Goal: Task Accomplishment & Management: Complete application form

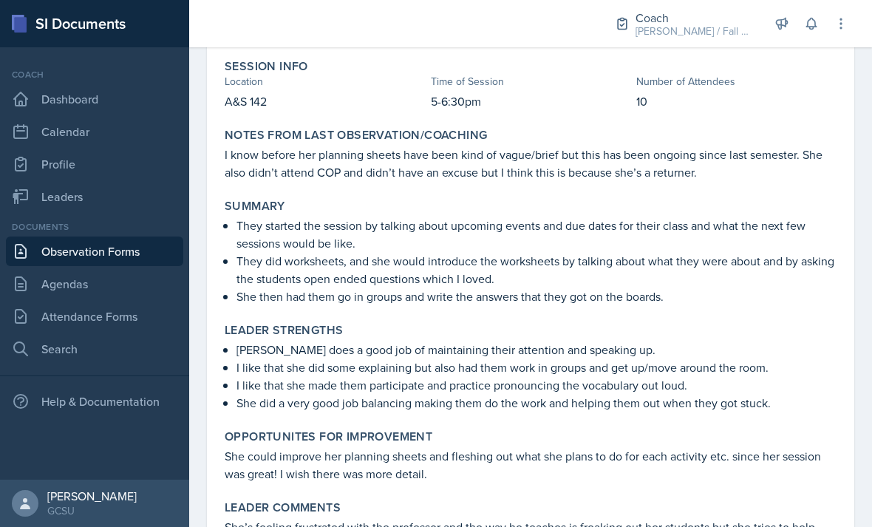
scroll to position [130, 0]
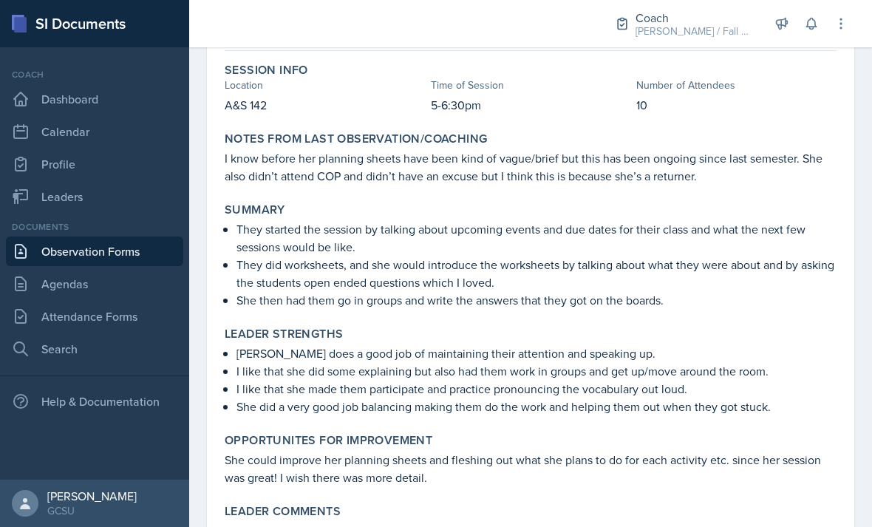
click at [58, 283] on link "Agendas" at bounding box center [94, 284] width 177 height 30
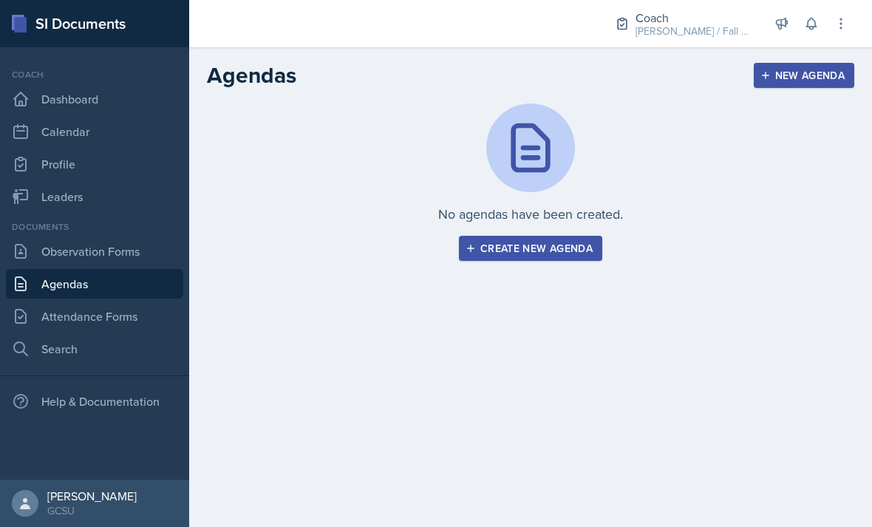
click at [64, 313] on link "Attendance Forms" at bounding box center [94, 316] width 177 height 30
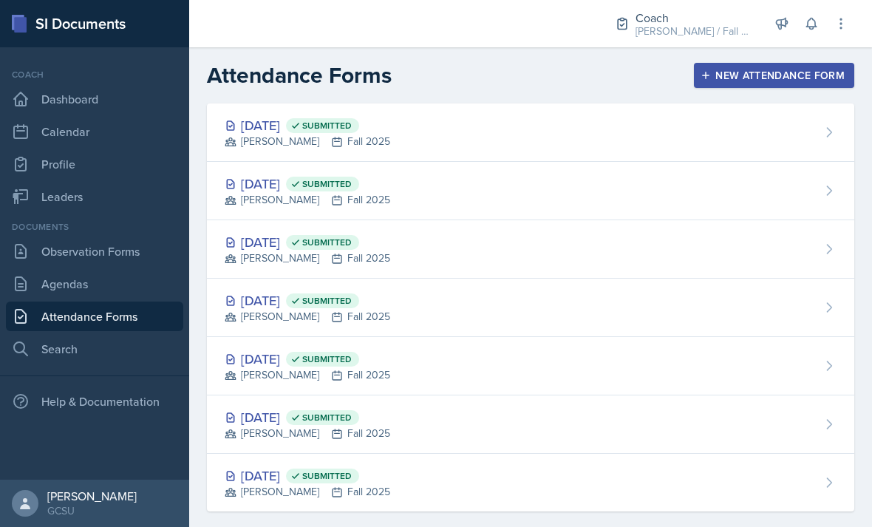
click at [55, 193] on link "Leaders" at bounding box center [94, 197] width 177 height 30
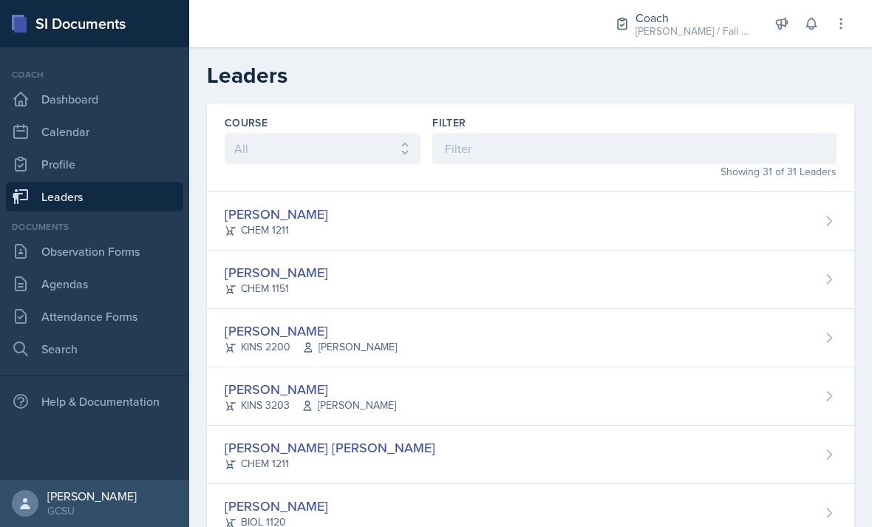
click at [49, 242] on link "Observation Forms" at bounding box center [94, 251] width 177 height 30
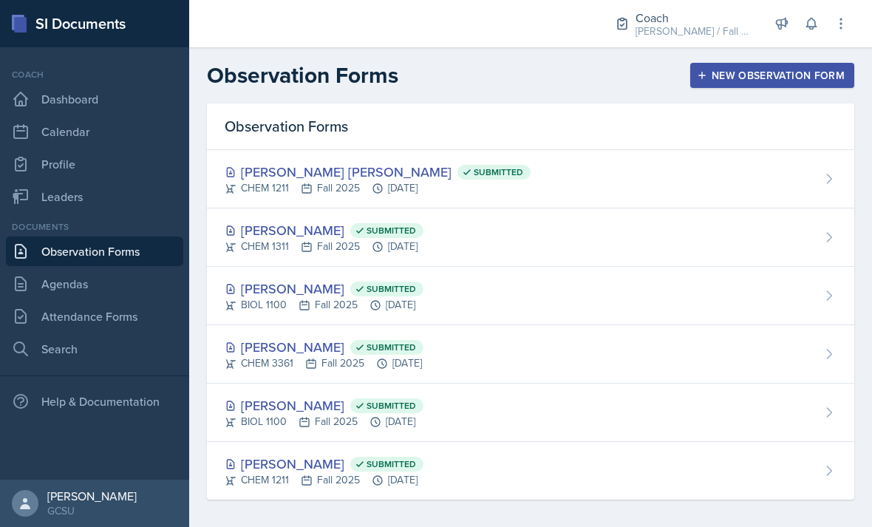
click at [61, 284] on link "Agendas" at bounding box center [94, 284] width 177 height 30
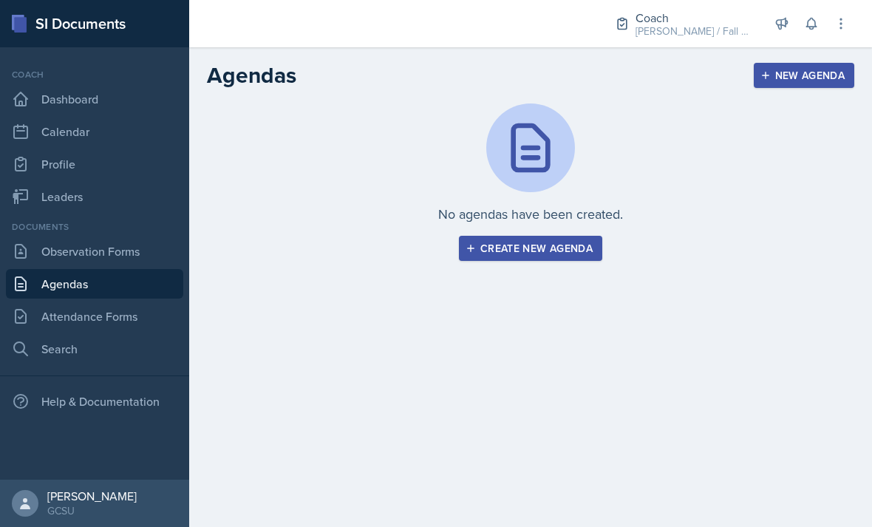
click at [54, 315] on link "Attendance Forms" at bounding box center [94, 316] width 177 height 30
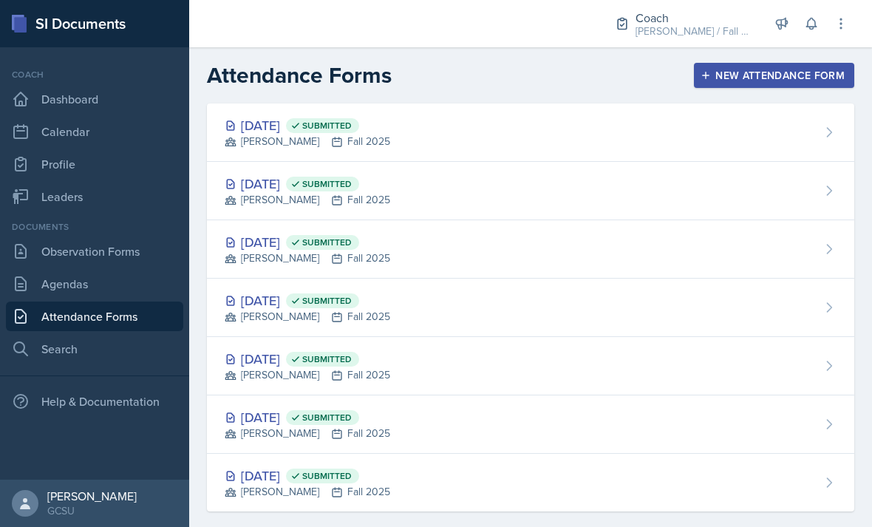
click at [668, 147] on div "[DATE] Submitted [PERSON_NAME] Fall 2025" at bounding box center [530, 132] width 647 height 58
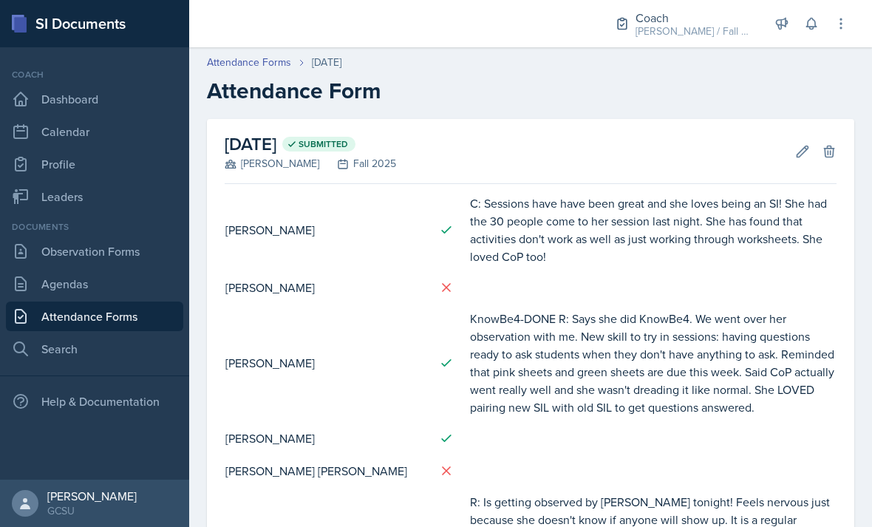
click at [793, 157] on button "Edit" at bounding box center [802, 151] width 27 height 27
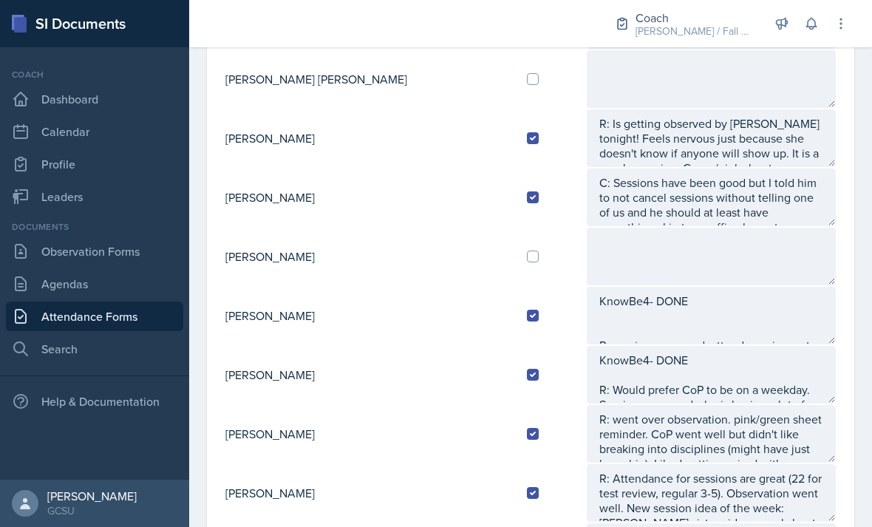
scroll to position [386, 0]
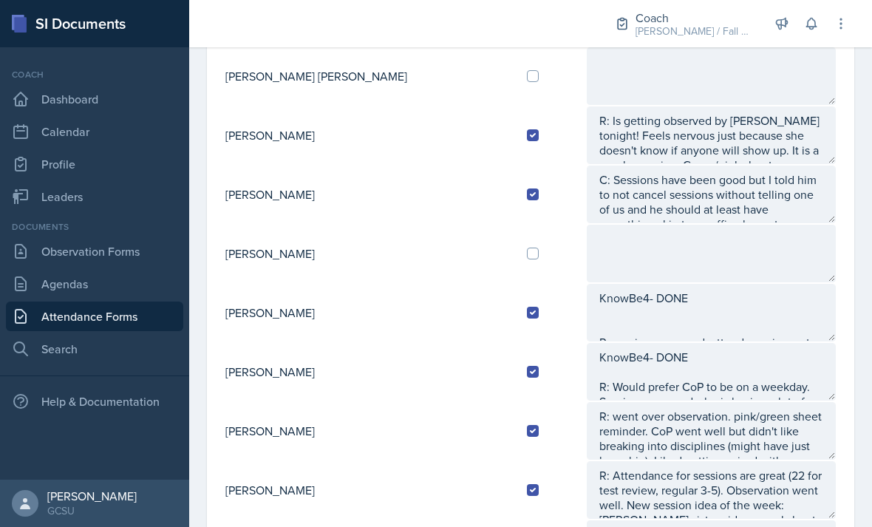
click at [515, 251] on td at bounding box center [550, 253] width 70 height 59
click at [587, 257] on textarea at bounding box center [711, 254] width 249 height 58
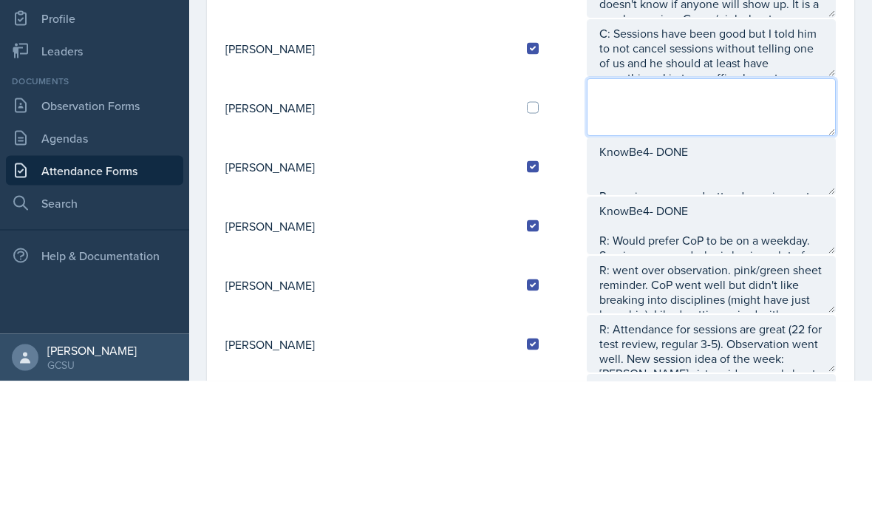
click at [527, 247] on input "checkbox" at bounding box center [533, 253] width 12 height 12
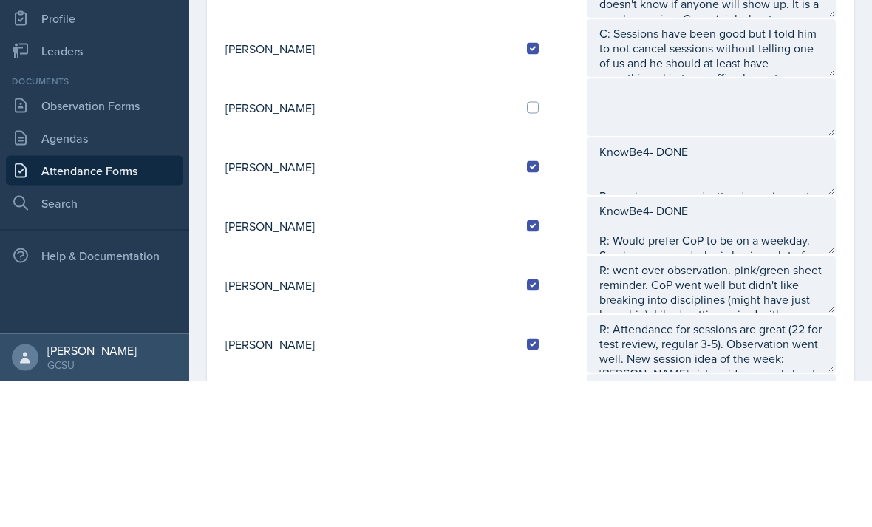
checkbox input "true"
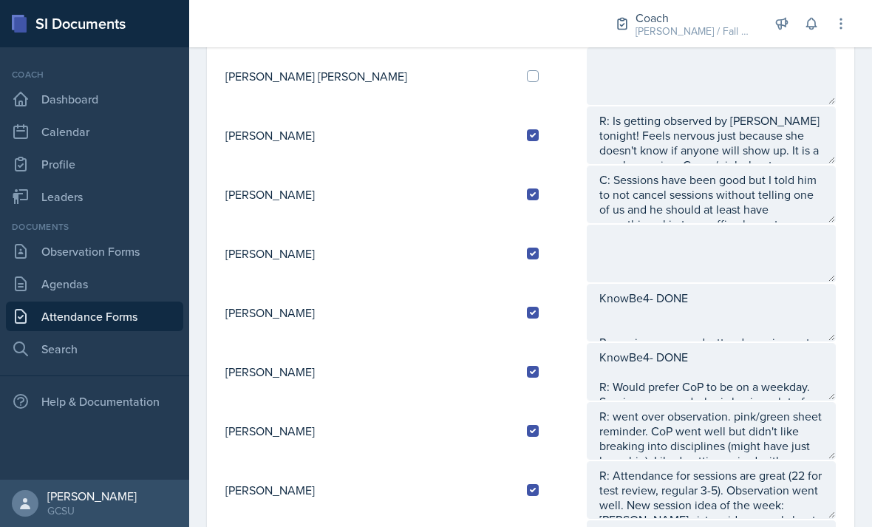
click at [676, 225] on textarea at bounding box center [711, 254] width 249 height 58
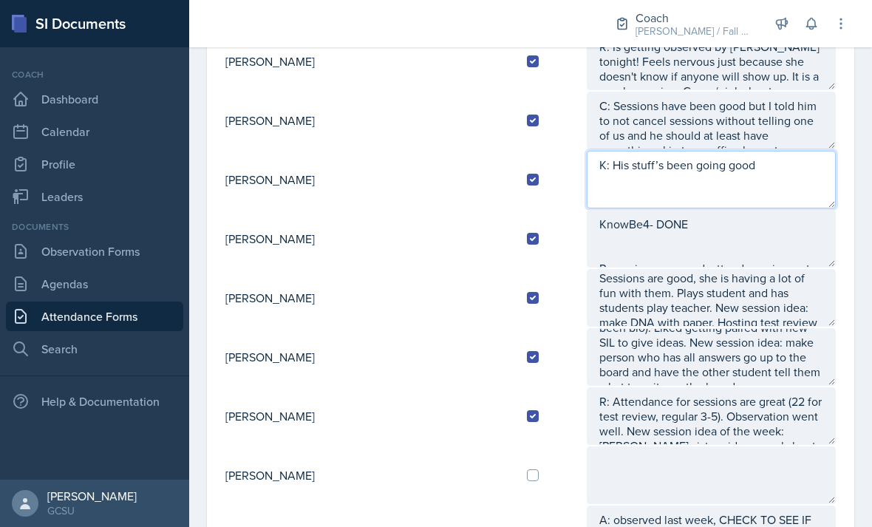
scroll to position [450, 0]
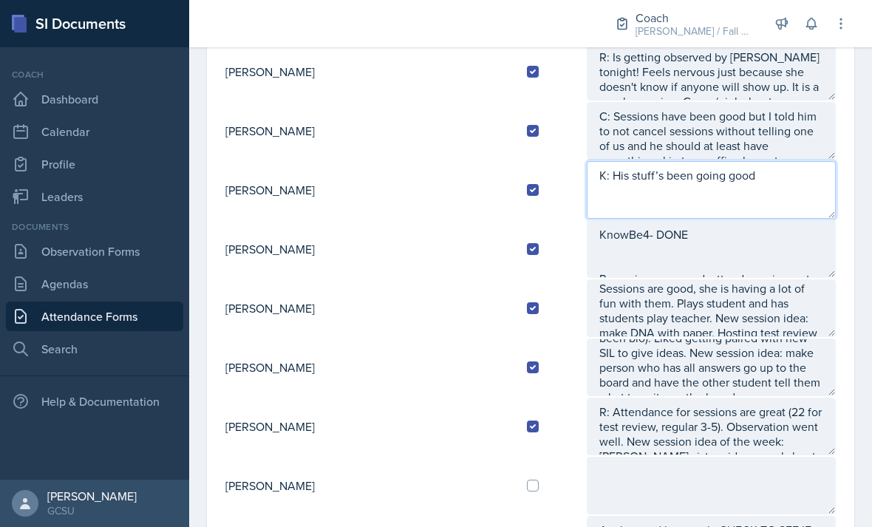
click at [796, 161] on textarea "K: His stuff’s been going good" at bounding box center [711, 190] width 249 height 58
click at [799, 161] on textarea "K: His stuff’s been going good" at bounding box center [711, 190] width 249 height 58
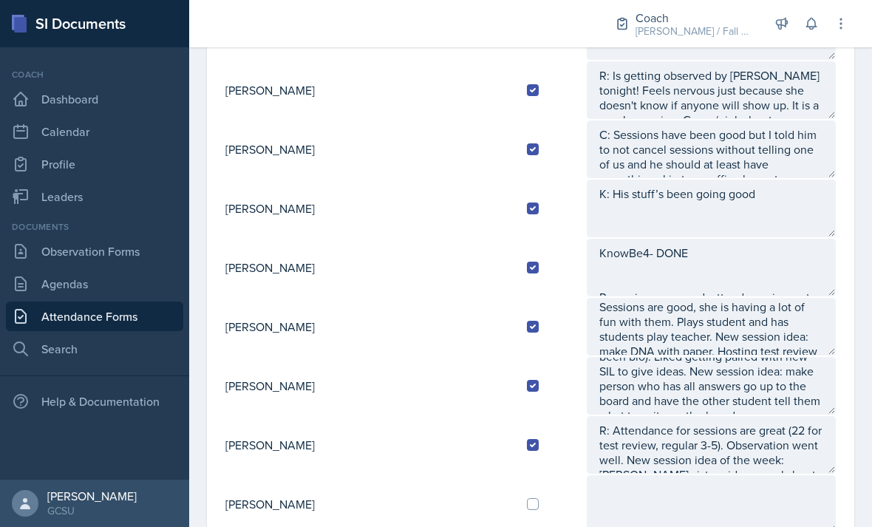
scroll to position [428, 0]
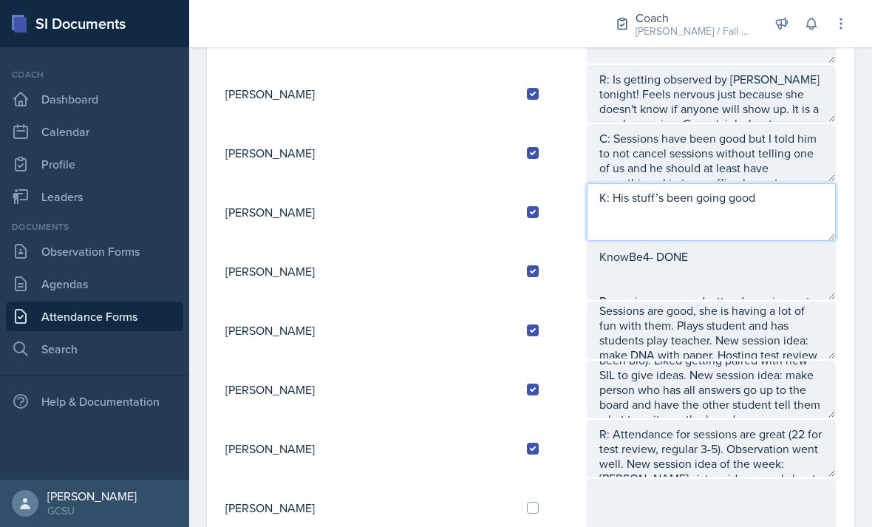
click at [793, 183] on textarea "K: His stuff’s been going good" at bounding box center [711, 212] width 249 height 58
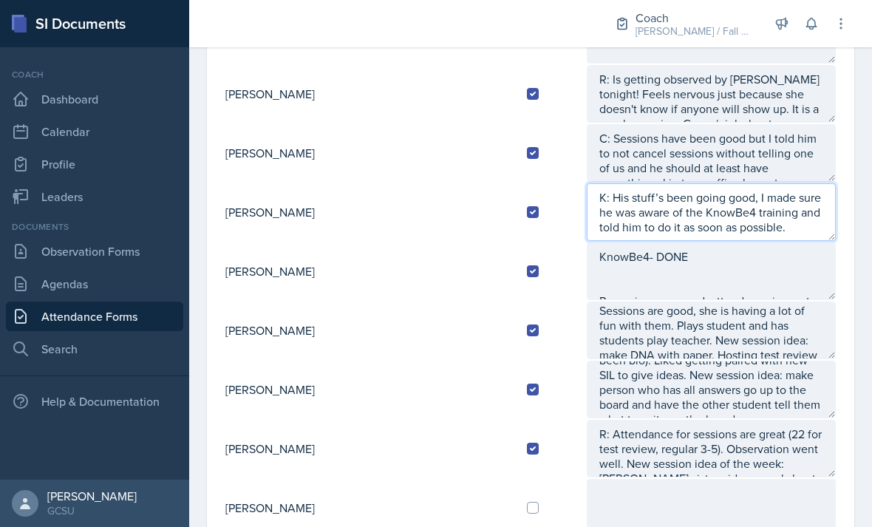
type textarea "K: His stuff’s been going good, I made sure he was aware of the KnowBe4 trainin…"
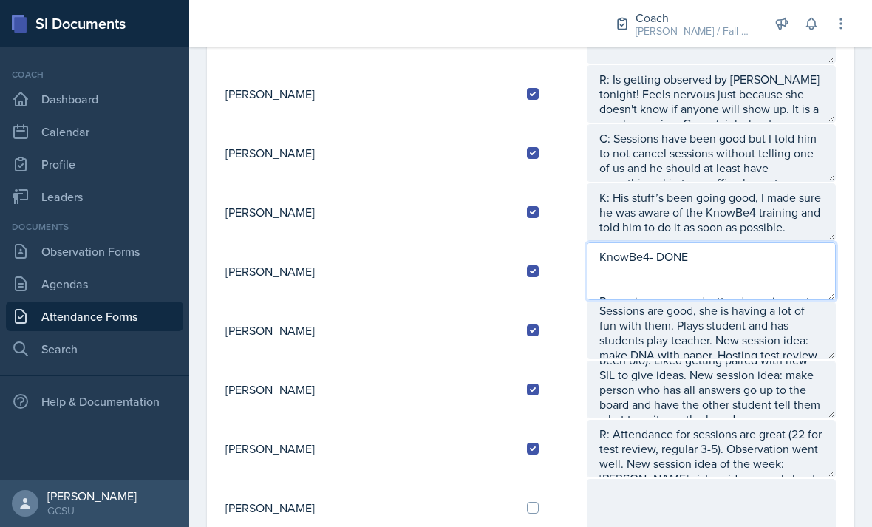
click at [835, 242] on textarea "KnowBe4- DONE R: sessions are good, attendance is great. New session idea: try …" at bounding box center [711, 271] width 249 height 58
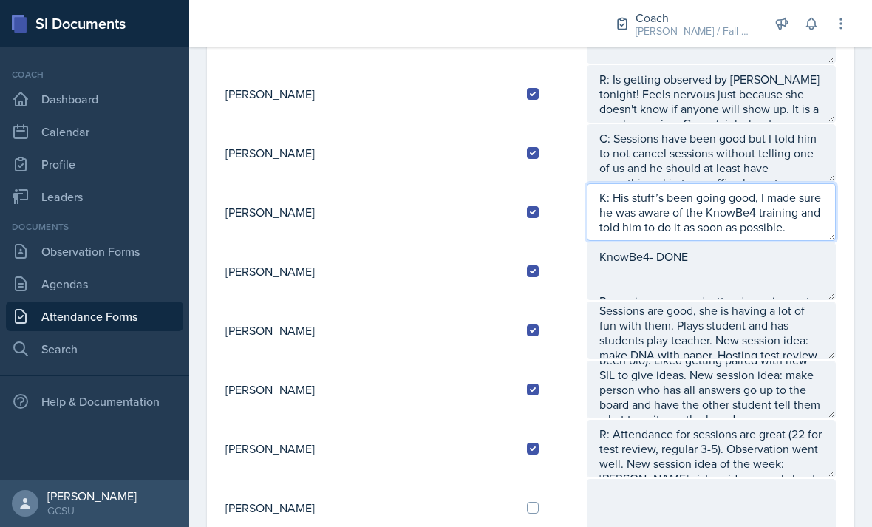
click at [808, 183] on textarea "K: His stuff’s been going good, I made sure he was aware of the KnowBe4 trainin…" at bounding box center [711, 212] width 249 height 58
click at [776, 183] on textarea "K: His stuff’s been going good, I made sure he was aware of the KnowBe4 trainin…" at bounding box center [711, 212] width 249 height 58
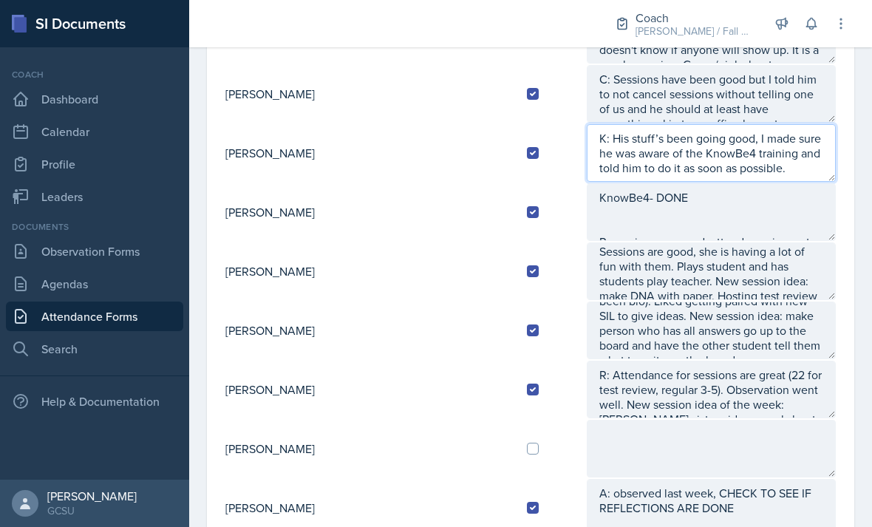
scroll to position [491, 0]
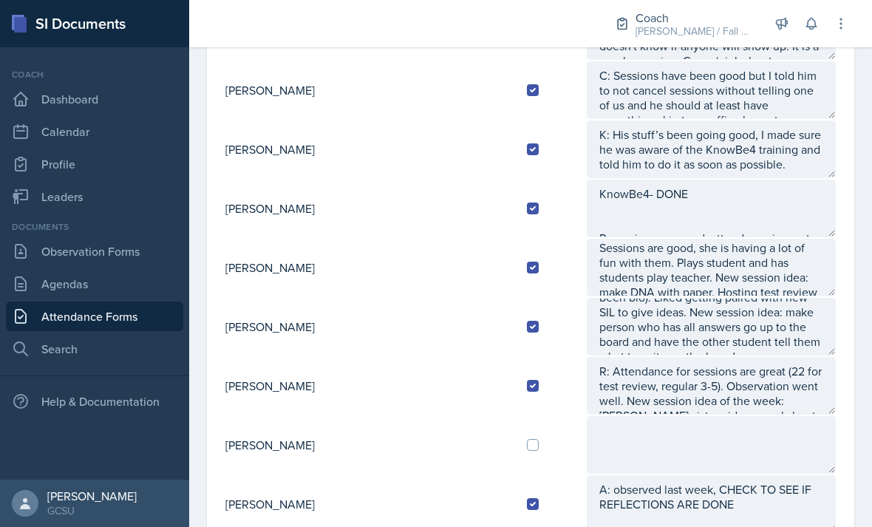
click at [788, 419] on textarea at bounding box center [711, 445] width 249 height 58
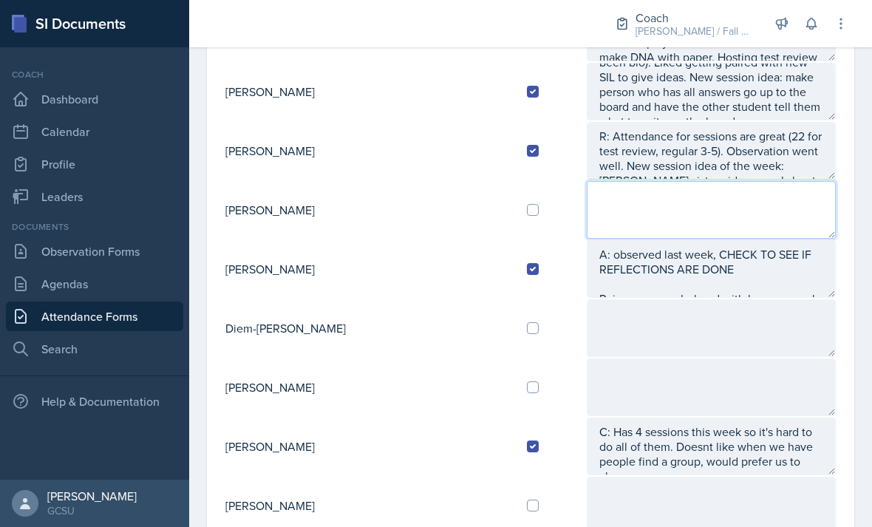
scroll to position [819, 0]
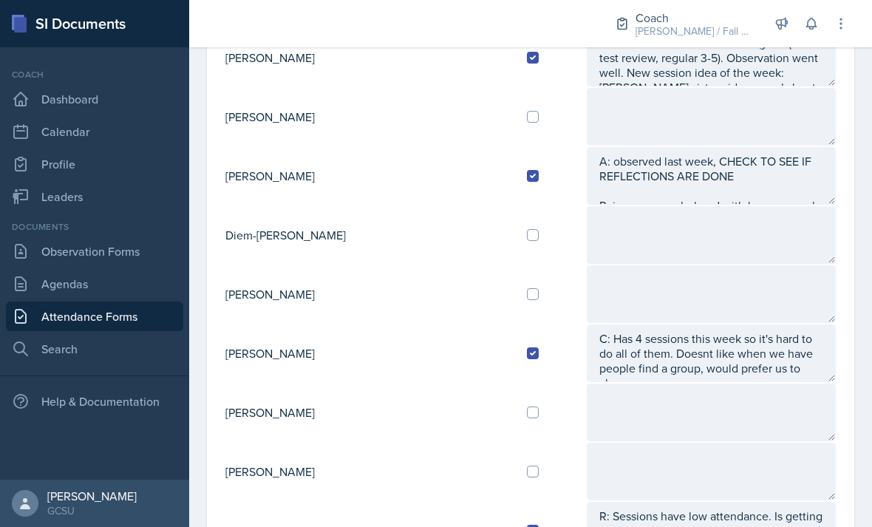
click at [527, 229] on input "checkbox" at bounding box center [533, 235] width 12 height 12
checkbox input "true"
click at [643, 206] on textarea at bounding box center [711, 235] width 249 height 58
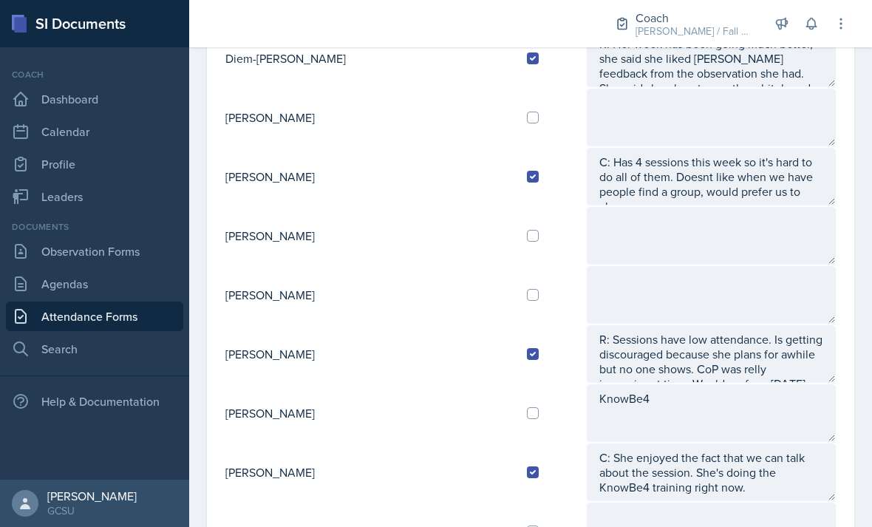
scroll to position [1037, 0]
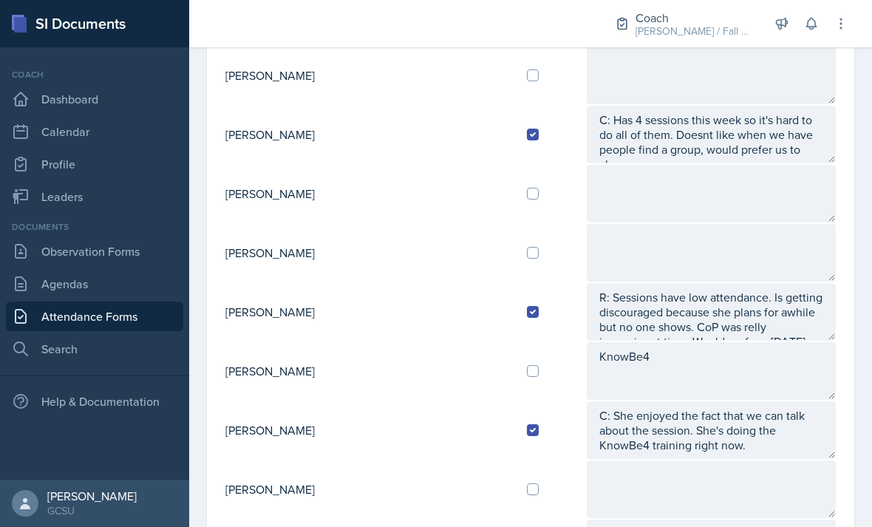
type textarea "K: Her week has been going much better, she said she liked [PERSON_NAME] feedba…"
click at [688, 342] on textarea "KnowBe4" at bounding box center [711, 371] width 249 height 58
click at [527, 365] on input "checkbox" at bounding box center [533, 371] width 12 height 12
checkbox input "true"
click at [635, 342] on textarea "KnowBe4" at bounding box center [711, 371] width 249 height 58
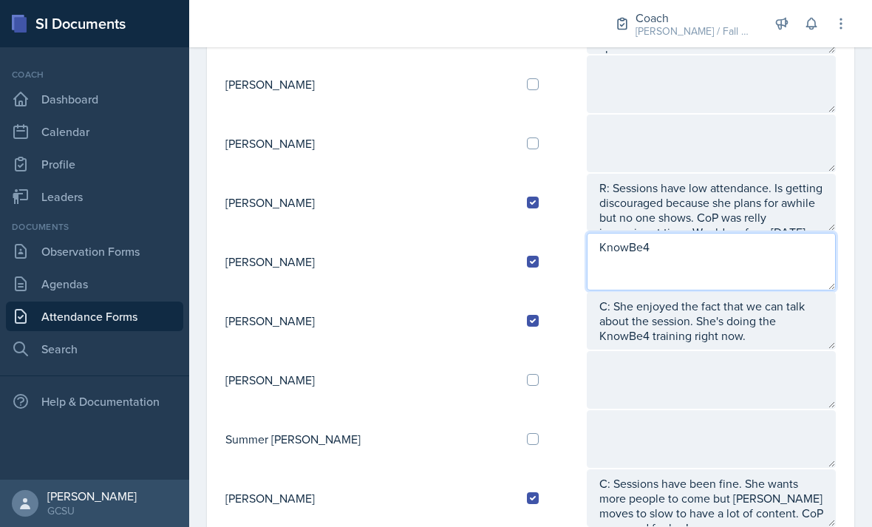
scroll to position [1145, 0]
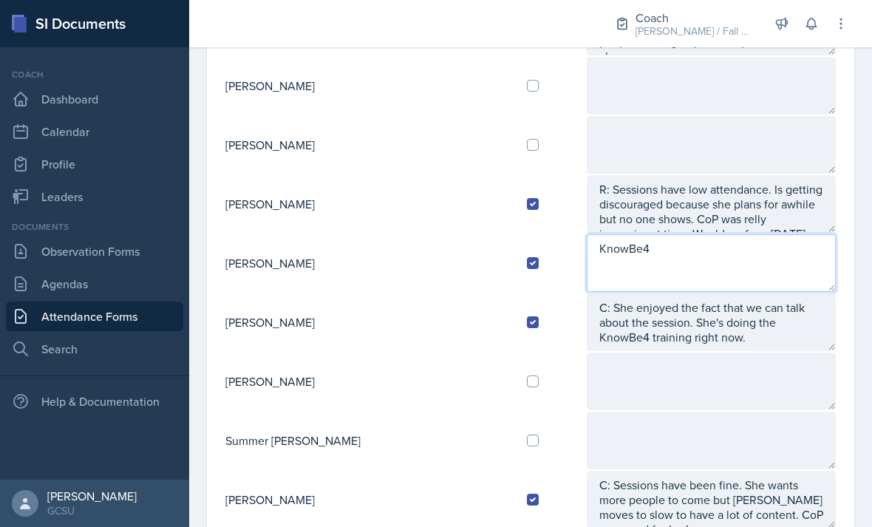
click at [587, 234] on textarea "KnowBe4" at bounding box center [711, 263] width 249 height 58
click at [716, 234] on textarea "K: KnowBe4" at bounding box center [711, 263] width 249 height 58
click at [587, 234] on textarea "K: KnowBe4" at bounding box center [711, 263] width 249 height 58
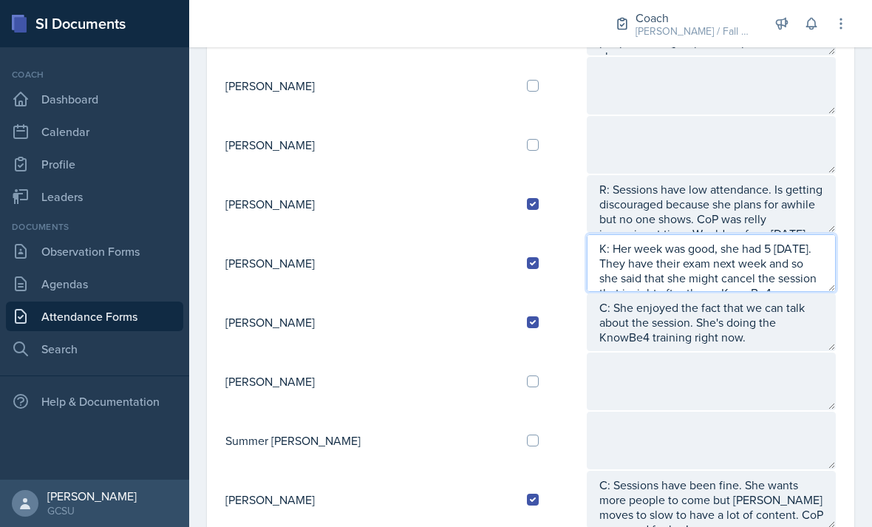
scroll to position [10, 0]
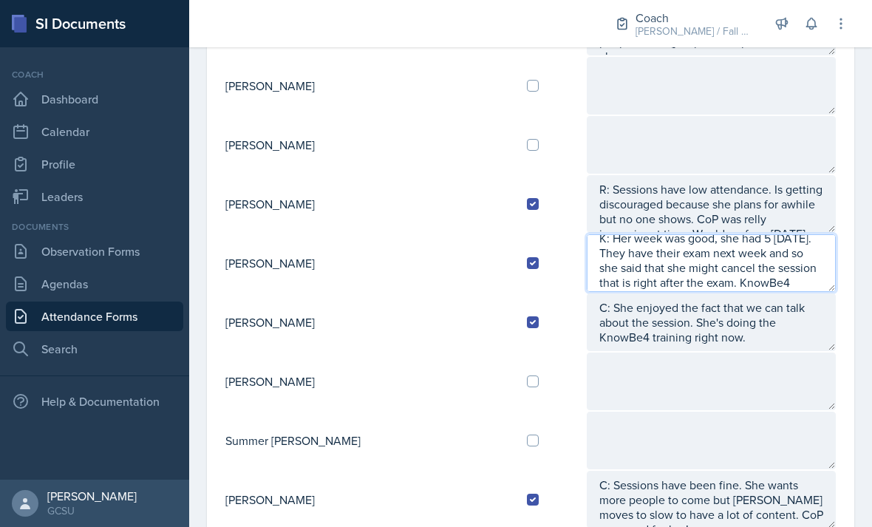
click at [725, 242] on textarea "K: Her week was good, she had 5 [DATE]. They have their exam next week and so s…" at bounding box center [711, 263] width 249 height 58
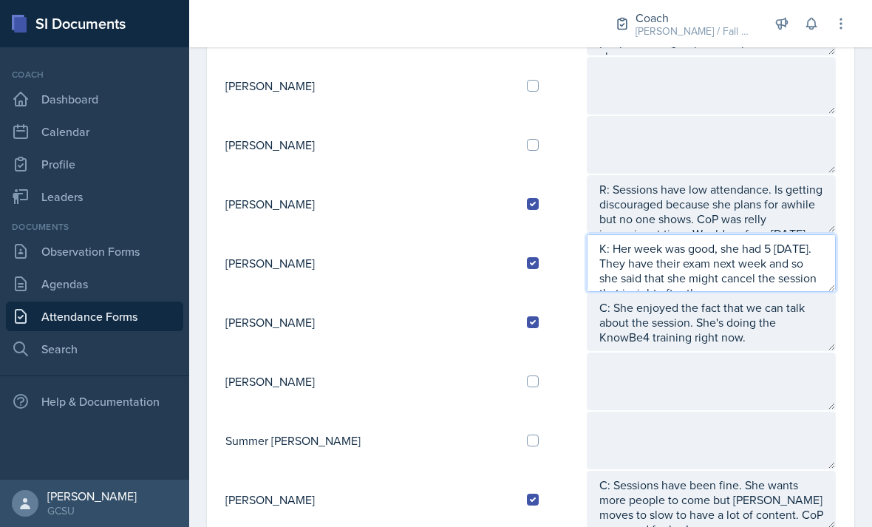
scroll to position [0, 0]
click at [587, 234] on textarea "K: Her week was good, she had 5 [DATE]. They have their exam next week and so s…" at bounding box center [711, 263] width 249 height 58
click at [754, 234] on textarea "K: She has done her KnowBe4!!! Her week was good, she had 5 [DATE]. They have t…" at bounding box center [711, 263] width 249 height 58
click at [773, 234] on textarea "K: She has done her KnowBe4!!! Her week was good, she had 5 [DATE]. They have t…" at bounding box center [711, 263] width 249 height 58
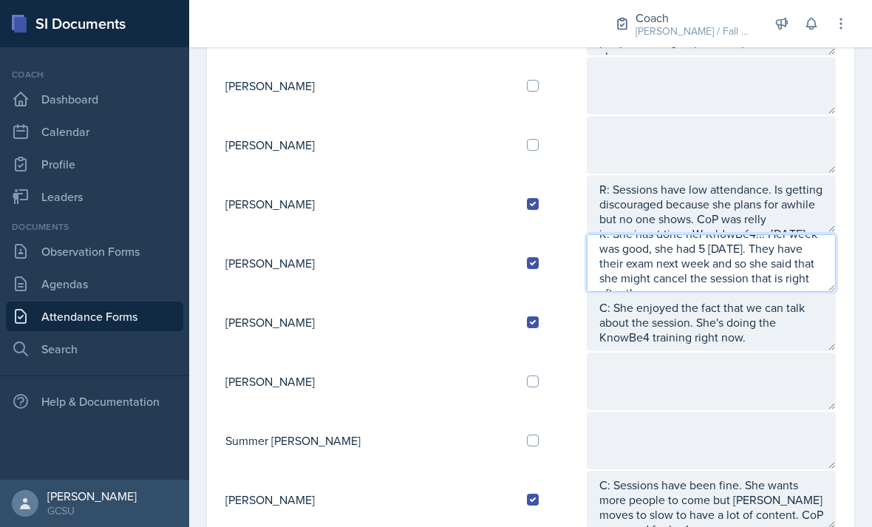
type textarea "K: She has done her KnowBe4!!! Her week was good, she had 5 [DATE]. They have t…"
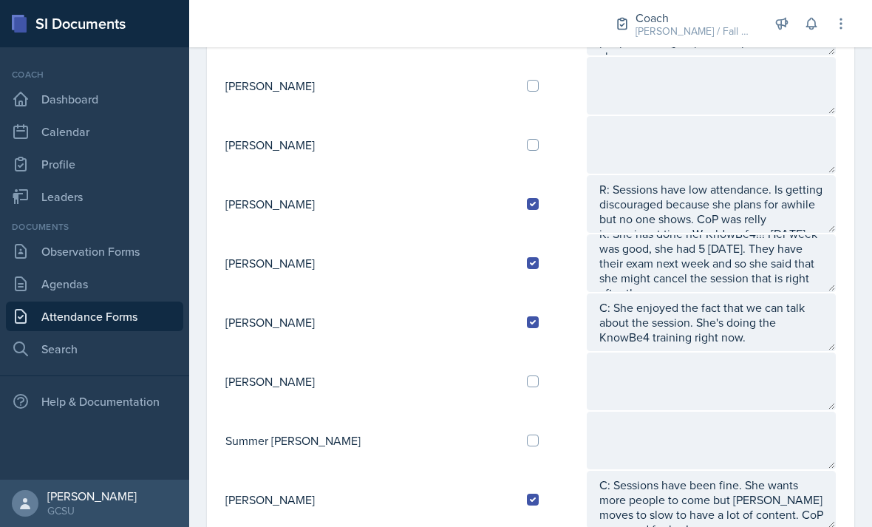
click at [805, 352] on textarea at bounding box center [711, 381] width 249 height 58
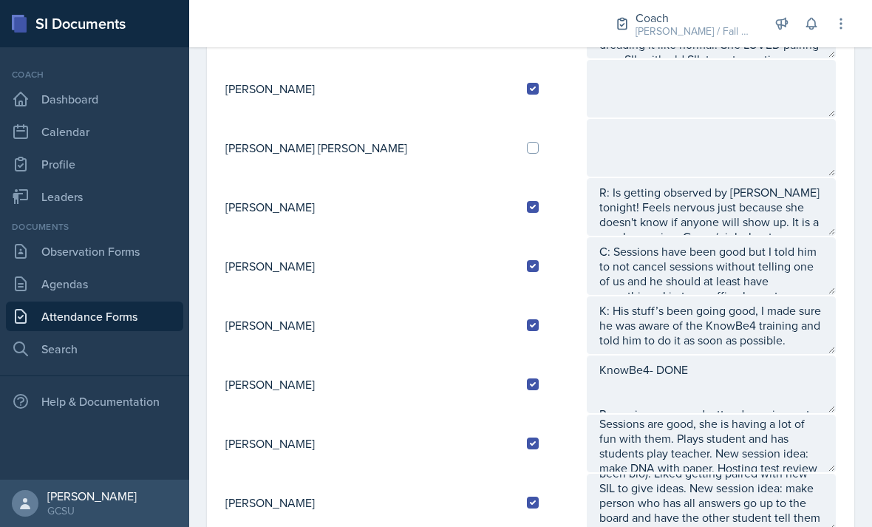
scroll to position [319, 0]
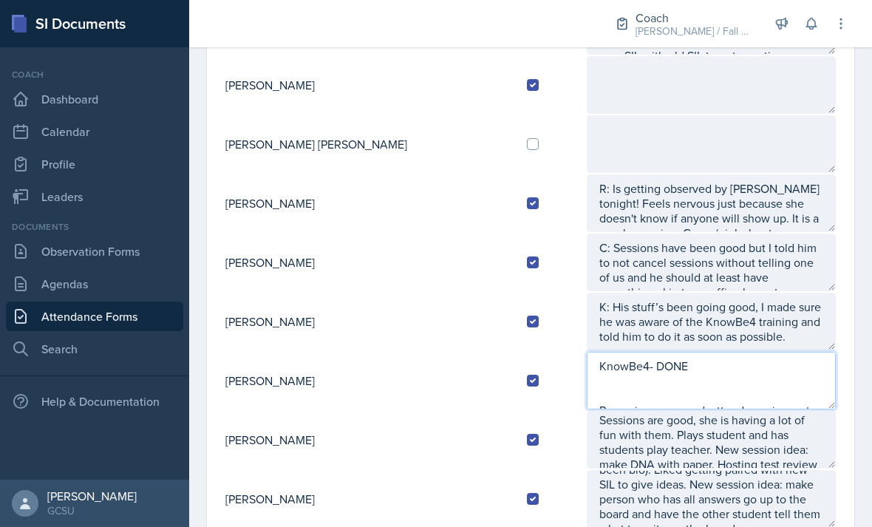
click at [675, 352] on textarea "KnowBe4- DONE R: sessions are good, attendance is great. New session idea: try …" at bounding box center [711, 381] width 249 height 58
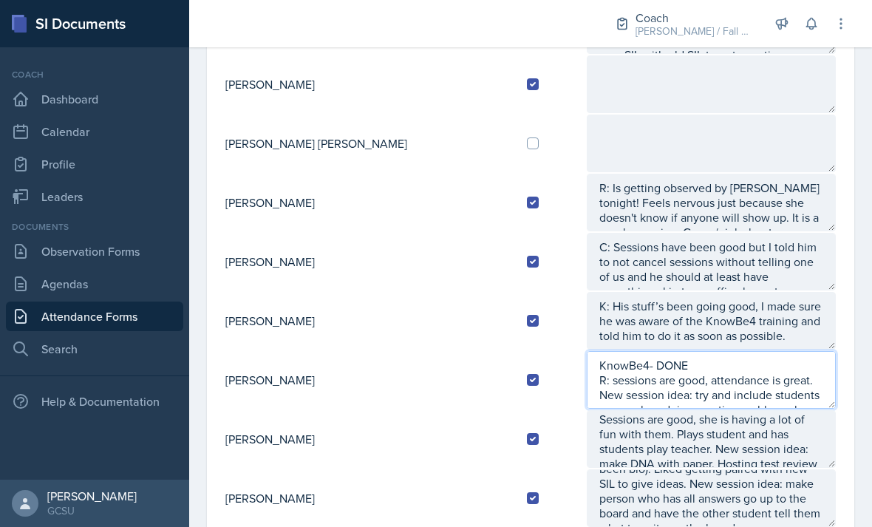
type textarea "KnowBe4- DONE R: sessions are good, attendance is great. New session idea: try …"
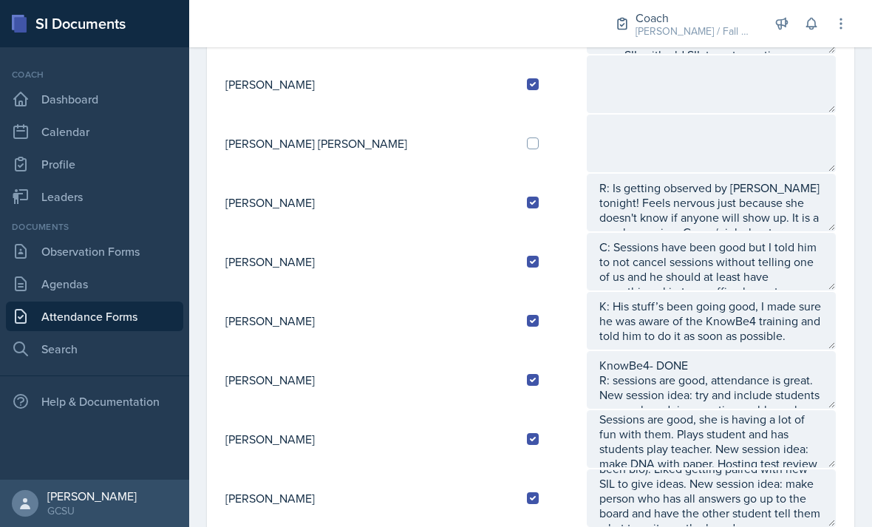
click at [702, 410] on textarea "KnowBe4- DONE R: Would prefer CoP to be on a weekday. Sessions are good, she is…" at bounding box center [711, 439] width 249 height 58
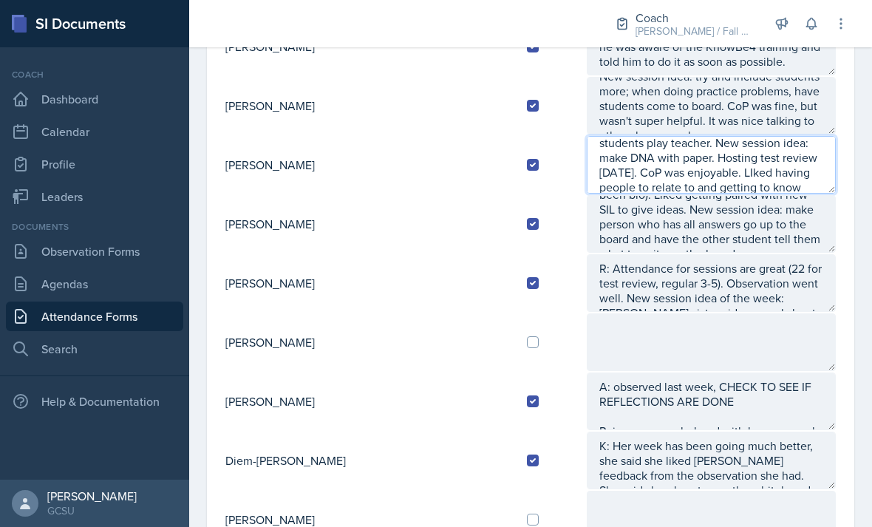
scroll to position [603, 0]
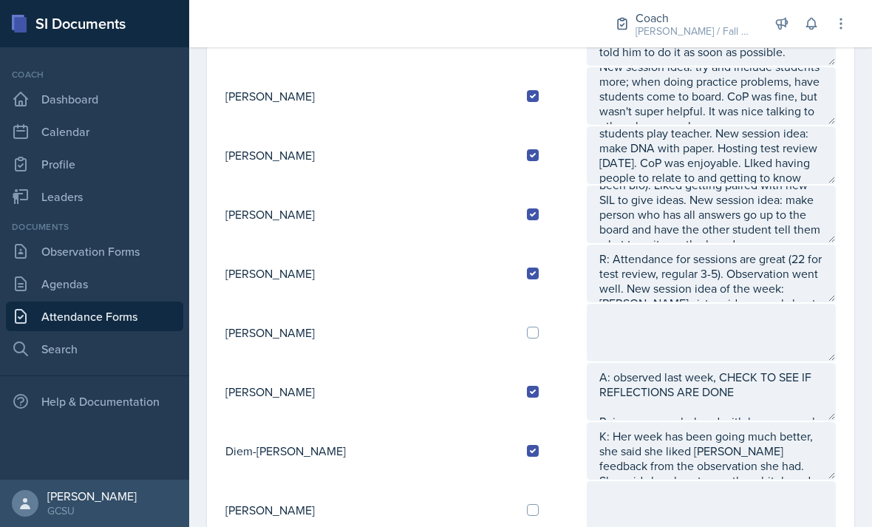
click at [758, 304] on textarea at bounding box center [711, 333] width 249 height 58
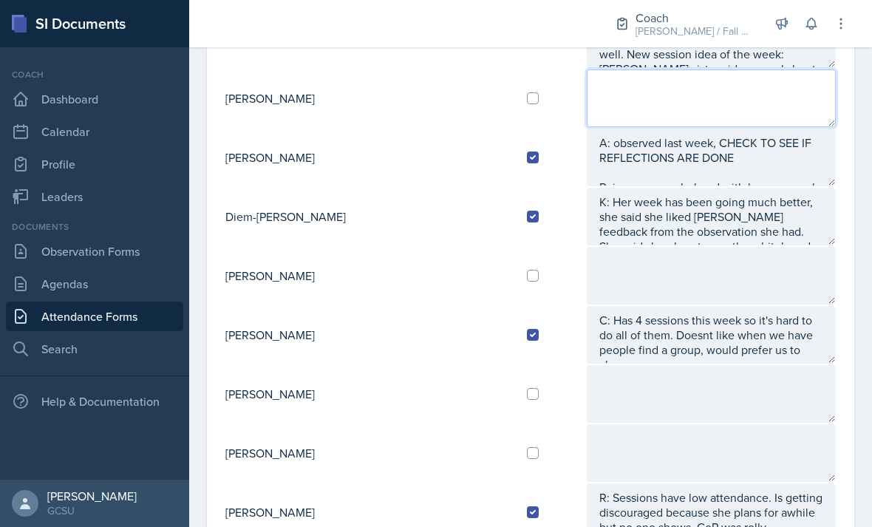
scroll to position [878, 0]
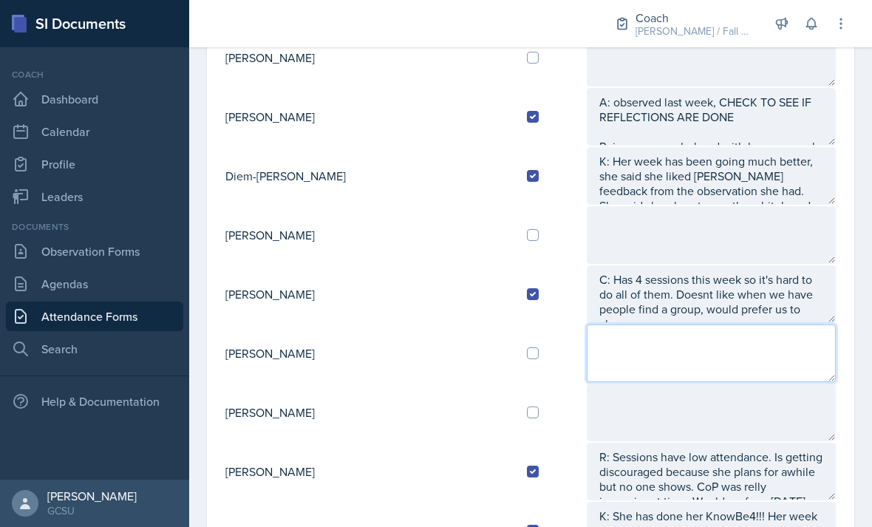
click at [737, 324] on textarea at bounding box center [711, 353] width 249 height 58
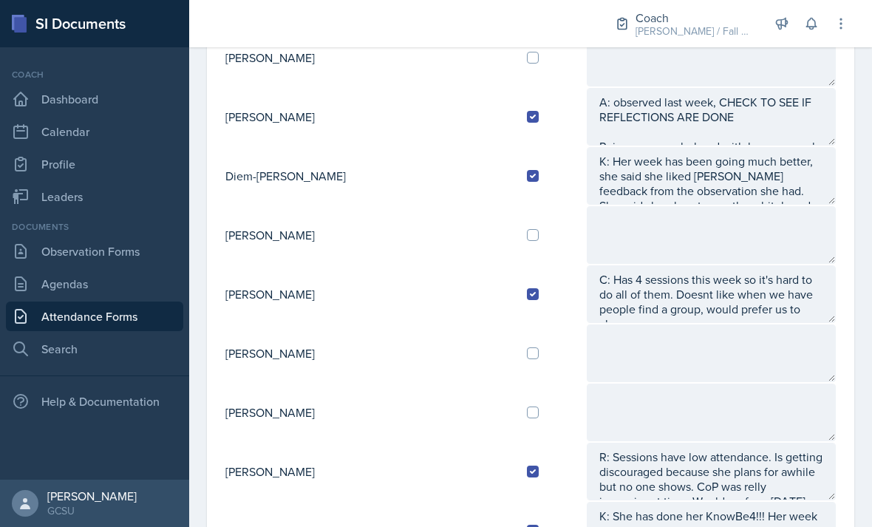
click at [768, 206] on textarea at bounding box center [711, 235] width 249 height 58
click at [703, 324] on textarea at bounding box center [711, 353] width 249 height 58
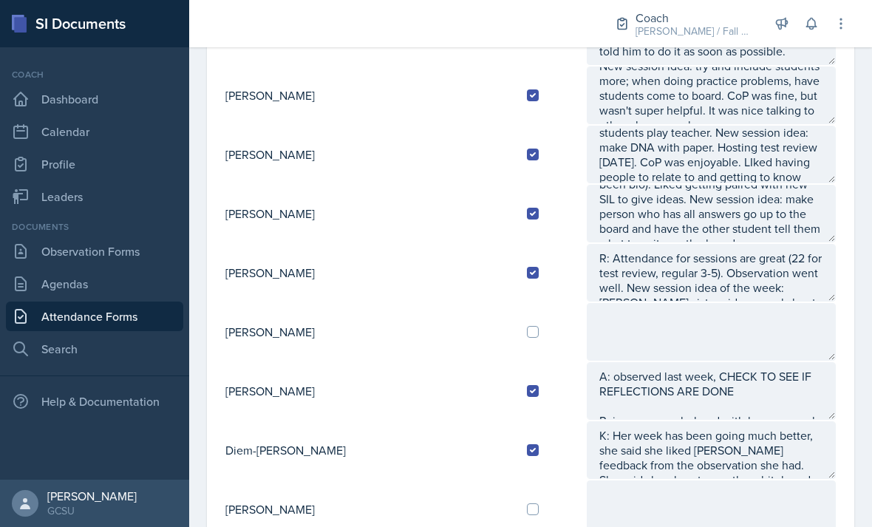
click at [729, 303] on textarea at bounding box center [711, 332] width 249 height 58
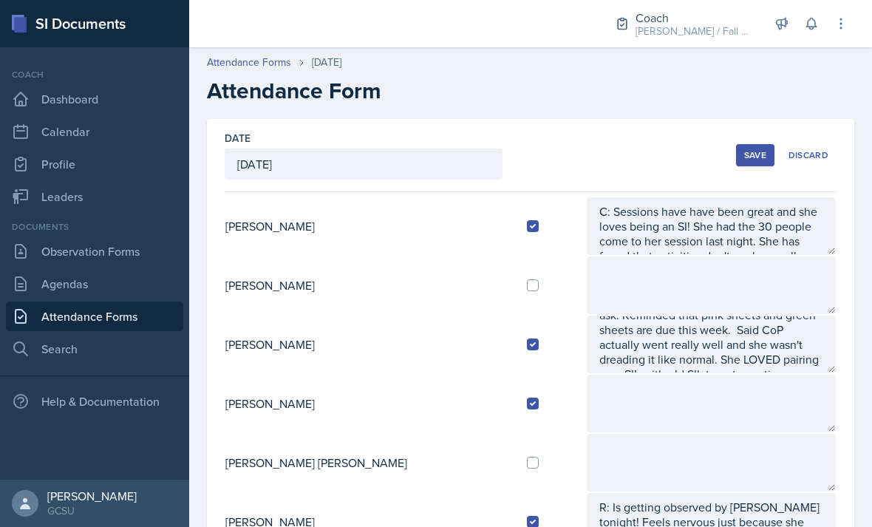
scroll to position [0, 0]
click at [754, 149] on div "Save" at bounding box center [755, 155] width 22 height 12
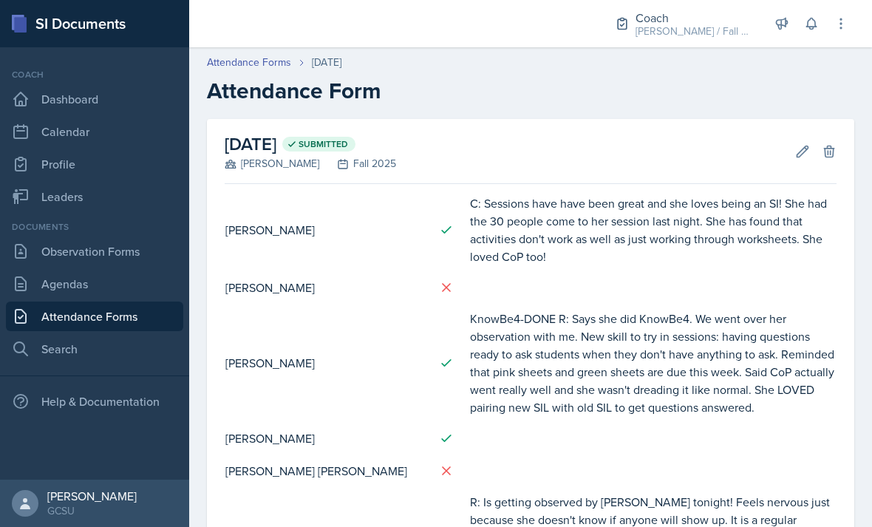
click at [793, 138] on button "Edit" at bounding box center [802, 151] width 27 height 27
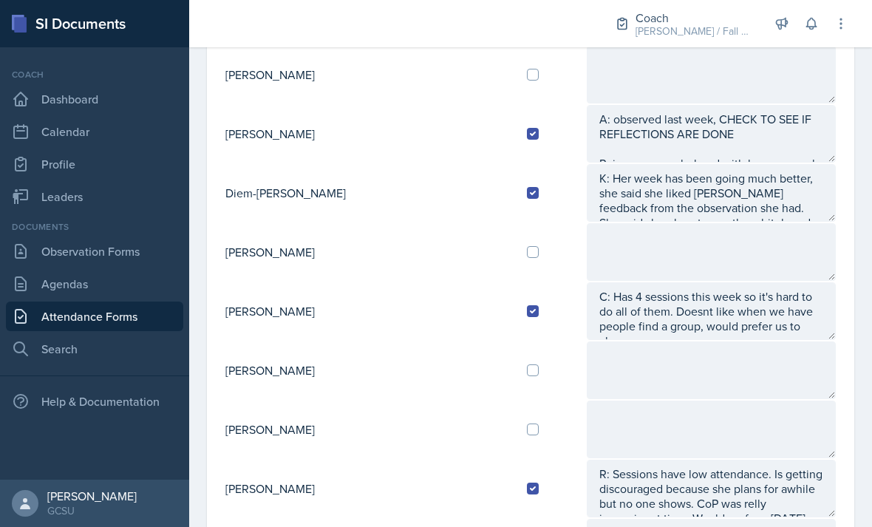
scroll to position [864, 0]
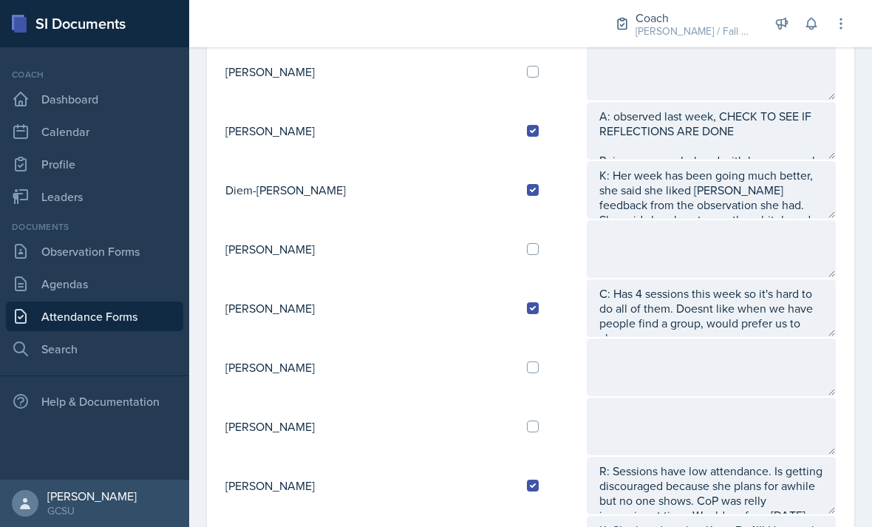
click at [527, 361] on input "checkbox" at bounding box center [533, 367] width 12 height 12
checkbox input "true"
click at [676, 338] on textarea at bounding box center [711, 367] width 249 height 58
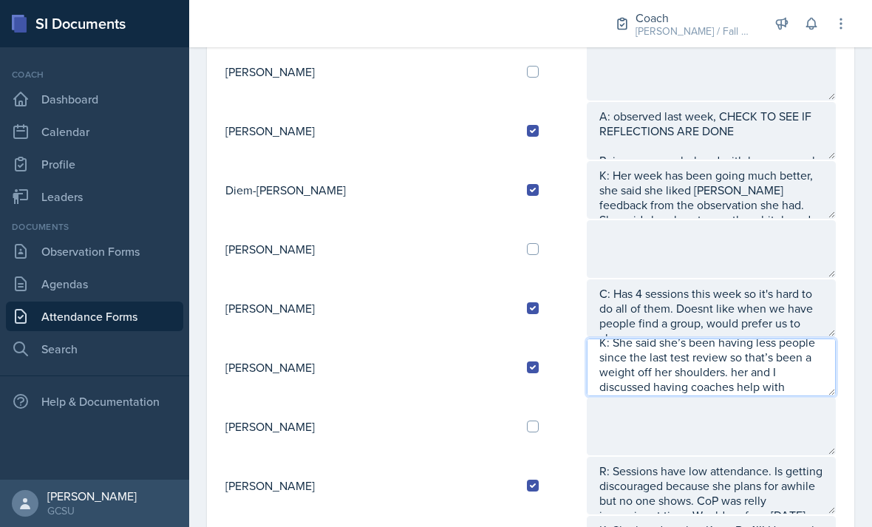
scroll to position [30, 0]
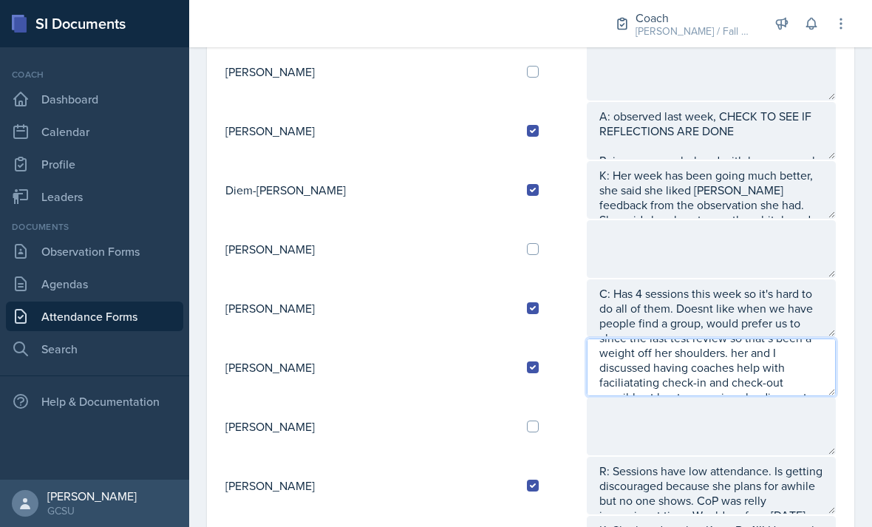
click at [607, 338] on textarea "K: She said she’s been having less people since the last test review so that’s …" at bounding box center [711, 367] width 249 height 58
click at [813, 344] on textarea "K: She said she’s been having less people since the last test review so that’s …" at bounding box center [711, 367] width 249 height 58
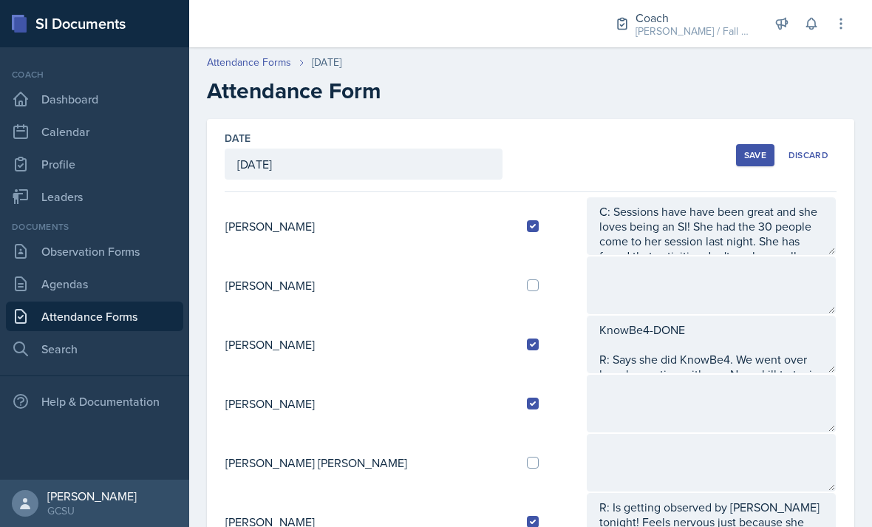
scroll to position [0, 0]
type textarea "K: She said she’s been having less people since the last test review so that’s …"
click at [742, 144] on button "Save" at bounding box center [755, 155] width 38 height 22
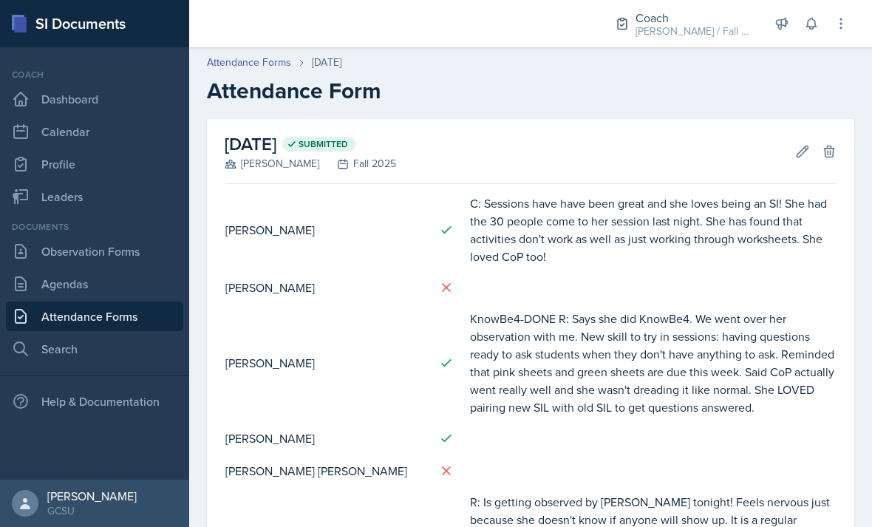
scroll to position [30, 0]
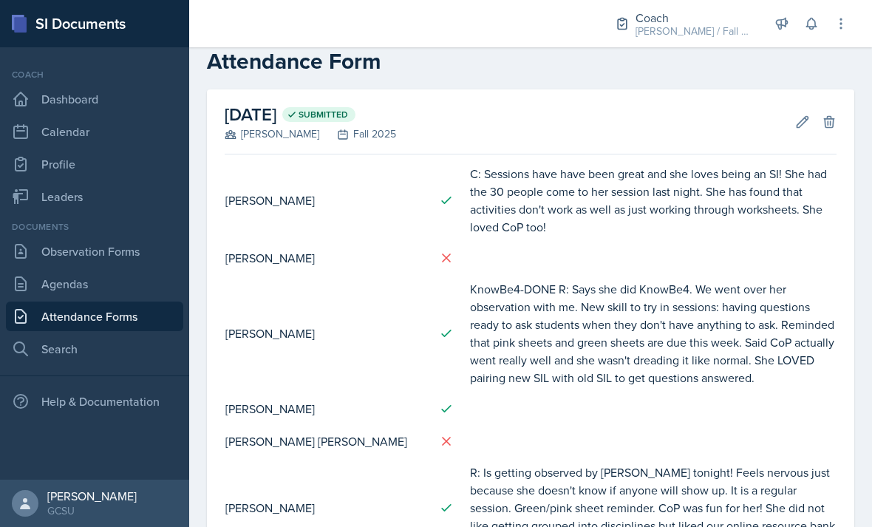
click at [804, 116] on icon at bounding box center [802, 121] width 11 height 11
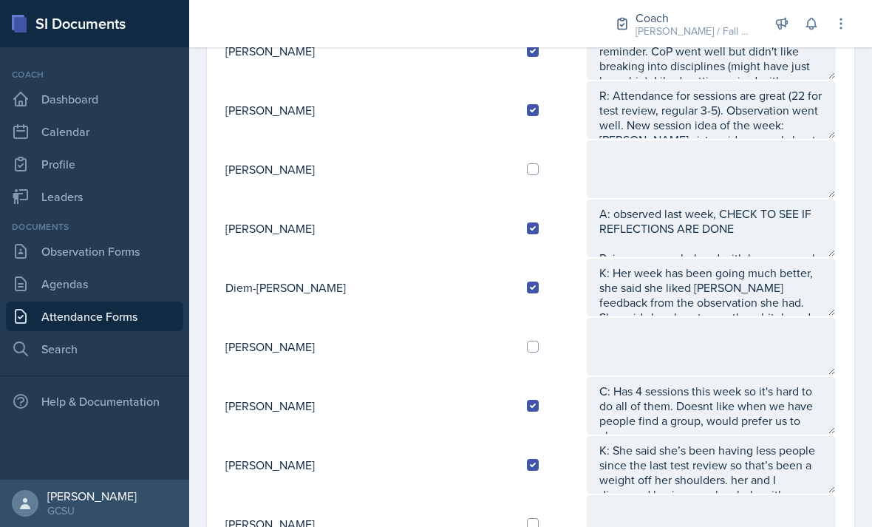
scroll to position [770, 0]
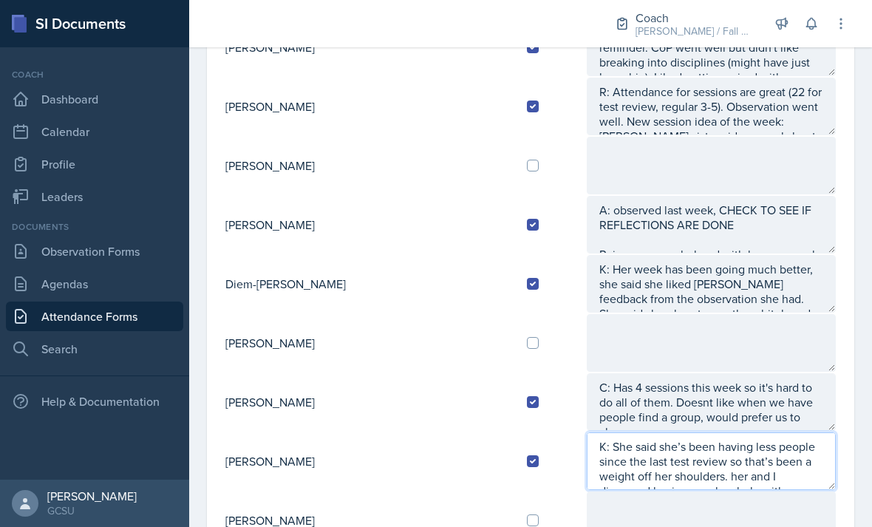
click at [824, 432] on textarea "K: She said she’s been having less people since the last test review so that’s …" at bounding box center [711, 461] width 249 height 58
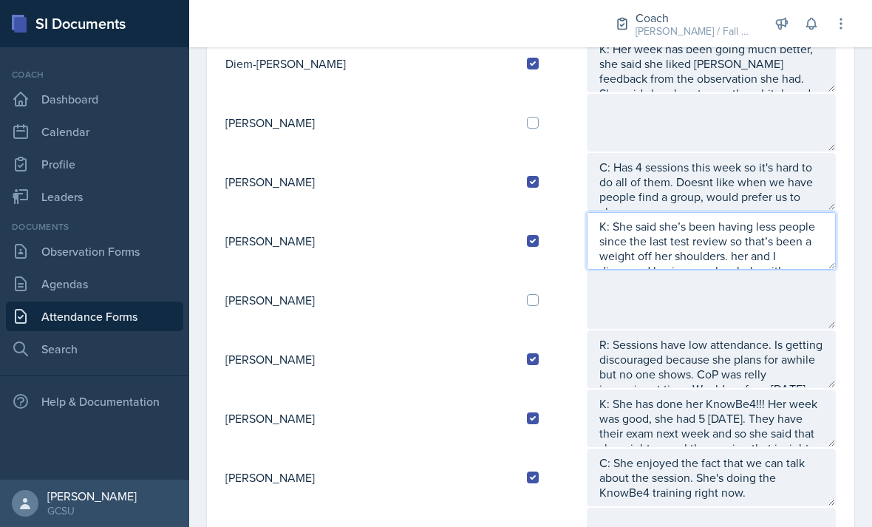
scroll to position [1025, 0]
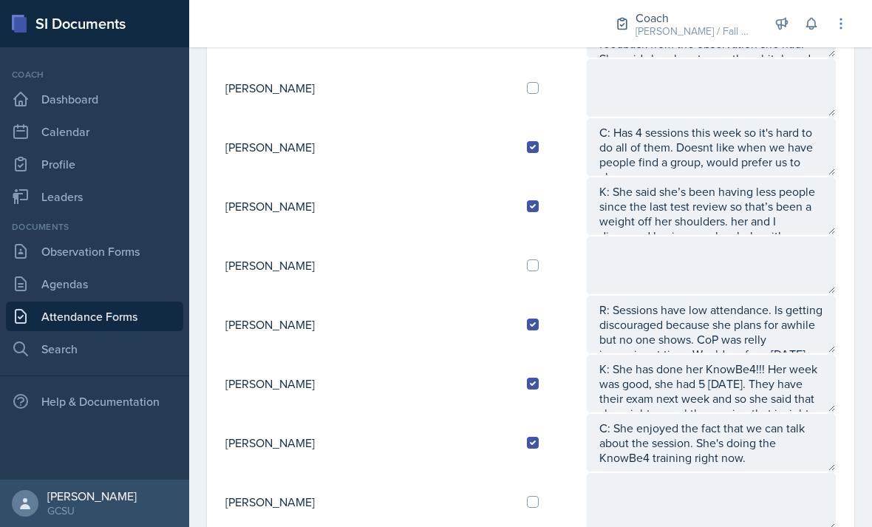
click at [738, 355] on textarea "K: She has done her KnowBe4!!! Her week was good, she had 5 [DATE]. They have t…" at bounding box center [711, 384] width 249 height 58
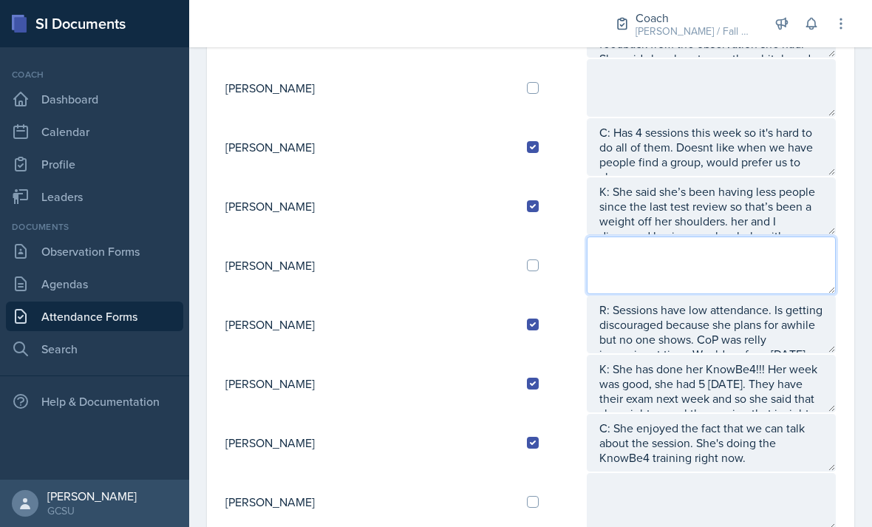
click at [719, 236] on textarea at bounding box center [711, 265] width 249 height 58
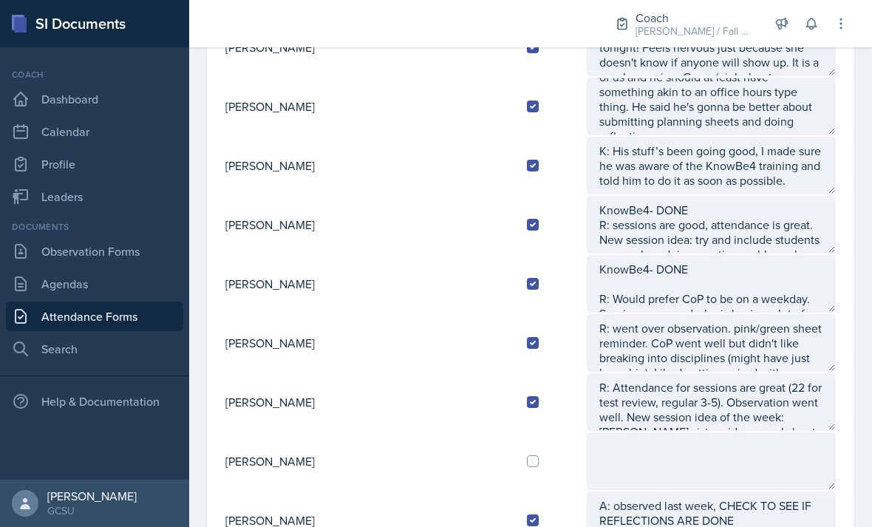
scroll to position [456, 0]
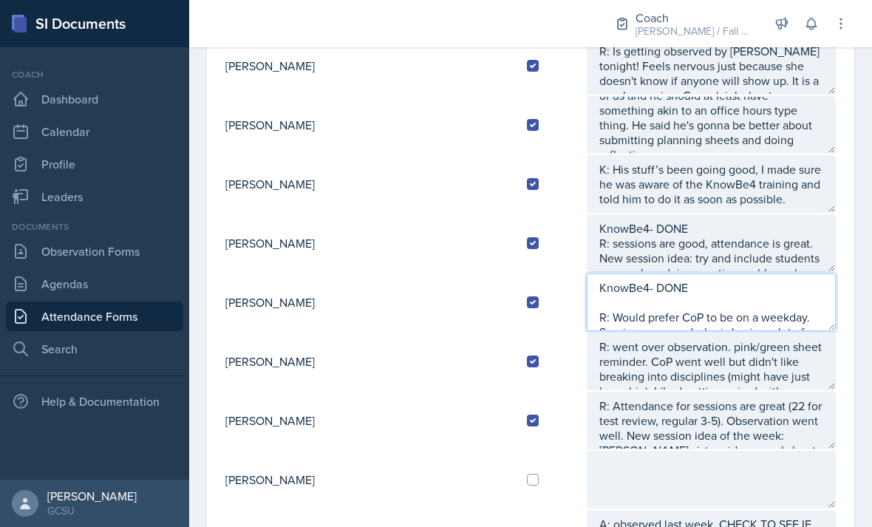
click at [763, 273] on textarea "KnowBe4- DONE R: Would prefer CoP to be on a weekday. Sessions are good, she is…" at bounding box center [711, 302] width 249 height 58
click at [720, 273] on textarea "KnowBe4- DONE R: Would prefer CoP to be on a weekday. Sessions are good, she is…" at bounding box center [711, 302] width 249 height 58
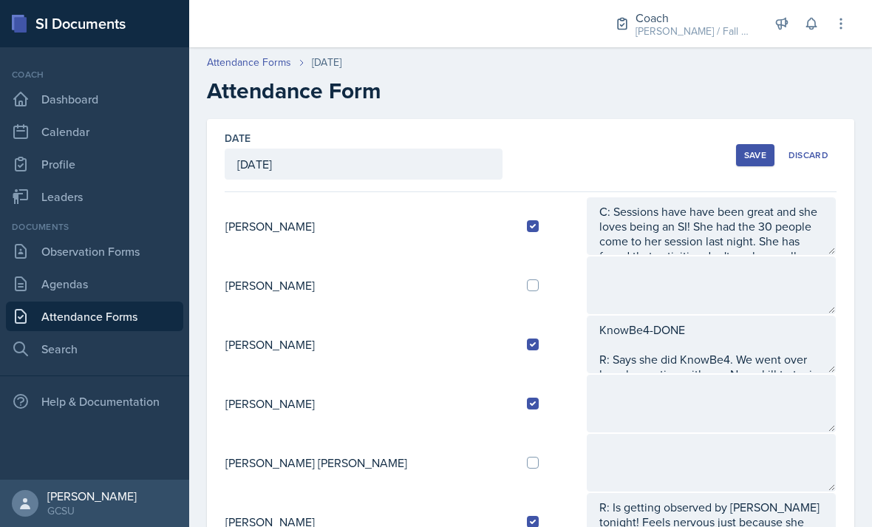
scroll to position [-3, 0]
type textarea "KnowBe4- DONE R: Would prefer CoP to be on a weekday. Sessions are good, she is…"
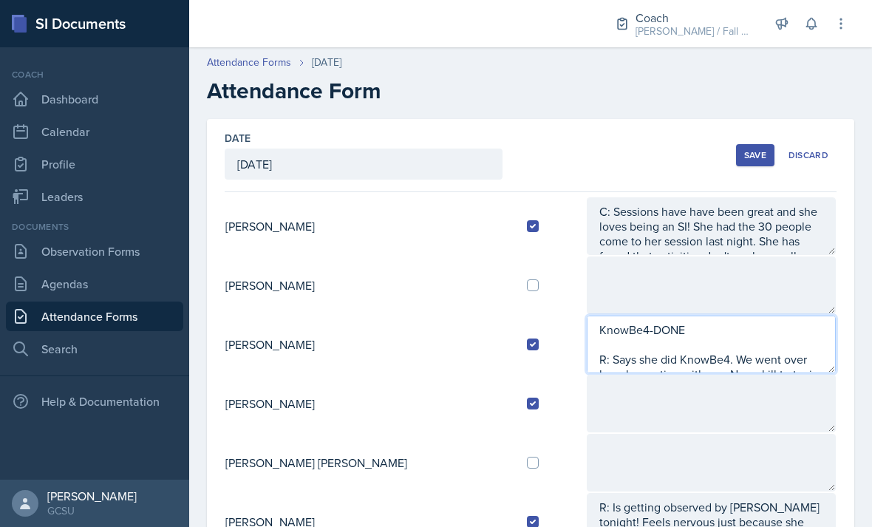
click at [746, 315] on textarea "KnowBe4-DONE R: Says she did KnowBe4. We went over her observation with me. New…" at bounding box center [711, 344] width 249 height 58
click at [759, 315] on textarea "KnowBe4-DONE R: Says she did KnowBe4. We went over her observation with me. New…" at bounding box center [711, 344] width 249 height 58
type textarea "KnowBe4-DONE R: Says she did KnowBe4. We went over her observation with me. New…"
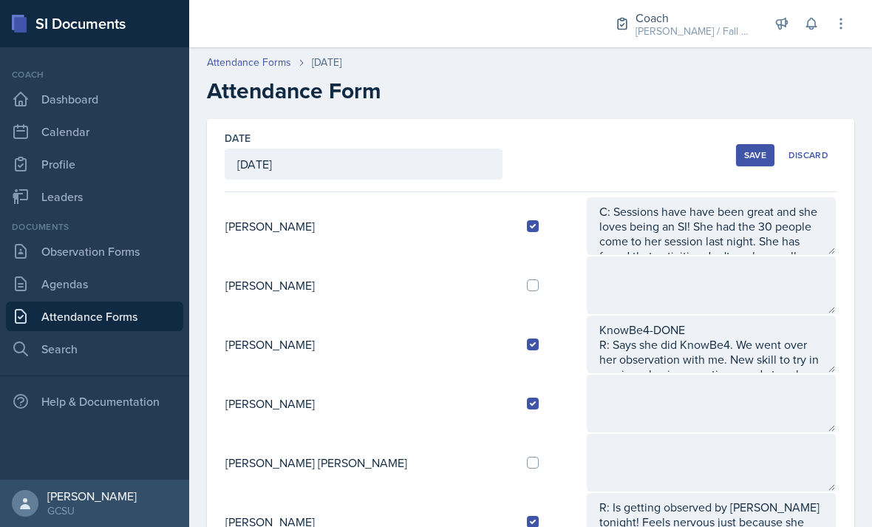
click at [751, 434] on textarea at bounding box center [711, 463] width 249 height 58
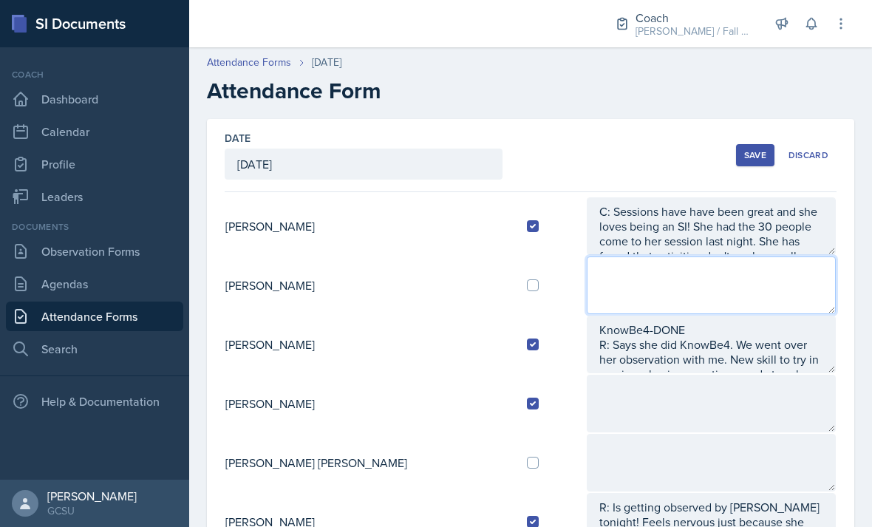
click at [805, 256] on textarea at bounding box center [711, 285] width 249 height 58
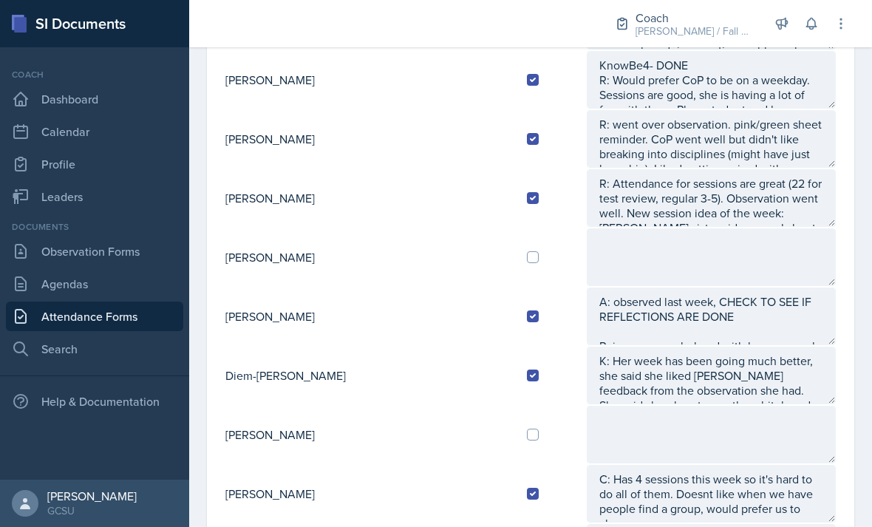
scroll to position [685, 0]
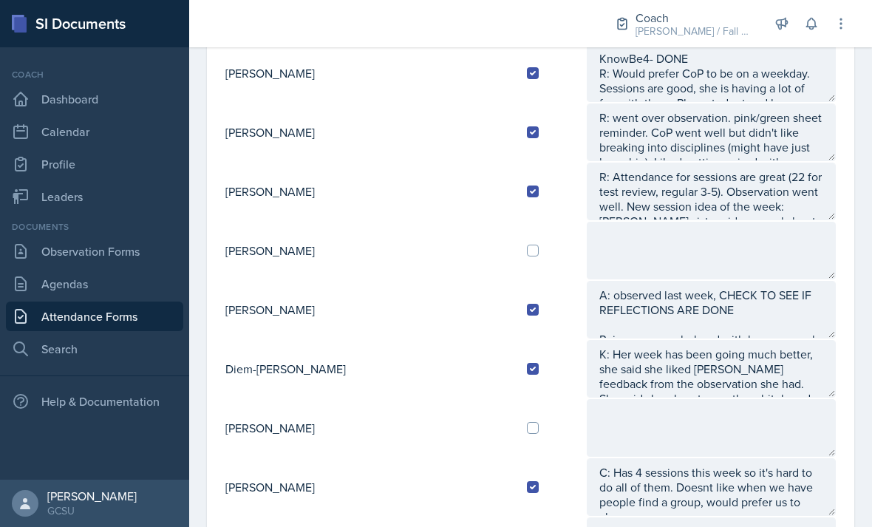
click at [527, 422] on input "checkbox" at bounding box center [533, 428] width 12 height 12
checkbox input "true"
click at [664, 399] on textarea at bounding box center [711, 428] width 249 height 58
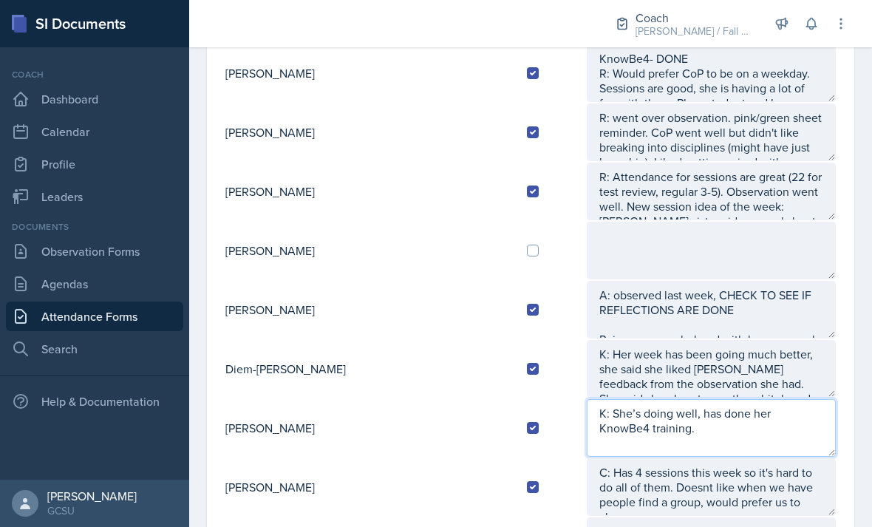
click at [687, 399] on textarea "K: She’s doing well, has done her KnowBe4 training." at bounding box center [711, 428] width 249 height 58
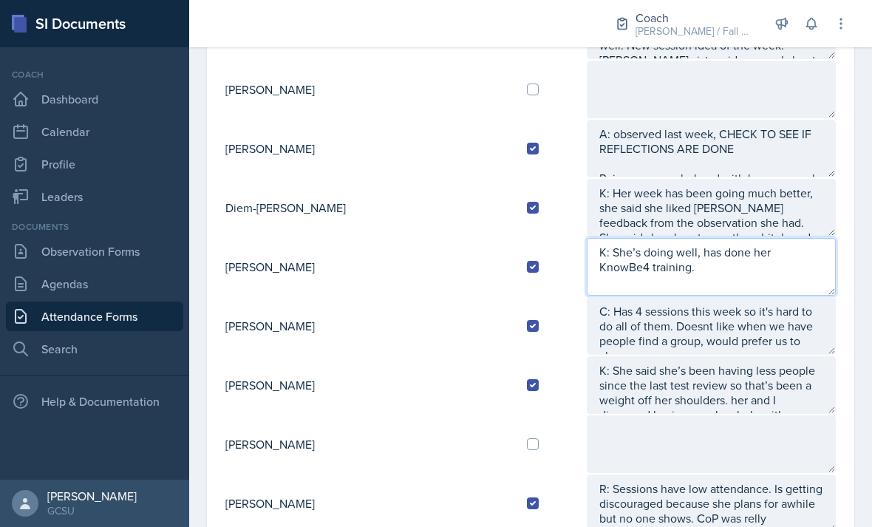
scroll to position [846, 0]
click at [635, 238] on textarea "K: She’s doing well, has done her KnowBe4 training." at bounding box center [711, 267] width 249 height 58
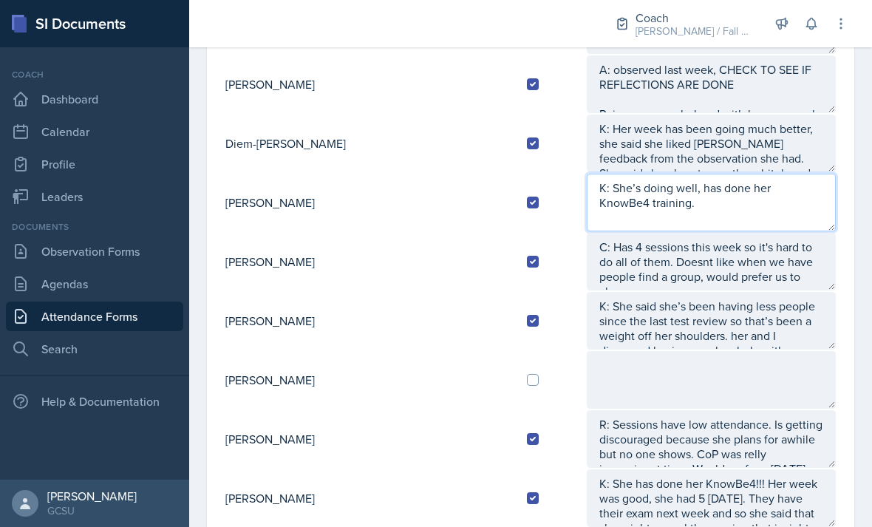
scroll to position [909, 0]
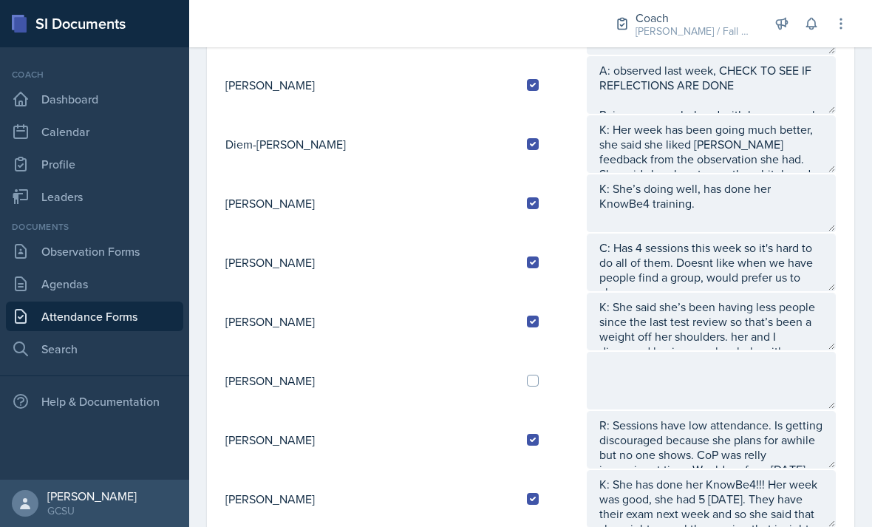
click at [748, 352] on textarea at bounding box center [711, 381] width 249 height 58
click at [753, 174] on textarea "K: She’s doing well, has done her KnowBe4 training." at bounding box center [711, 203] width 249 height 58
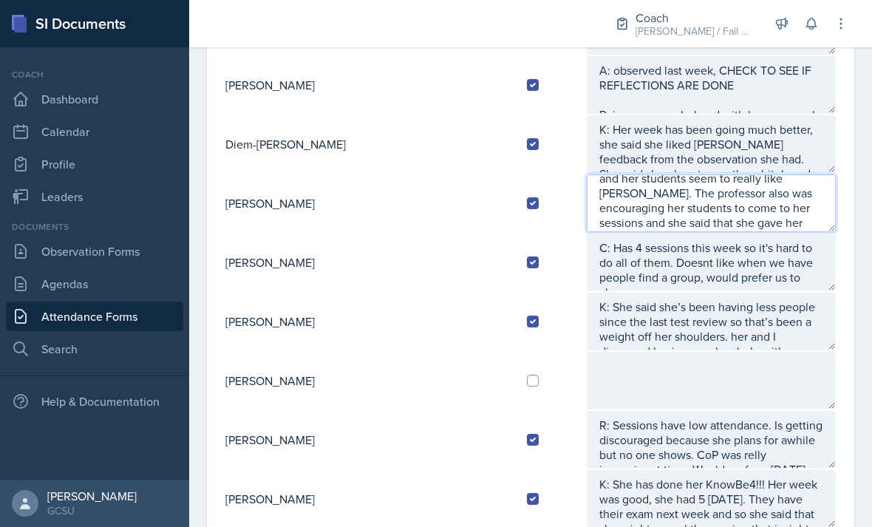
scroll to position [59, 0]
type textarea "K: She’s doing well, has done her KnowBe4 training. She had a good turn out and…"
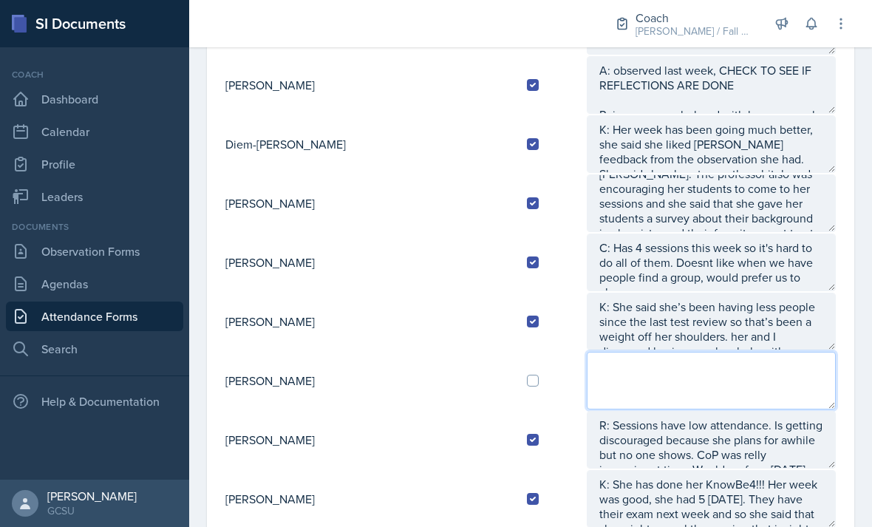
click at [627, 352] on textarea at bounding box center [711, 381] width 249 height 58
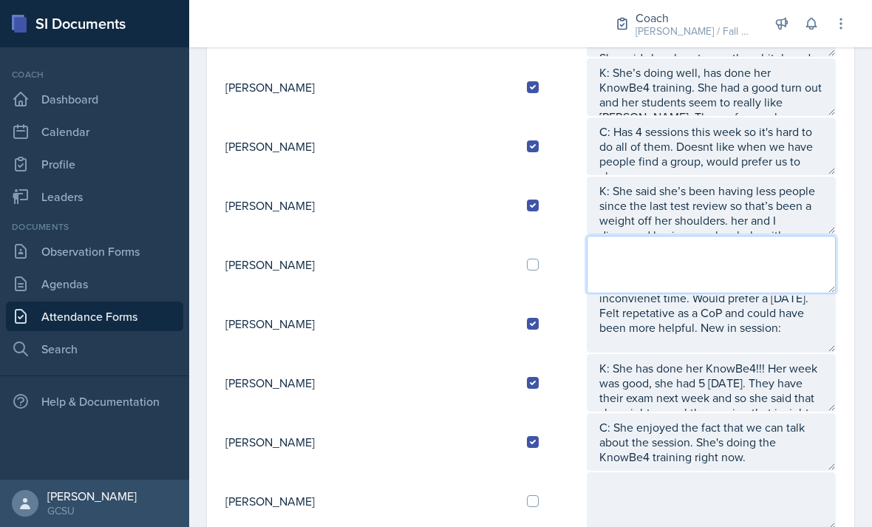
scroll to position [56, 0]
click at [782, 236] on textarea at bounding box center [711, 265] width 249 height 58
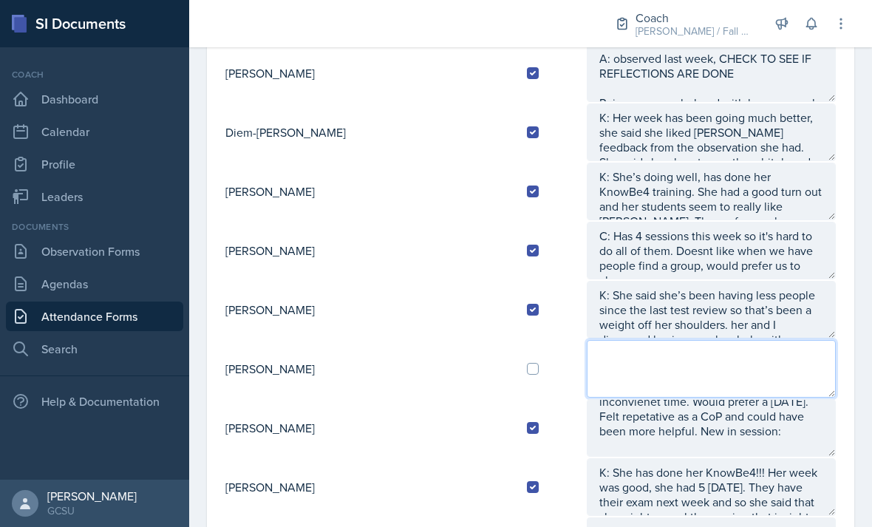
scroll to position [896, 0]
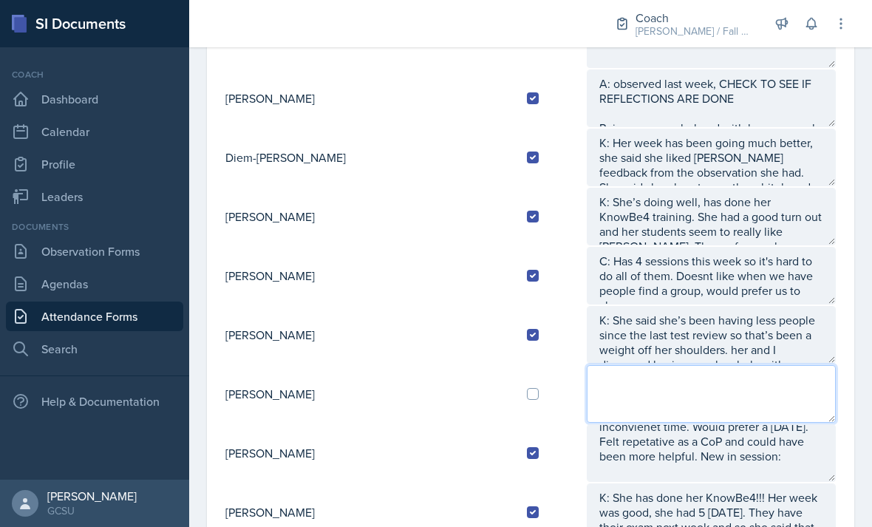
click at [729, 365] on textarea at bounding box center [711, 394] width 249 height 58
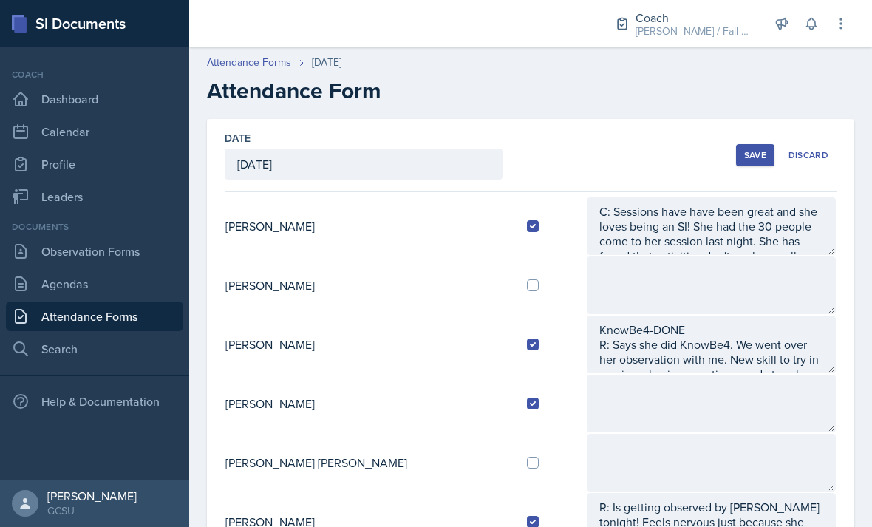
scroll to position [0, 0]
click at [755, 144] on button "Save" at bounding box center [755, 155] width 38 height 22
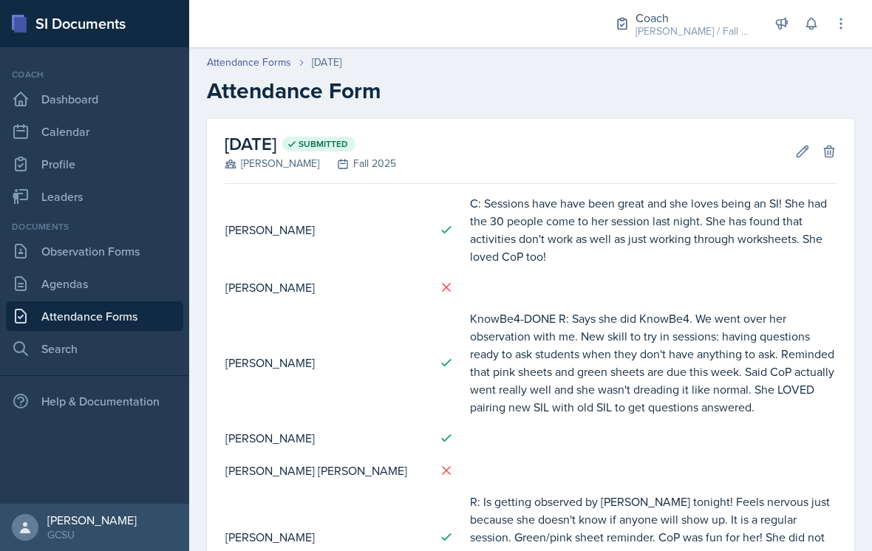
click at [138, 247] on link "Observation Forms" at bounding box center [94, 251] width 177 height 30
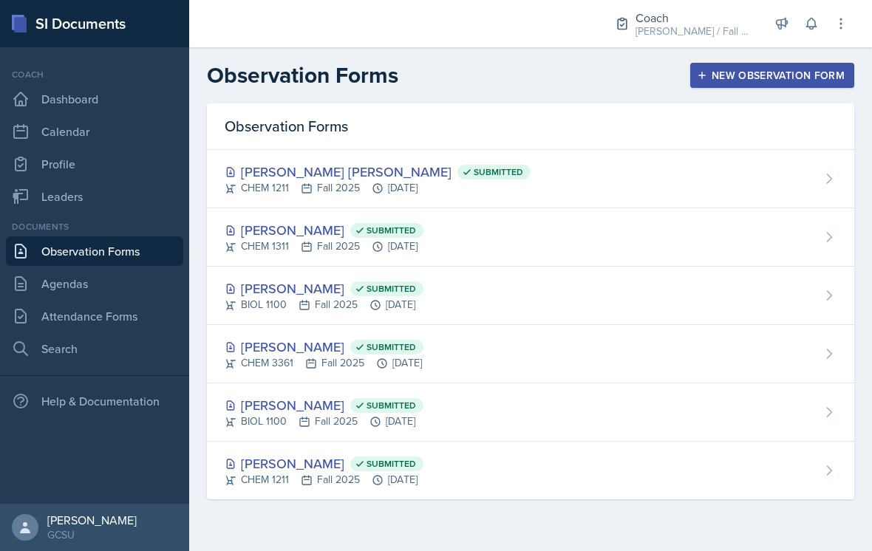
click at [752, 86] on button "New Observation Form" at bounding box center [772, 75] width 164 height 25
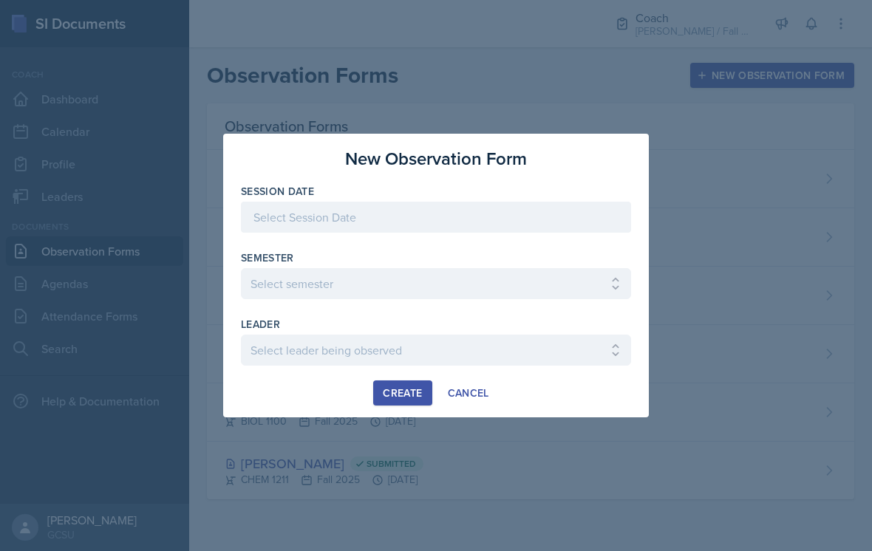
click at [472, 395] on div "Cancel" at bounding box center [468, 393] width 41 height 12
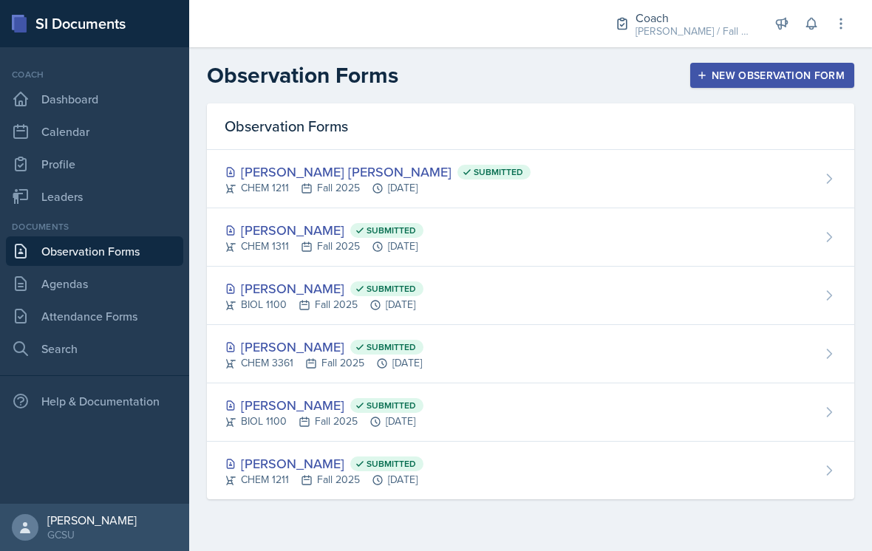
click at [765, 72] on div "New Observation Form" at bounding box center [772, 75] width 145 height 12
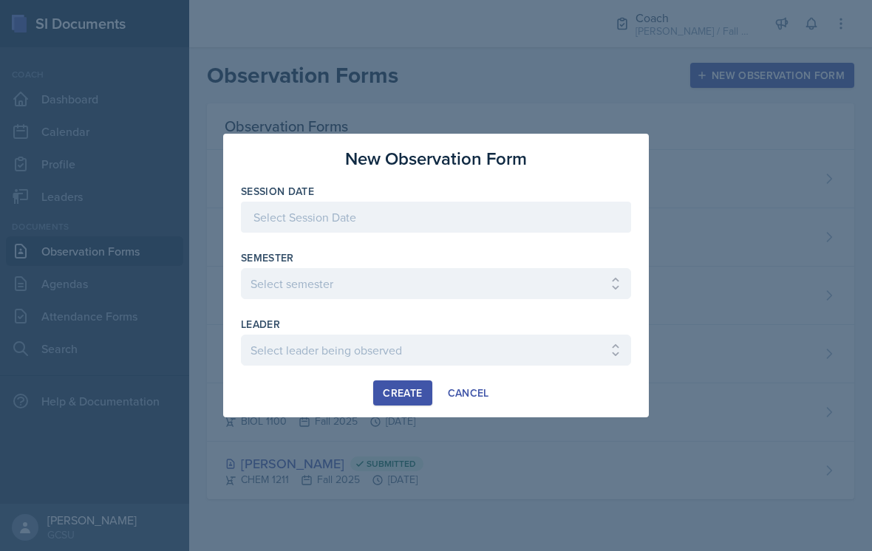
click at [568, 213] on div at bounding box center [436, 217] width 390 height 31
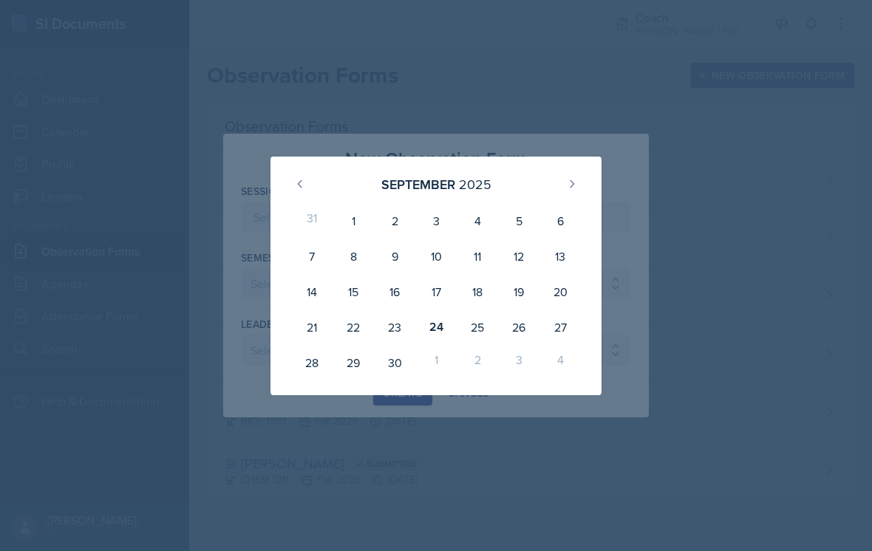
click at [431, 328] on div "24" at bounding box center [435, 327] width 41 height 35
type input "[DATE]"
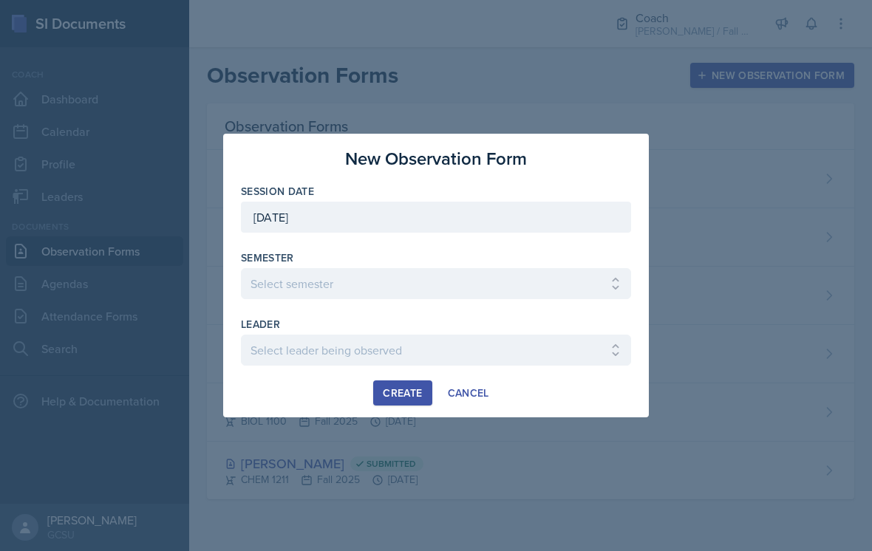
click at [443, 286] on select "Select semester All Spring 2020 Fall 2023 Spring 2019 Spring 2018 Fall 2017 Spr…" at bounding box center [436, 283] width 390 height 31
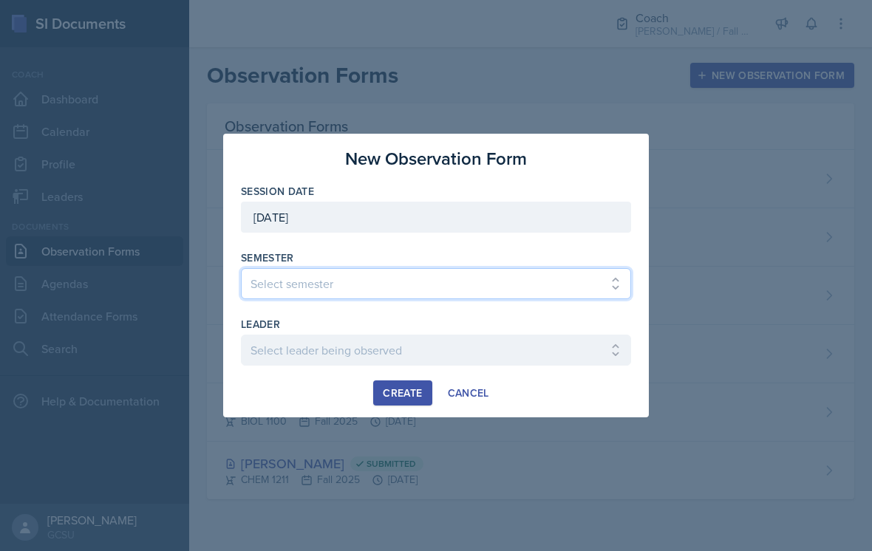
select select "986fdc3e-2246-4ffd-9cb8-78666de4ebed"
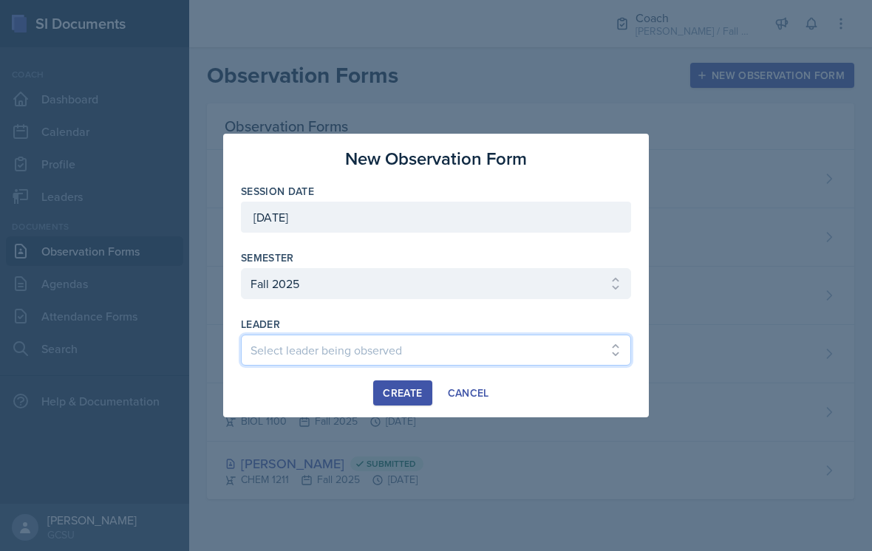
click at [477, 348] on select "Select leader being observed [PERSON_NAME] / MATH 1113 / [PERSON_NAME] [PERSON_…" at bounding box center [436, 350] width 390 height 31
select select "5bb4623f-cc94-458e-99fb-ba689ad3eddb"
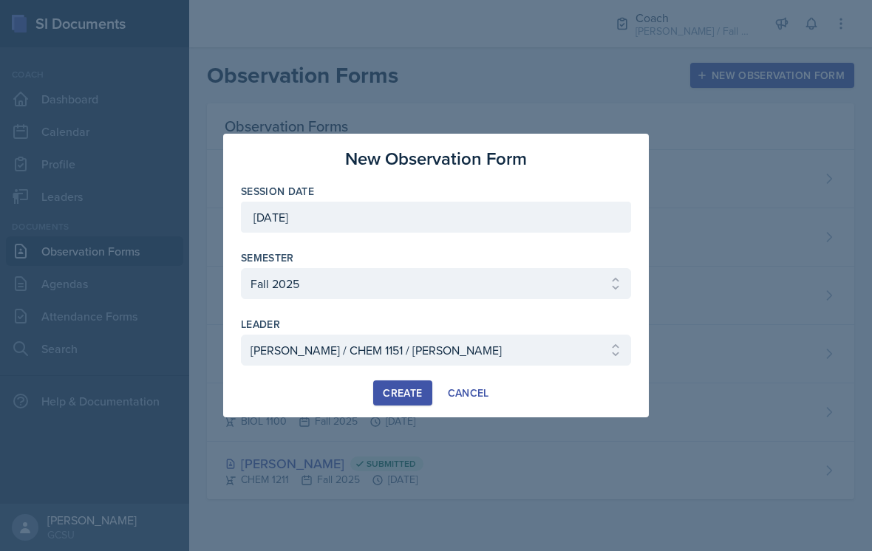
click at [403, 404] on button "Create" at bounding box center [402, 392] width 58 height 25
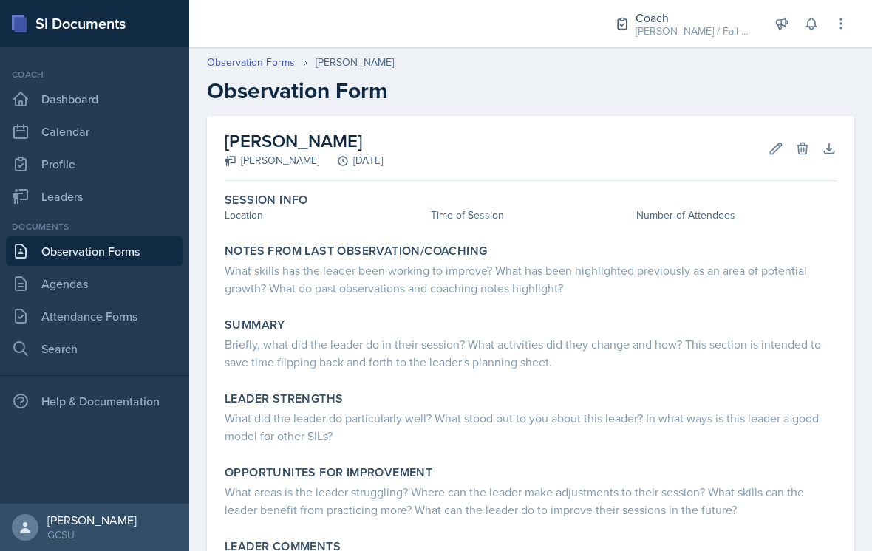
click at [297, 225] on div "Session Info Location Time of Session Number of Attendees" at bounding box center [531, 209] width 624 height 45
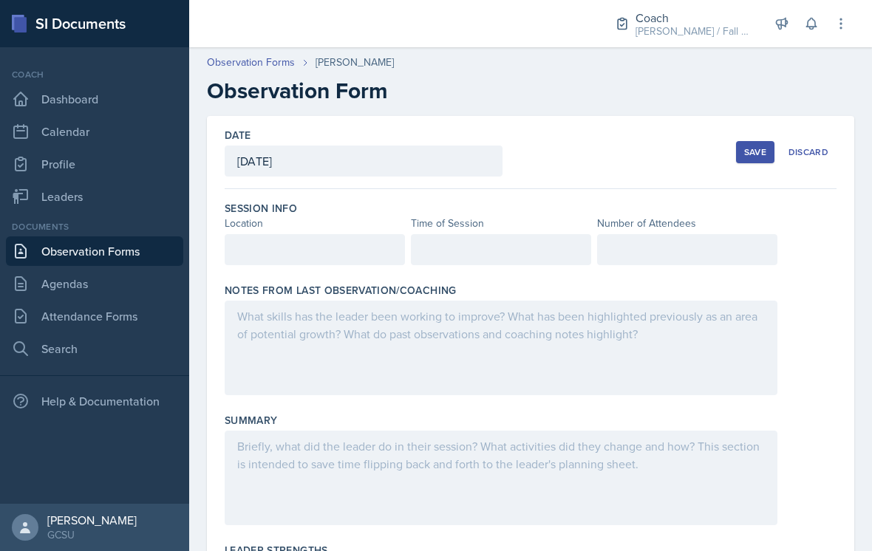
click at [307, 245] on div at bounding box center [315, 249] width 180 height 31
click at [505, 277] on div "Notes From Last Observation/Coaching" at bounding box center [531, 342] width 612 height 130
click at [527, 247] on div at bounding box center [501, 249] width 180 height 31
click at [681, 257] on div at bounding box center [687, 249] width 180 height 31
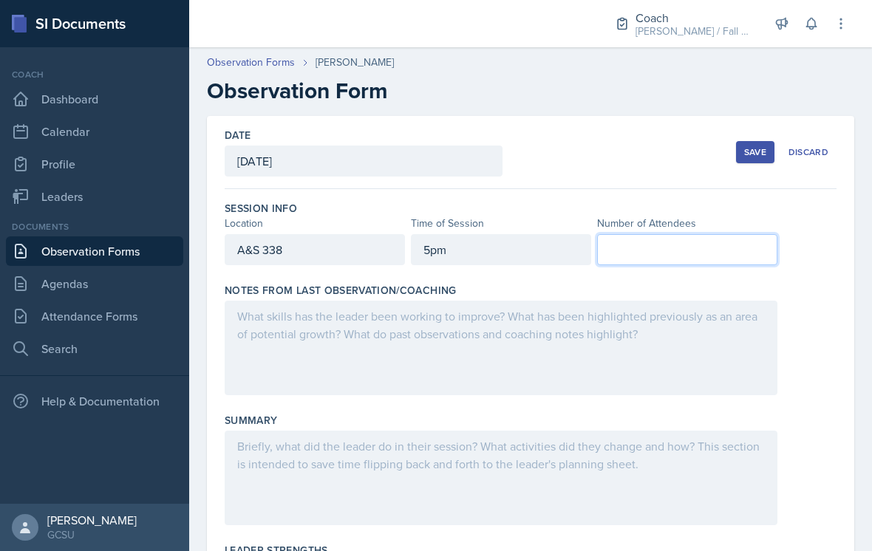
click at [725, 294] on div "Notes From Last Observation/Coaching" at bounding box center [531, 290] width 612 height 15
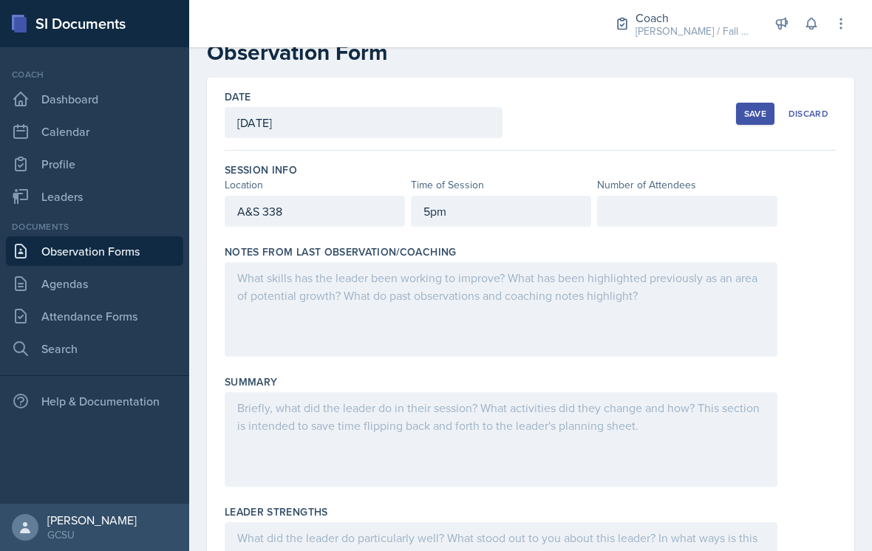
scroll to position [40, 0]
click at [729, 210] on div at bounding box center [687, 209] width 180 height 31
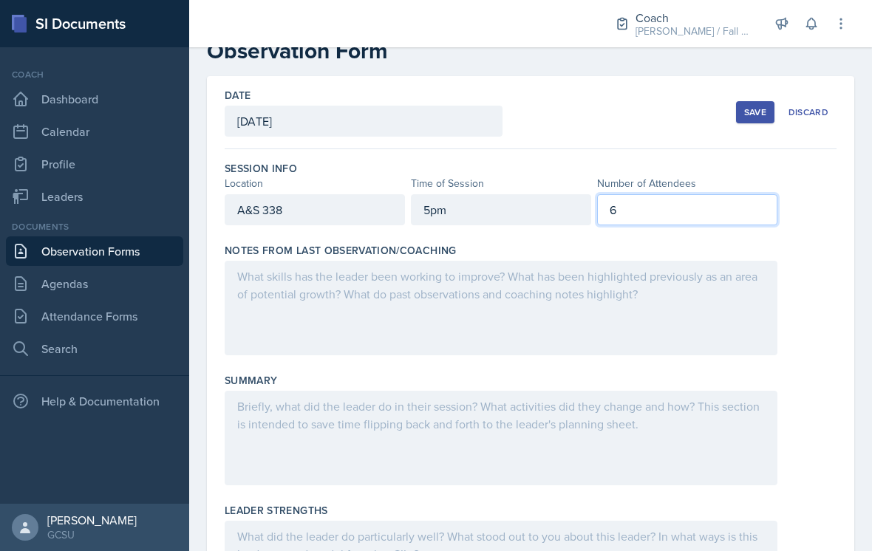
click at [572, 328] on div at bounding box center [501, 308] width 553 height 95
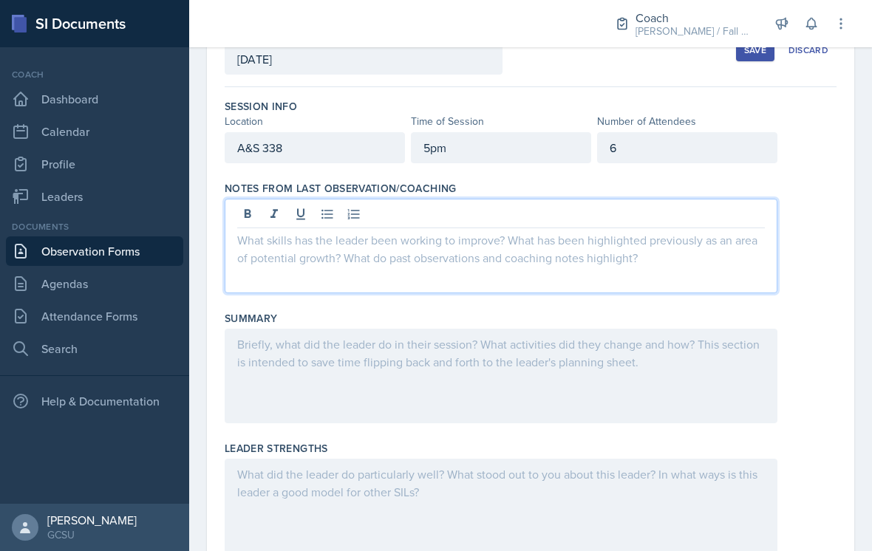
scroll to position [180, 0]
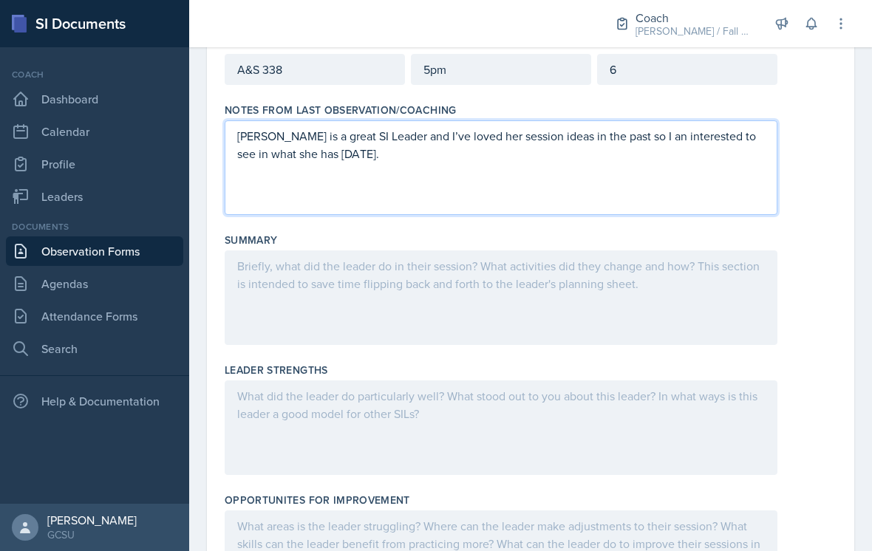
click at [354, 294] on div at bounding box center [501, 297] width 553 height 95
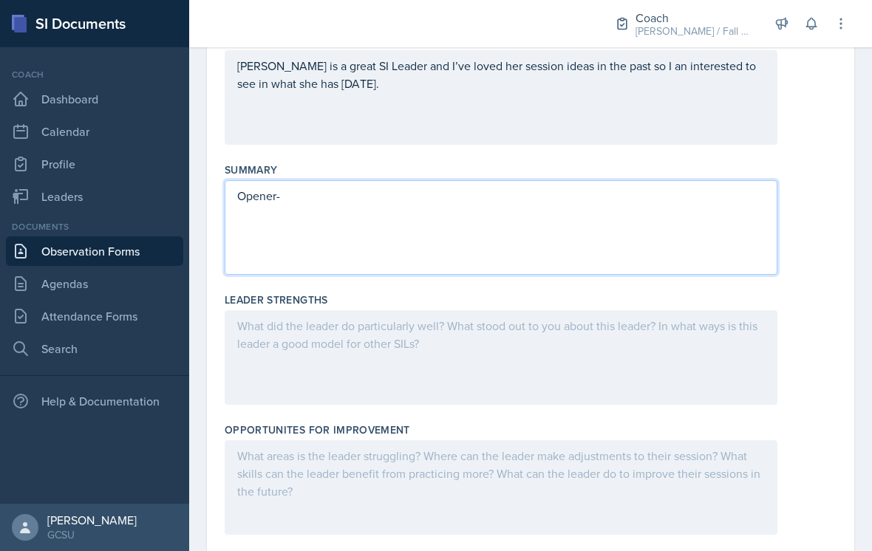
scroll to position [216, 0]
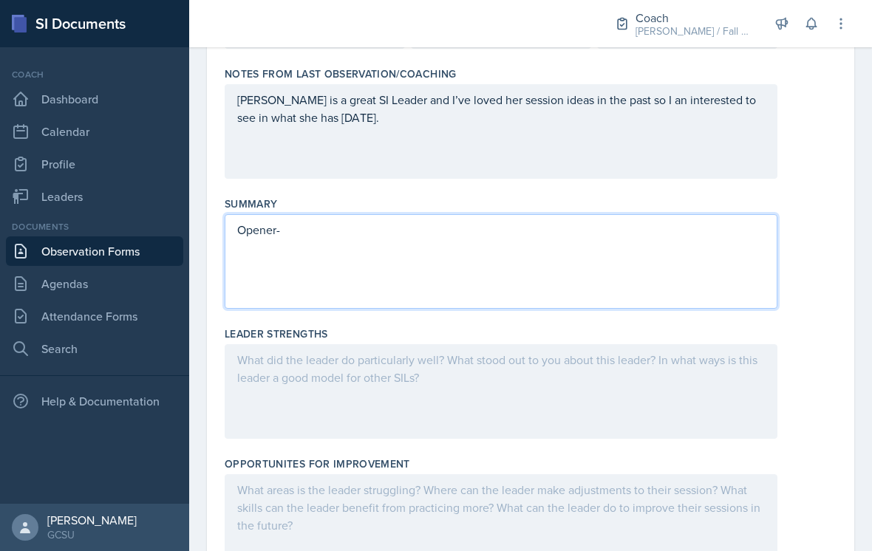
click at [452, 256] on div "Opener-" at bounding box center [501, 261] width 553 height 95
click at [325, 225] on icon at bounding box center [327, 229] width 15 height 15
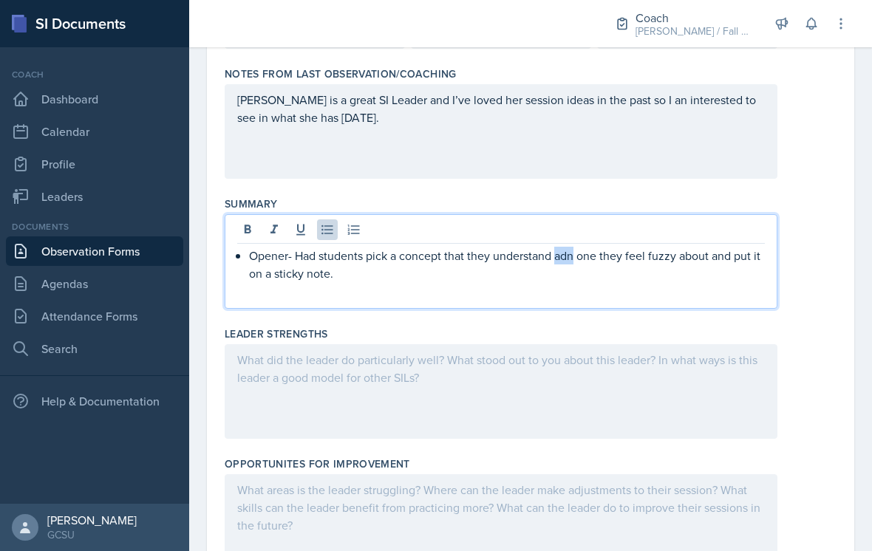
click at [556, 250] on p "Opener- Had students pick a concept that they understand adn one they feel fuzz…" at bounding box center [507, 264] width 516 height 35
click at [559, 274] on p "Opener- Had students pick a concept that they understand and one they feel fuzz…" at bounding box center [507, 264] width 516 height 35
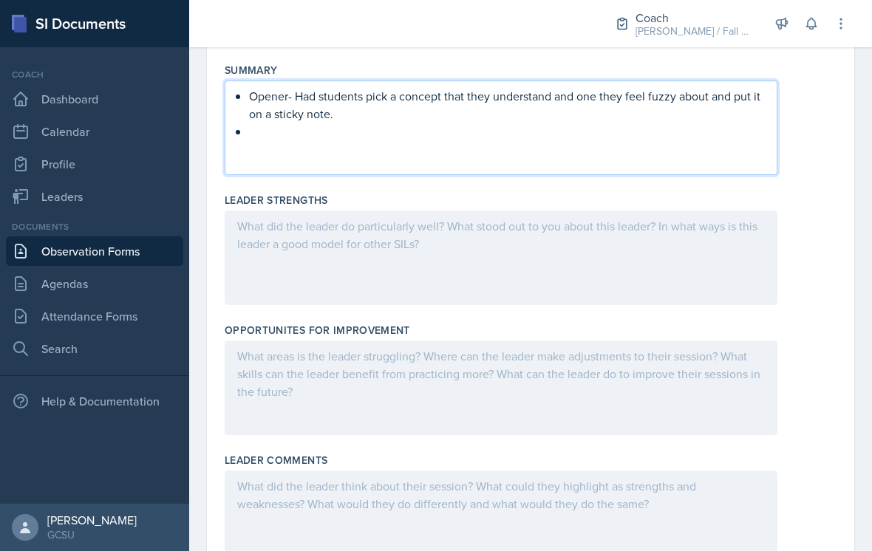
scroll to position [351, 0]
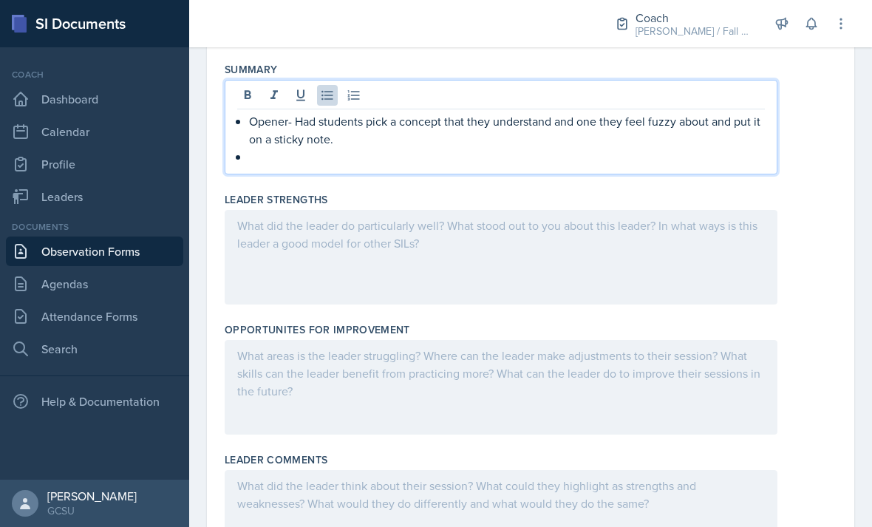
click at [604, 139] on p "Opener- Had students pick a concept that they understand and one they feel fuzz…" at bounding box center [507, 129] width 516 height 35
click at [618, 160] on p at bounding box center [507, 157] width 516 height 18
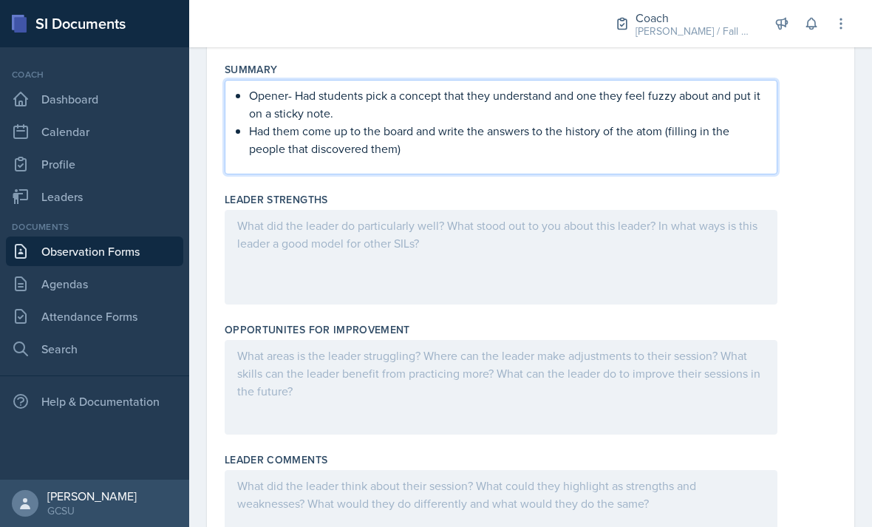
click at [708, 263] on div at bounding box center [501, 257] width 553 height 95
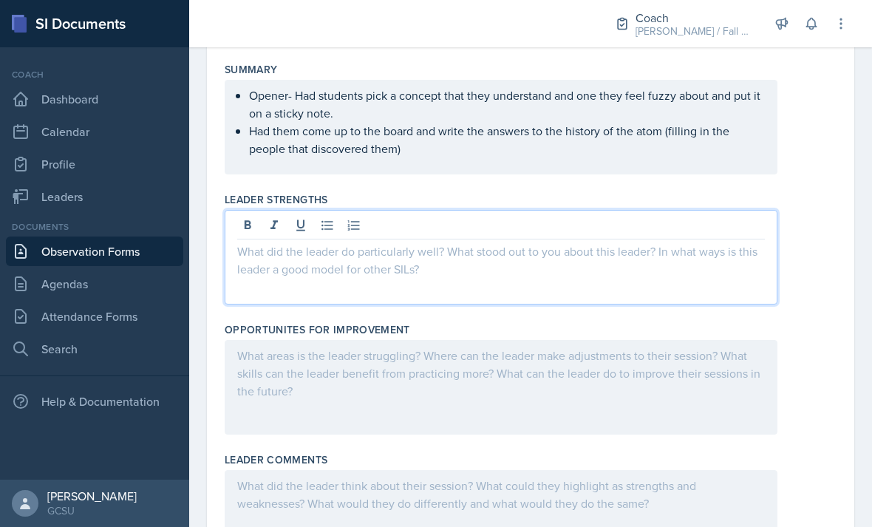
click at [334, 230] on icon at bounding box center [327, 225] width 15 height 15
click at [328, 250] on p "S" at bounding box center [500, 251] width 527 height 18
click at [327, 225] on icon at bounding box center [326, 226] width 11 height 10
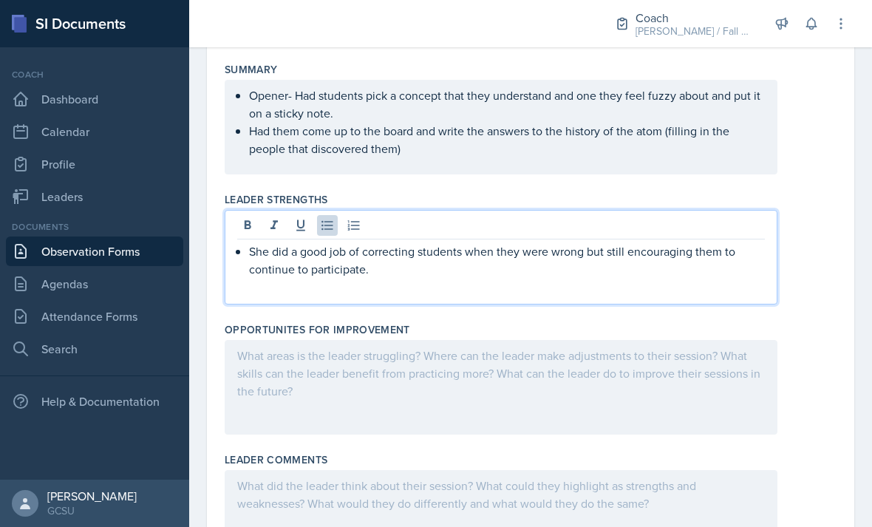
click at [663, 395] on div at bounding box center [501, 387] width 553 height 95
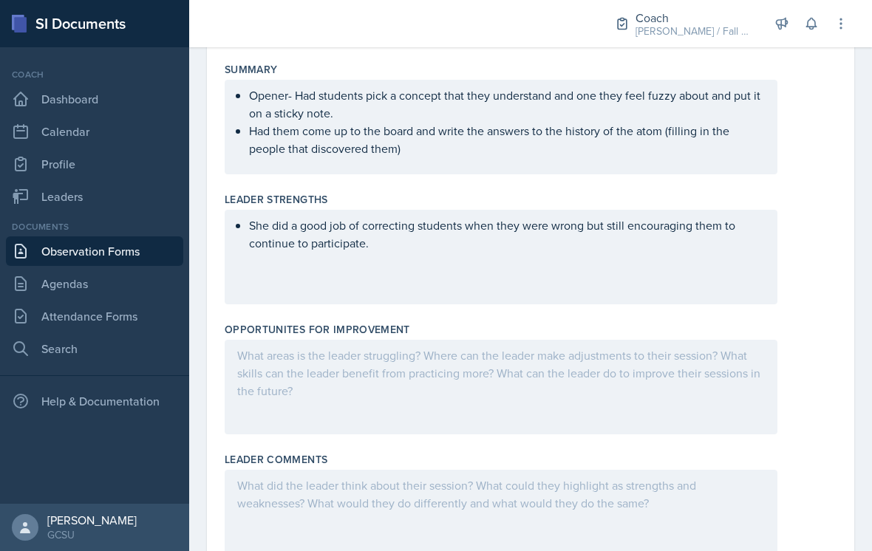
click at [582, 262] on div "She did a good job of correcting students when they were wrong but still encour…" at bounding box center [501, 257] width 553 height 95
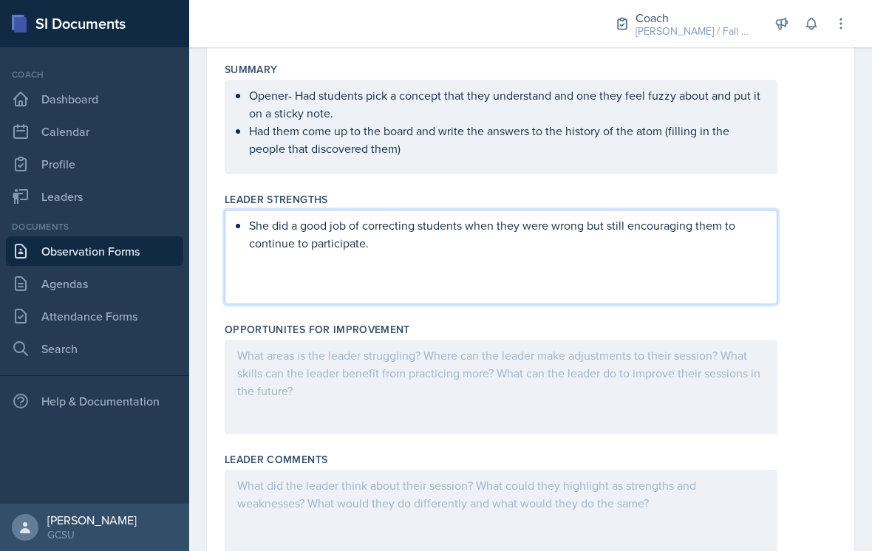
click at [556, 173] on div "Opener- Had students pick a concept that they understand and one they feel fuzz…" at bounding box center [501, 127] width 553 height 95
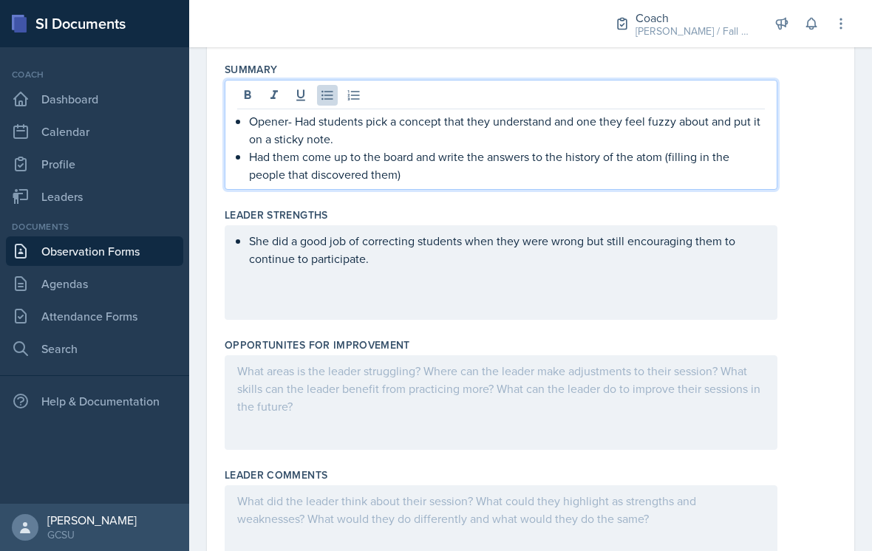
click at [528, 175] on p "Had them come up to the board and write the answers to the history of the atom …" at bounding box center [507, 165] width 516 height 35
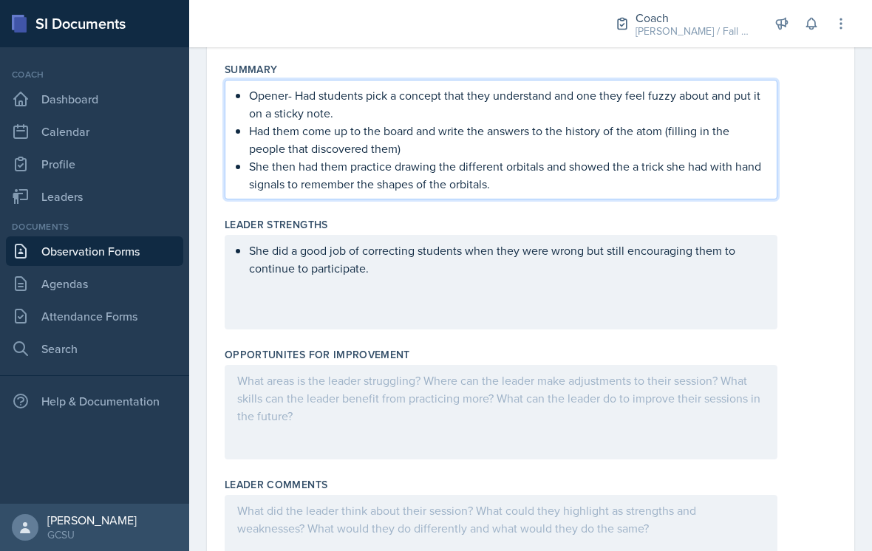
click at [823, 230] on div "Leader Strengths" at bounding box center [531, 224] width 612 height 15
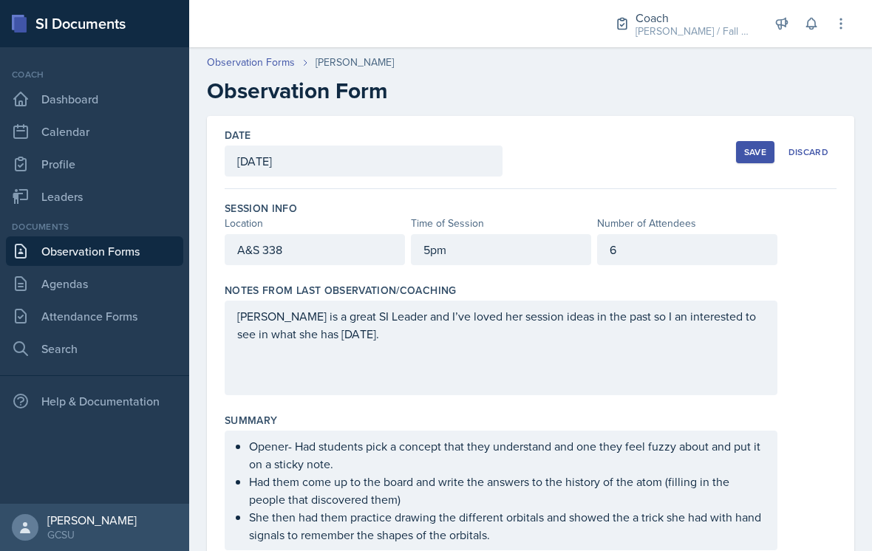
scroll to position [0, 0]
click at [751, 152] on div "Save" at bounding box center [755, 152] width 22 height 12
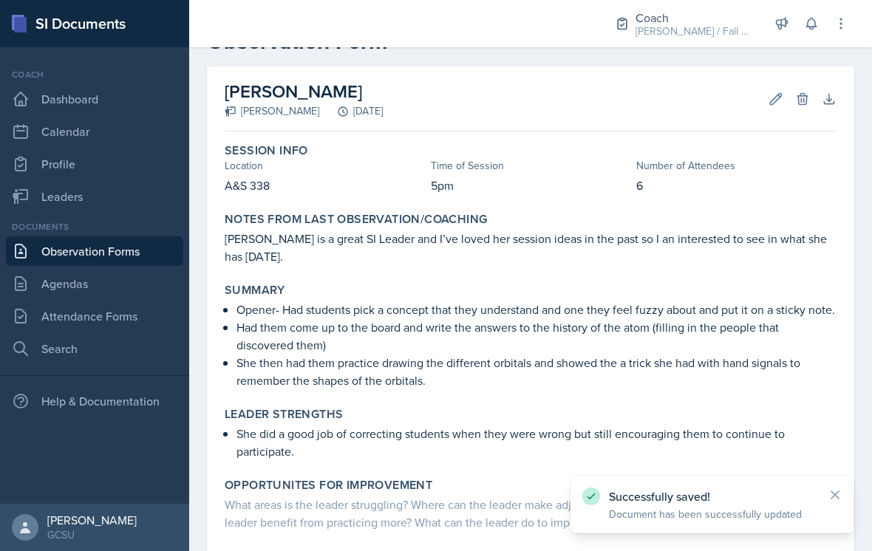
scroll to position [48, 0]
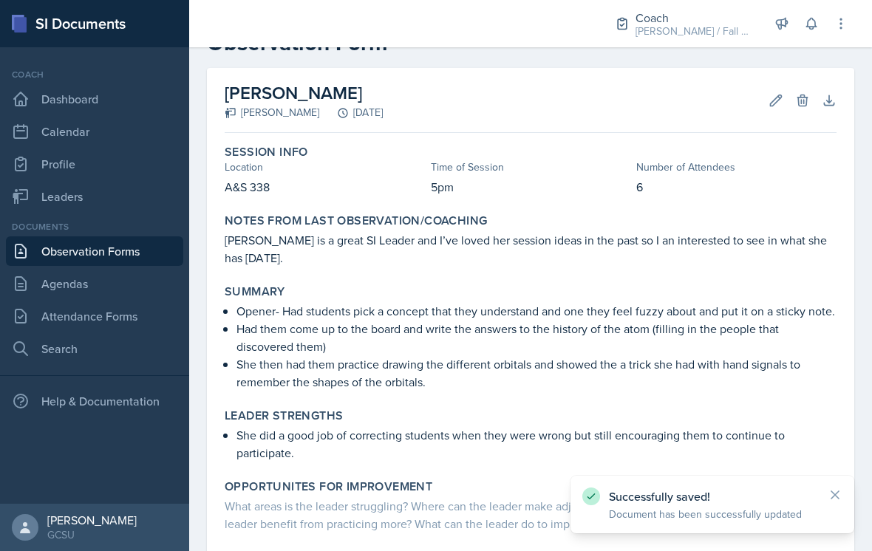
click at [765, 91] on button "Edit" at bounding box center [775, 100] width 27 height 27
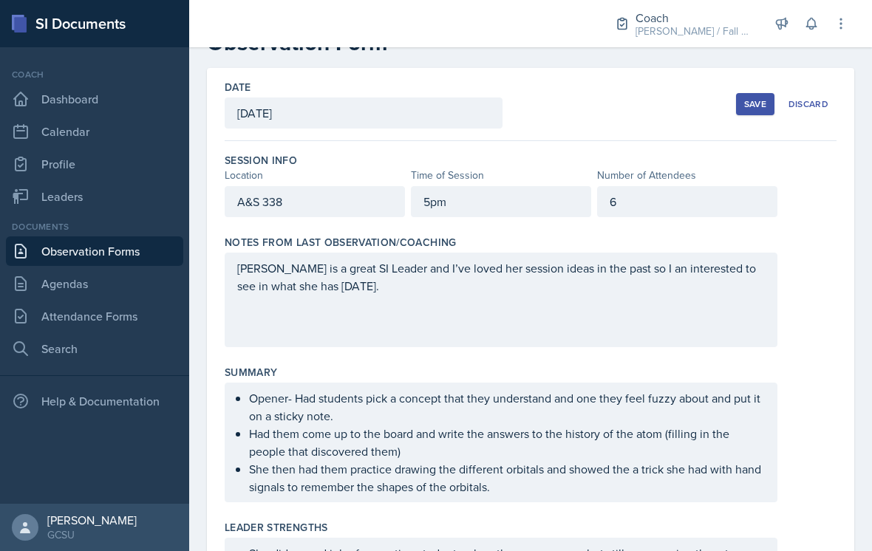
click at [466, 209] on div "5pm" at bounding box center [501, 201] width 180 height 31
click at [759, 104] on div "Save" at bounding box center [755, 104] width 22 height 12
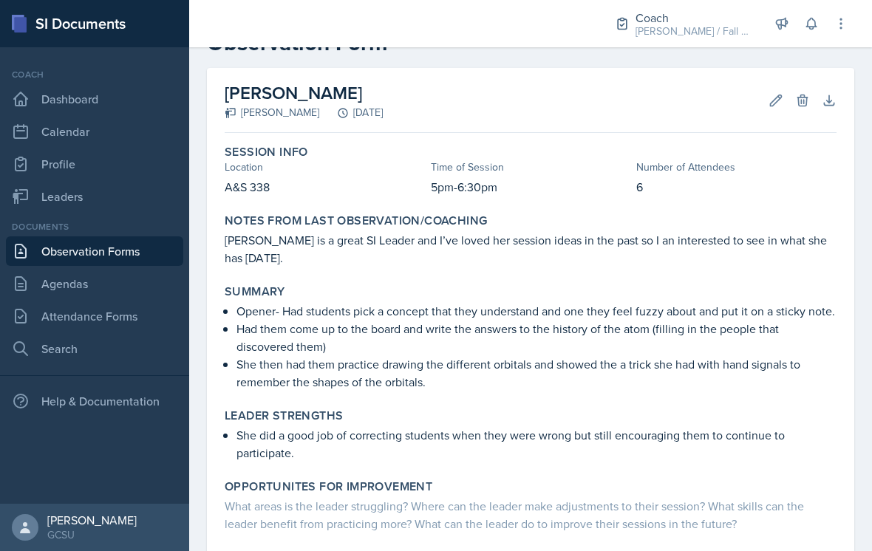
click at [695, 362] on p "She then had them practice drawing the different orbitals and showed the a tric…" at bounding box center [536, 372] width 600 height 35
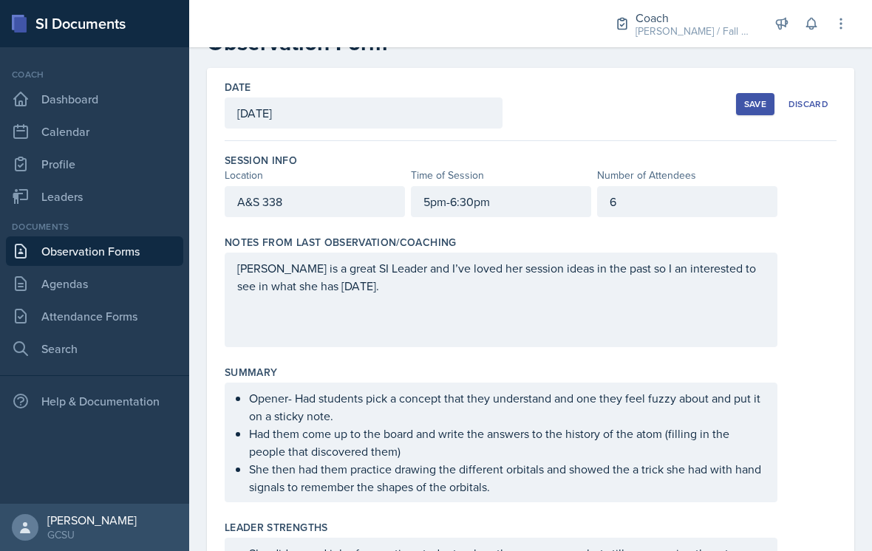
click at [655, 293] on p "[PERSON_NAME] is a great SI Leader and I’ve loved her session ideas in the past…" at bounding box center [500, 276] width 527 height 35
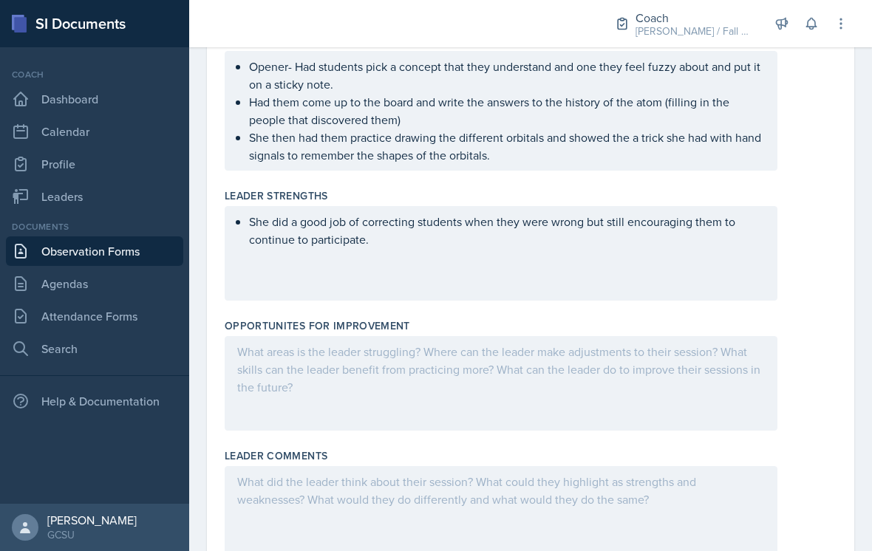
scroll to position [380, 0]
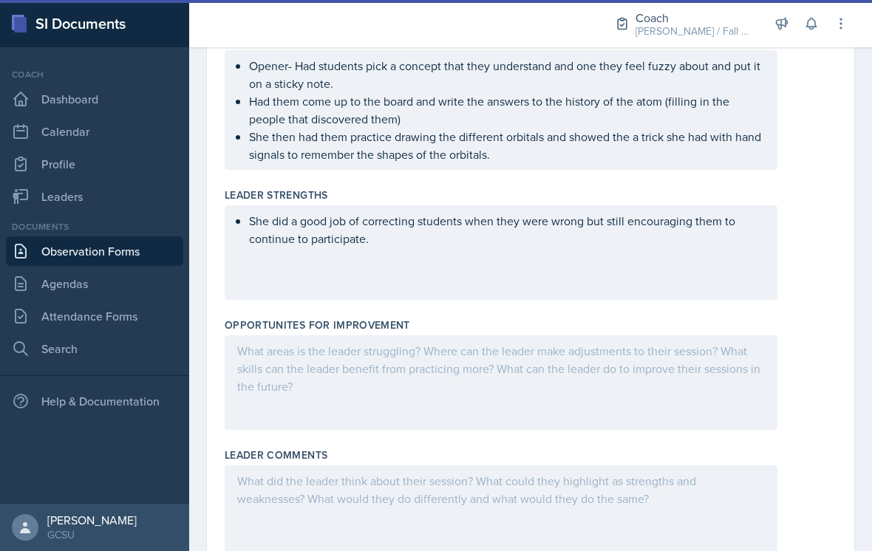
click at [666, 267] on div "She did a good job of correcting students when they were wrong but still encour…" at bounding box center [501, 252] width 553 height 95
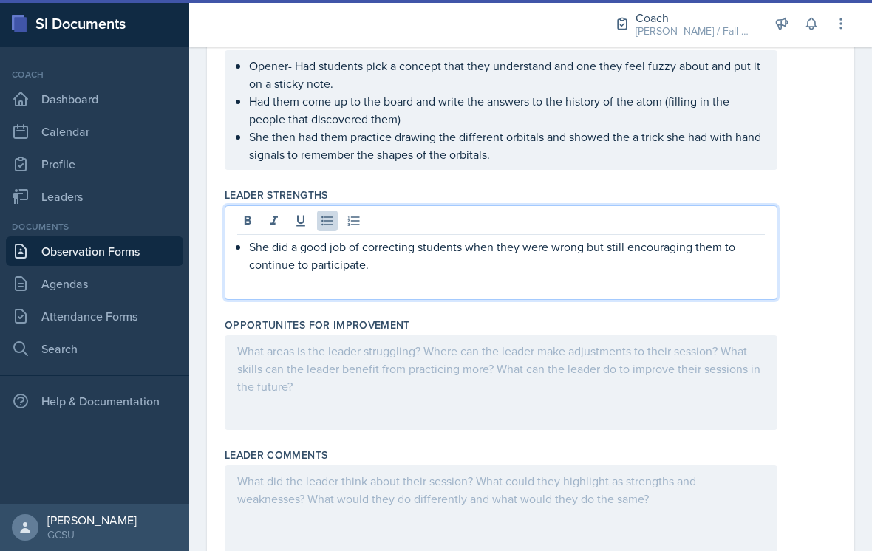
click at [666, 267] on p "She did a good job of correcting students when they were wrong but still encour…" at bounding box center [507, 255] width 516 height 35
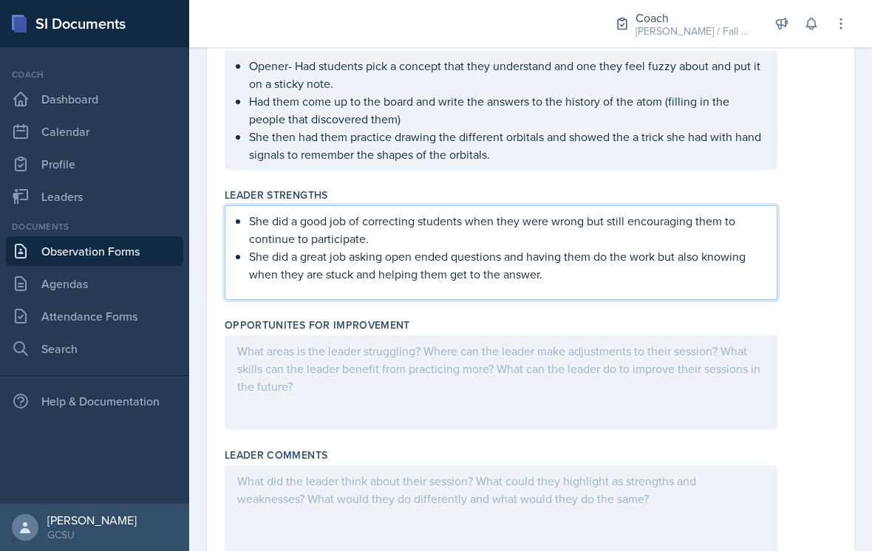
click at [728, 379] on div at bounding box center [501, 382] width 553 height 95
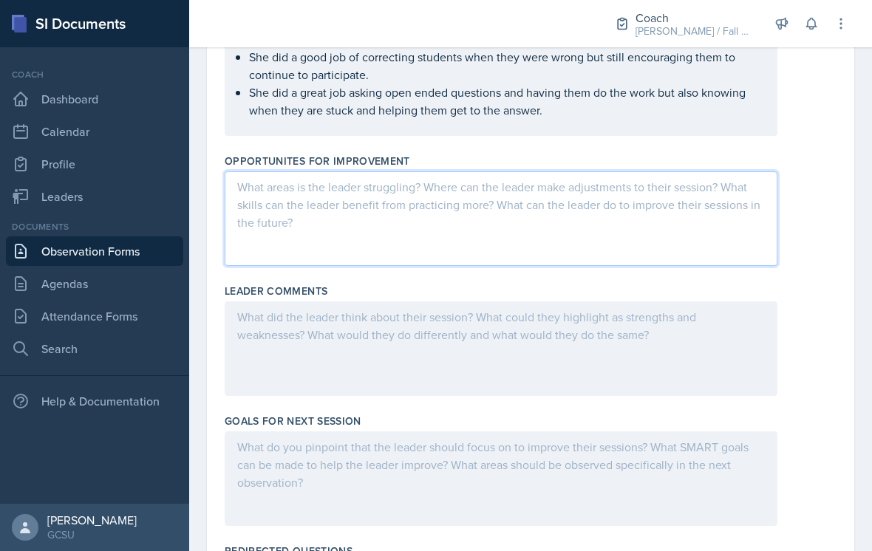
scroll to position [598, 0]
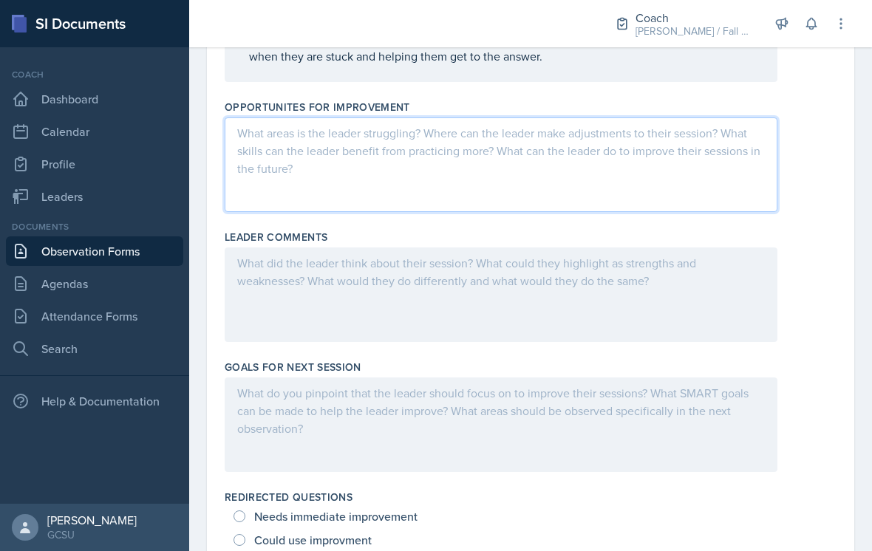
click at [702, 390] on div at bounding box center [501, 425] width 553 height 95
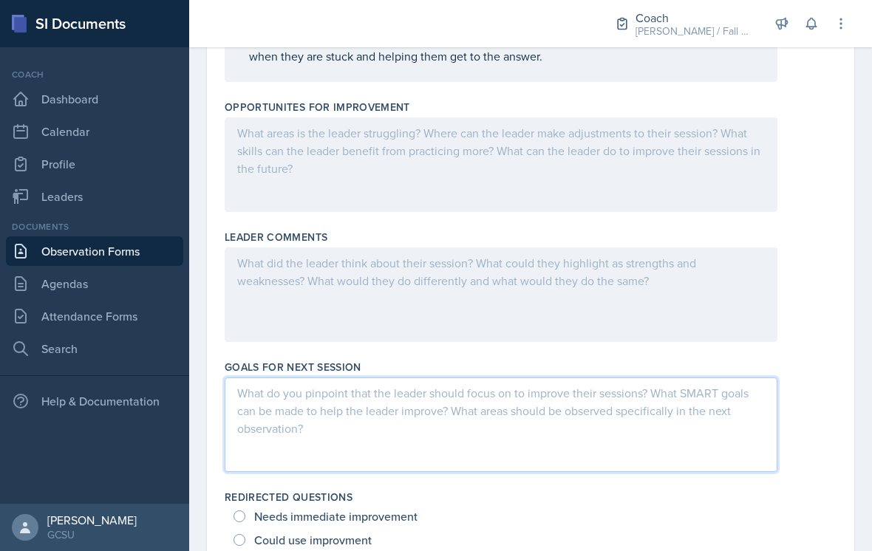
click at [687, 152] on div at bounding box center [501, 164] width 553 height 95
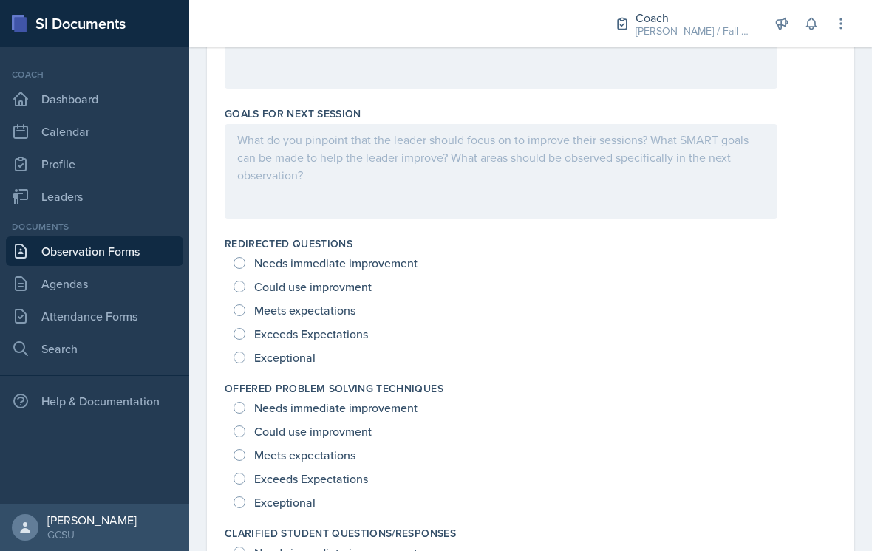
scroll to position [854, 0]
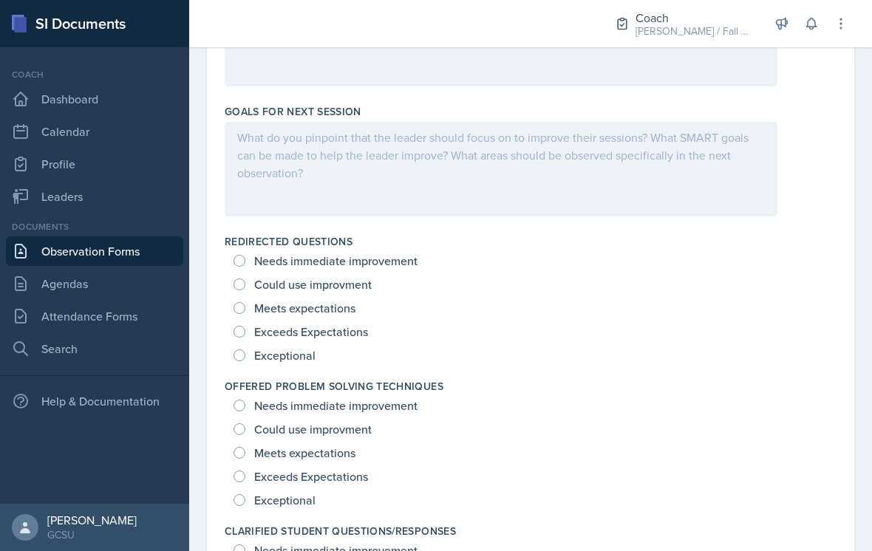
click at [309, 360] on span "Exceptional" at bounding box center [284, 355] width 61 height 15
click at [245, 360] on input "Exceptional" at bounding box center [239, 355] width 12 height 12
radio input "true"
click at [293, 493] on span "Exceptional" at bounding box center [284, 500] width 61 height 15
click at [245, 494] on input "Exceptional" at bounding box center [239, 500] width 12 height 12
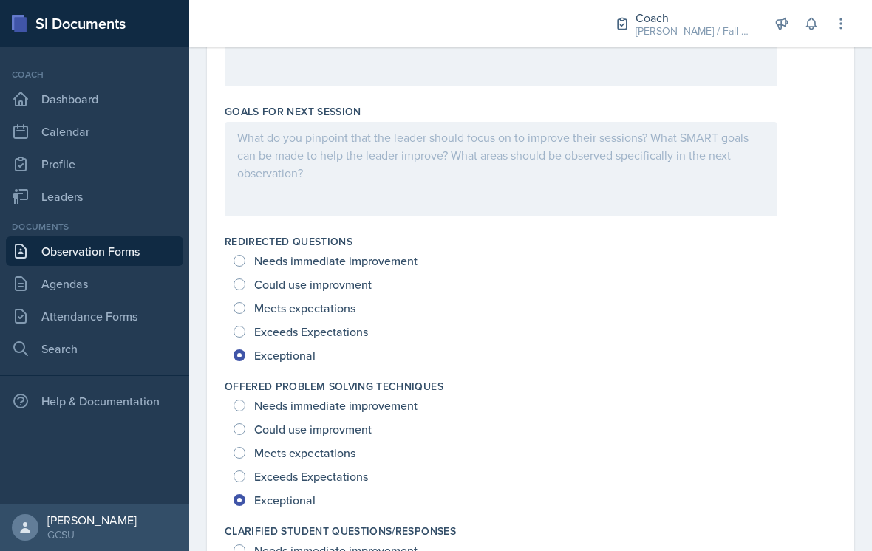
radio input "true"
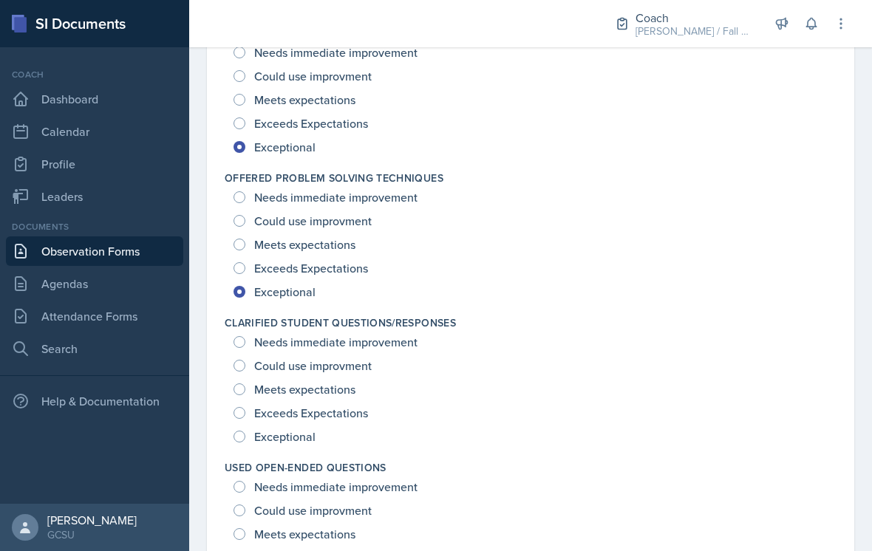
scroll to position [1065, 0]
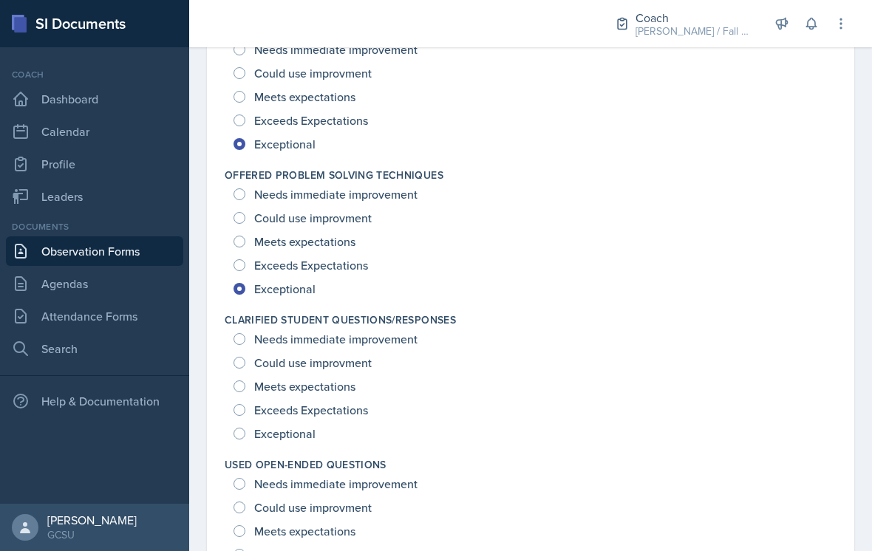
click at [307, 435] on span "Exceptional" at bounding box center [284, 433] width 61 height 15
click at [245, 435] on input "Exceptional" at bounding box center [239, 434] width 12 height 12
radio input "true"
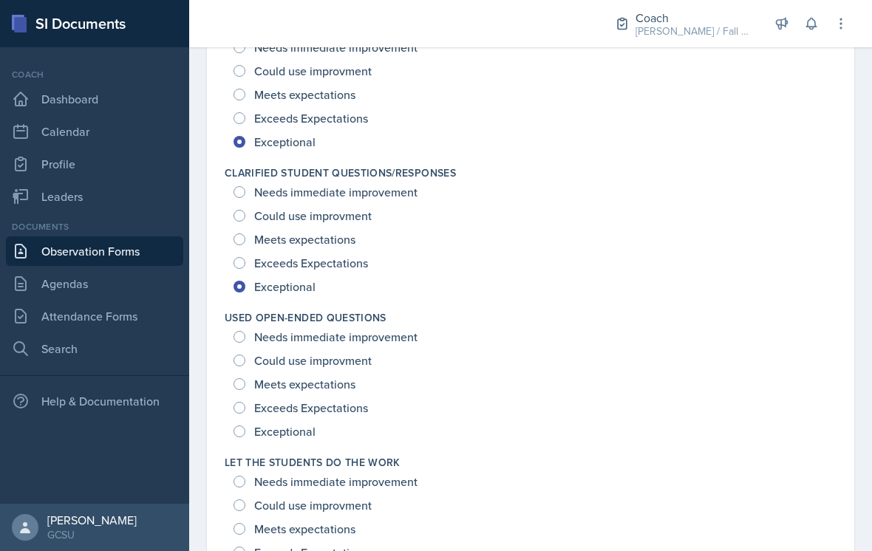
click at [305, 437] on span "Exceptional" at bounding box center [284, 431] width 61 height 15
click at [245, 437] on input "Exceptional" at bounding box center [239, 432] width 12 height 12
radio input "true"
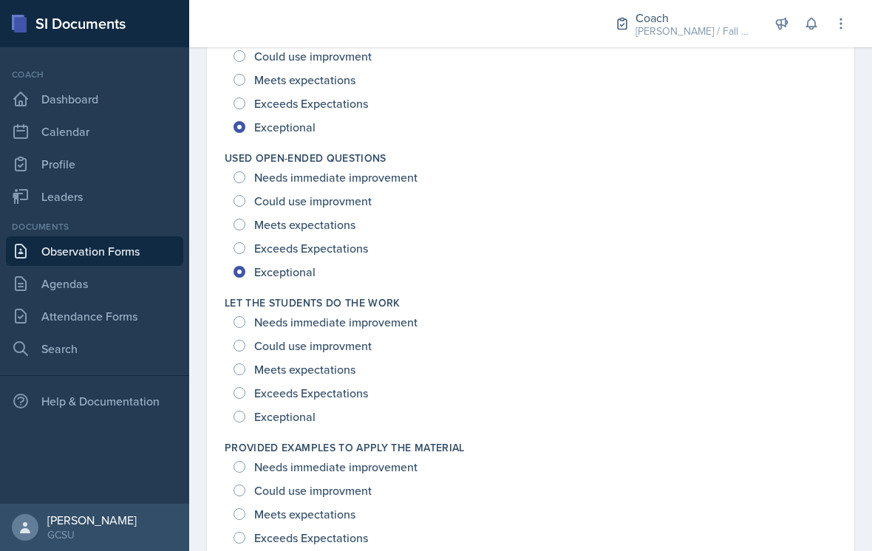
scroll to position [1375, 0]
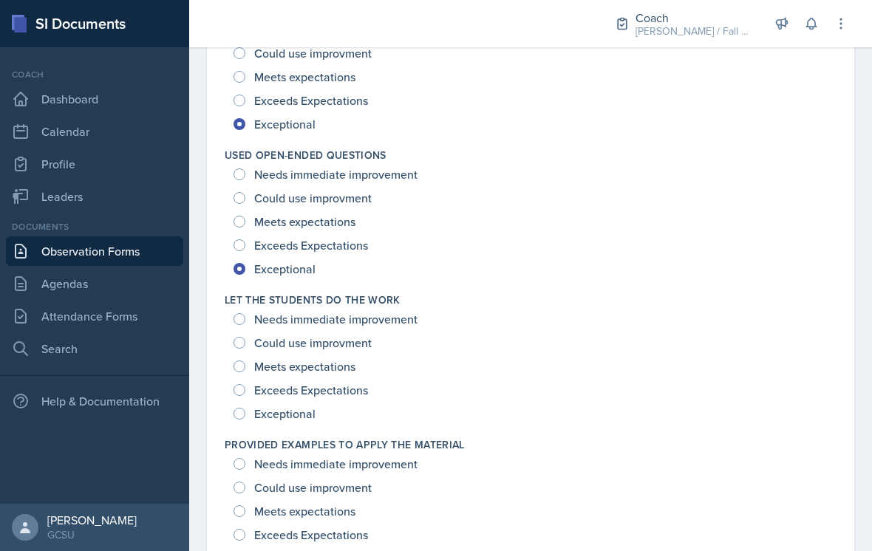
click at [308, 431] on div "Let The Students Do The Work Needs immediate improvement Could use improvment M…" at bounding box center [531, 359] width 612 height 145
click at [299, 420] on span "Exceptional" at bounding box center [284, 413] width 61 height 15
click at [245, 420] on input "Exceptional" at bounding box center [239, 414] width 12 height 12
radio input "true"
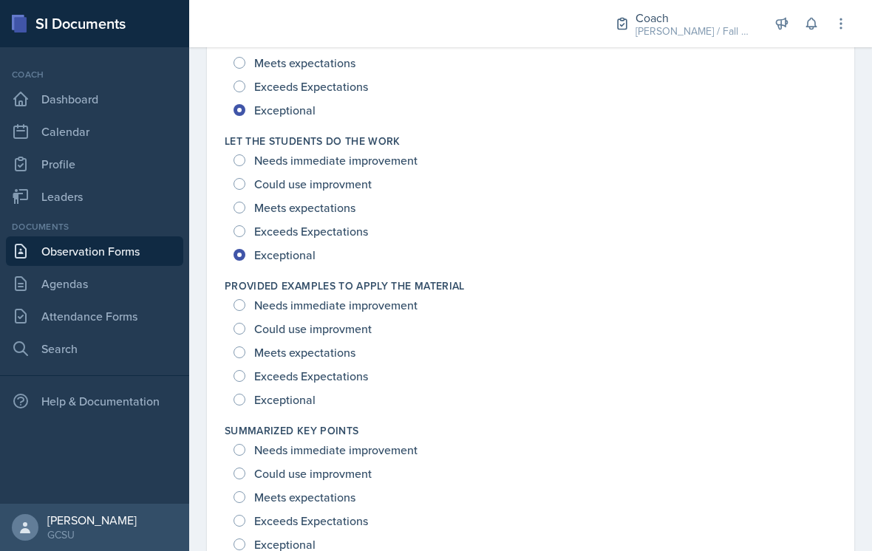
click at [305, 403] on span "Exceptional" at bounding box center [284, 399] width 61 height 15
click at [245, 403] on input "Exceptional" at bounding box center [239, 400] width 12 height 12
radio input "true"
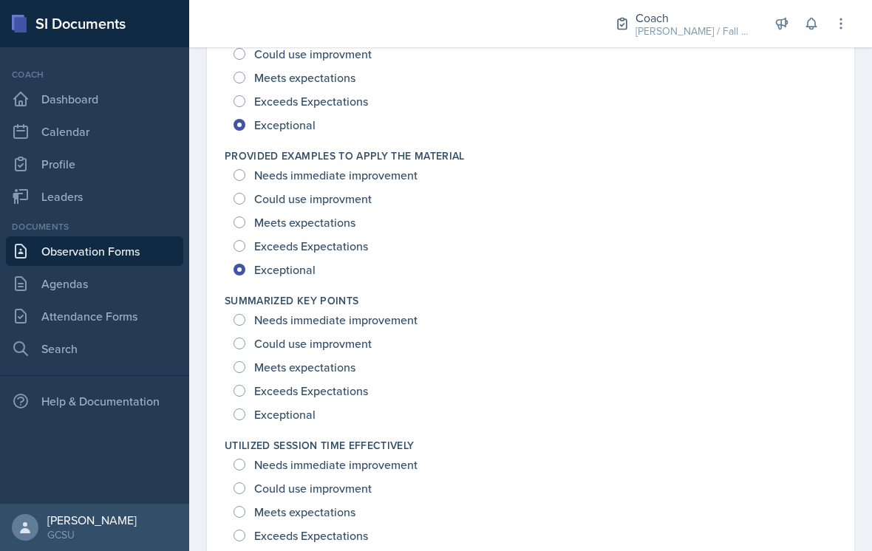
click at [310, 411] on span "Exceptional" at bounding box center [284, 414] width 61 height 15
click at [245, 411] on input "Exceptional" at bounding box center [239, 415] width 12 height 12
radio input "true"
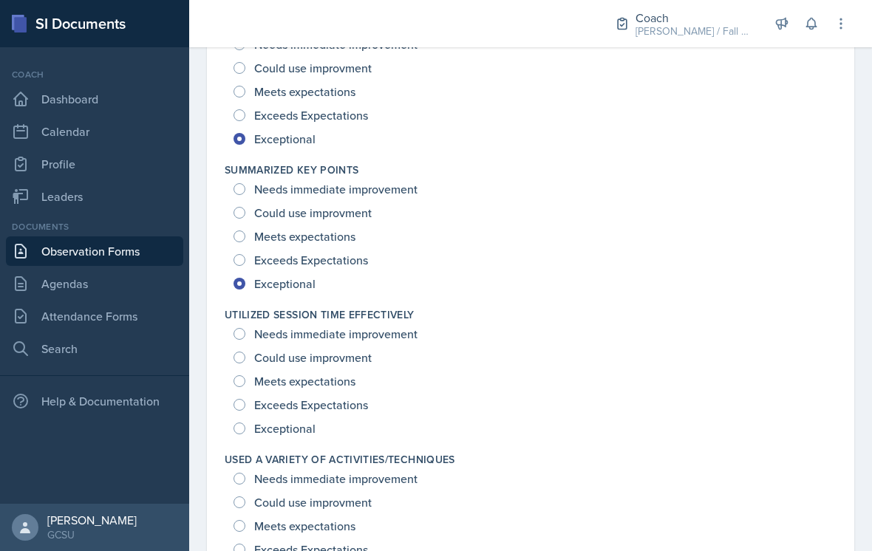
click at [298, 427] on span "Exceptional" at bounding box center [284, 428] width 61 height 15
click at [245, 427] on input "Exceptional" at bounding box center [239, 429] width 12 height 12
radio input "true"
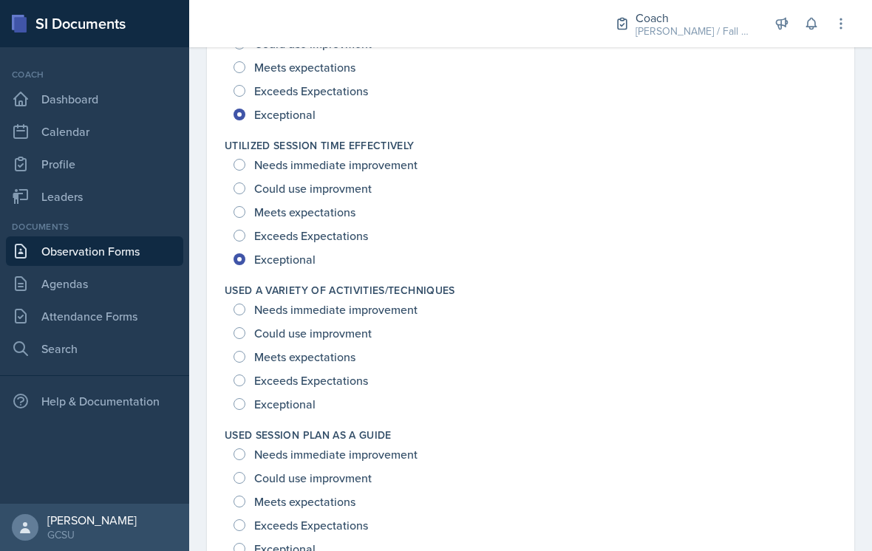
click at [311, 407] on span "Exceptional" at bounding box center [284, 404] width 61 height 15
click at [245, 407] on input "Exceptional" at bounding box center [239, 404] width 12 height 12
radio input "true"
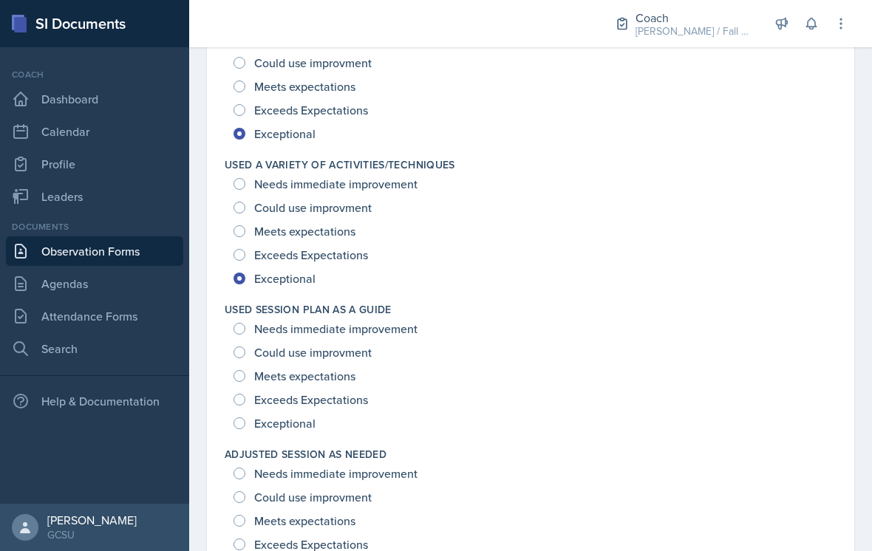
click at [309, 427] on span "Exceptional" at bounding box center [284, 423] width 61 height 15
click at [245, 427] on input "Exceptional" at bounding box center [239, 423] width 12 height 12
radio input "true"
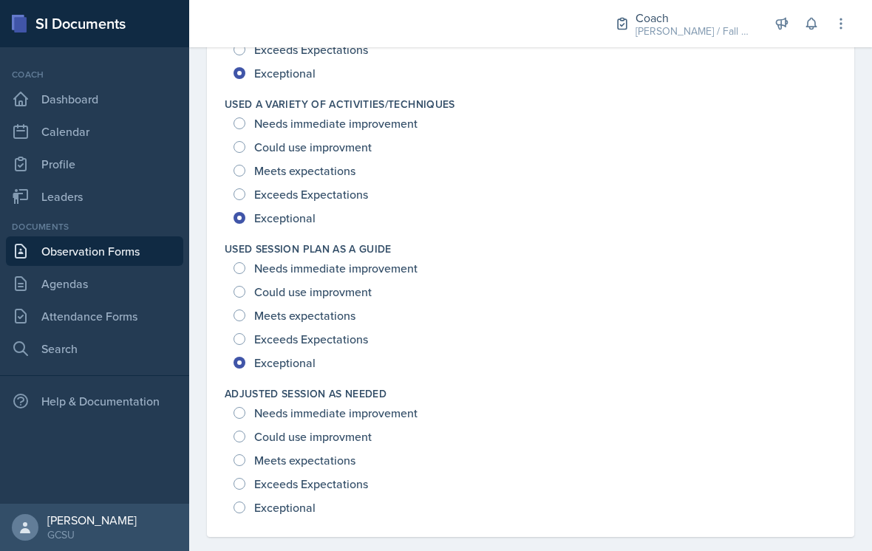
scroll to position [2148, 0]
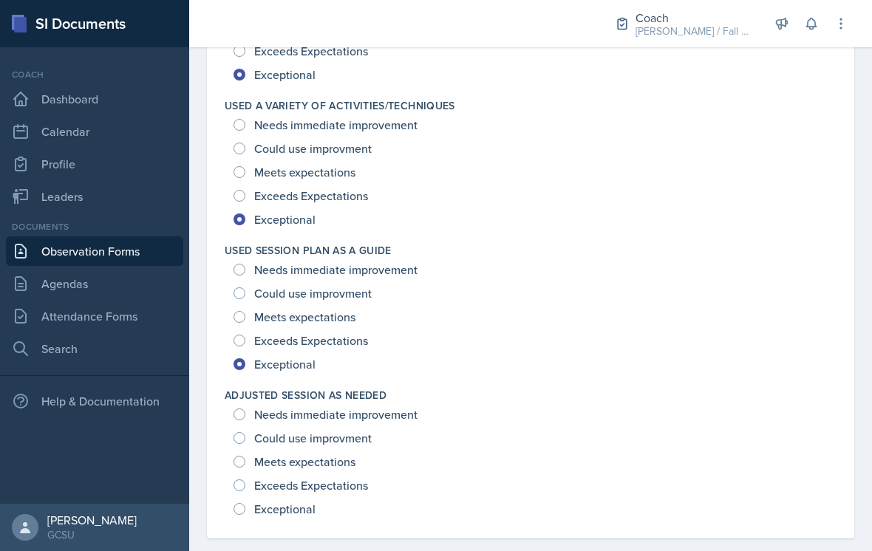
click at [294, 514] on span "Exceptional" at bounding box center [284, 509] width 61 height 15
click at [245, 514] on input "Exceptional" at bounding box center [239, 509] width 12 height 12
radio input "true"
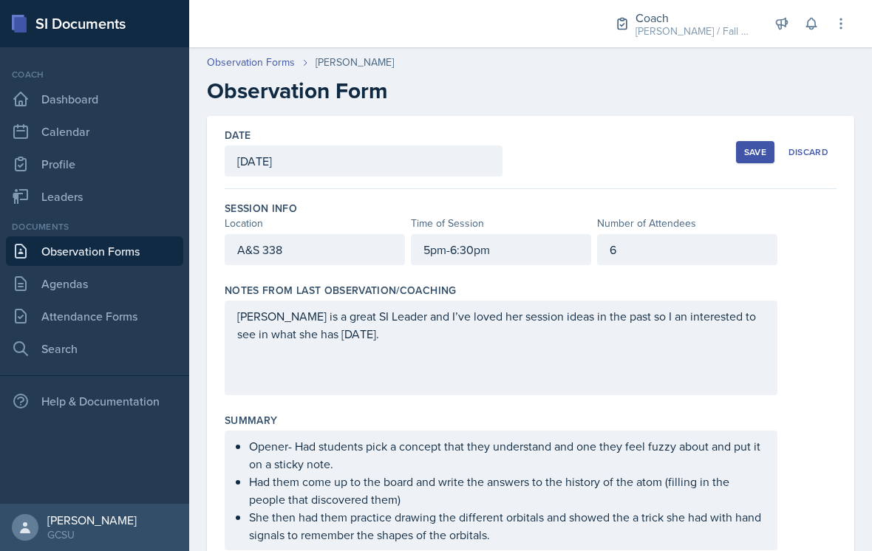
scroll to position [0, 0]
click at [754, 157] on div "Save" at bounding box center [755, 152] width 22 height 12
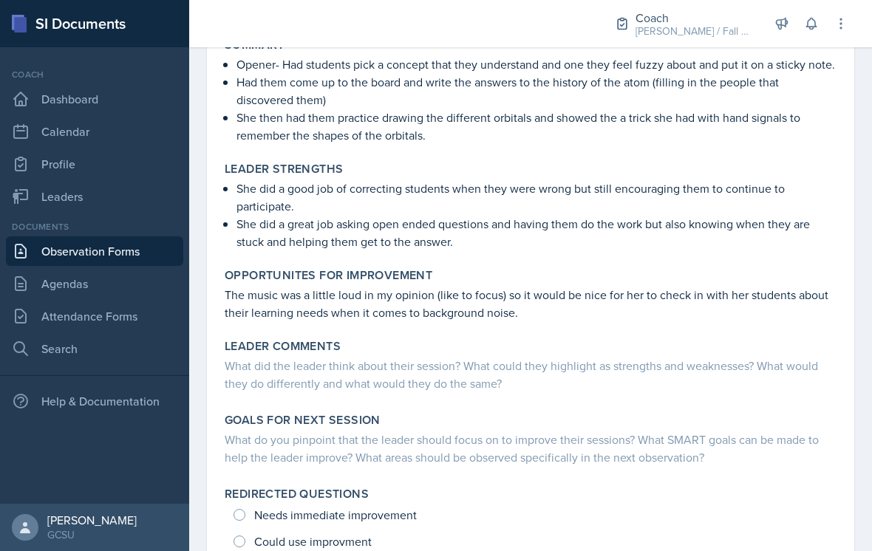
scroll to position [296, 0]
click at [730, 430] on div "What do you pinpoint that the leader should focus on to improve their sessions?…" at bounding box center [531, 447] width 612 height 35
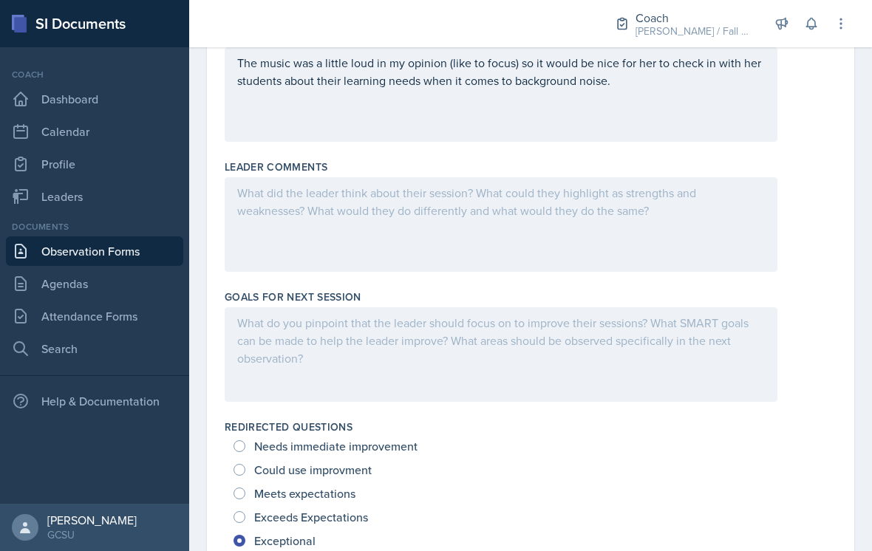
scroll to position [676, 0]
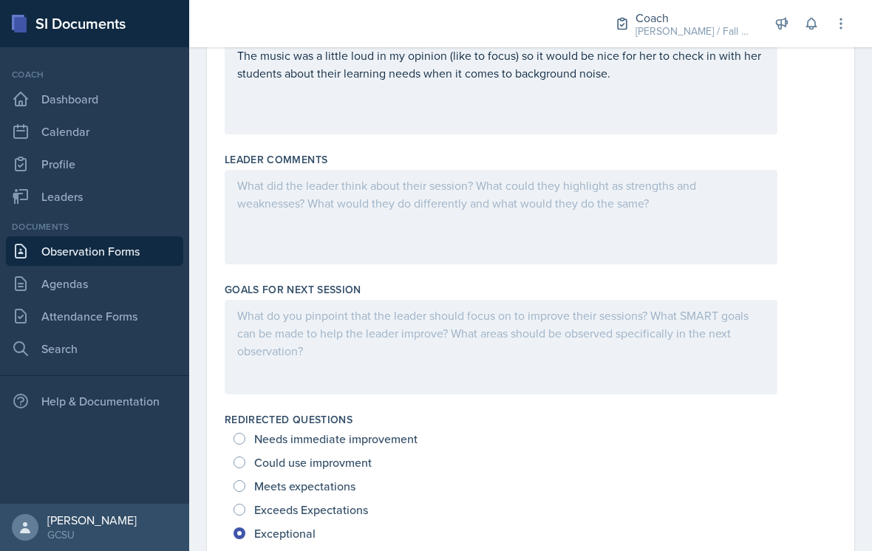
click at [434, 341] on div at bounding box center [501, 347] width 553 height 95
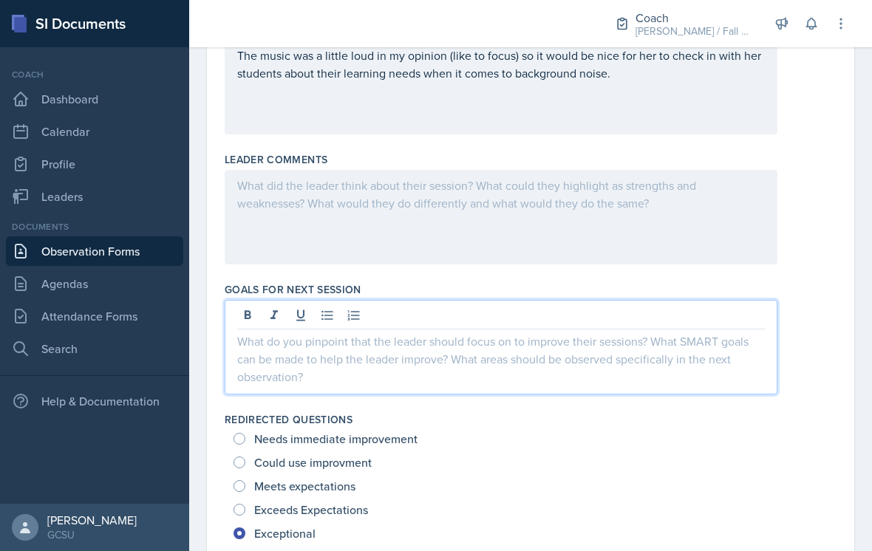
click at [548, 361] on div at bounding box center [501, 347] width 553 height 95
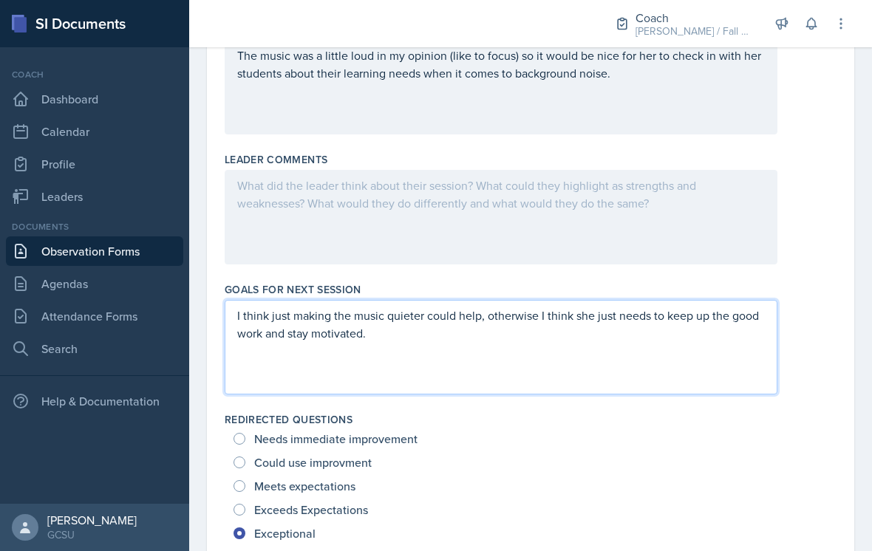
click at [808, 454] on div "Could use improvment" at bounding box center [530, 463] width 594 height 24
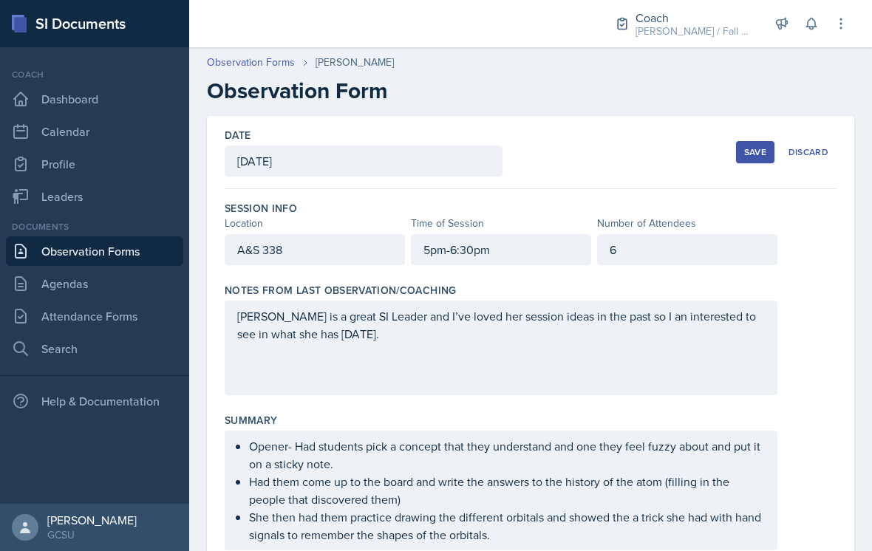
scroll to position [0, 0]
click at [751, 148] on div "Save" at bounding box center [755, 152] width 22 height 12
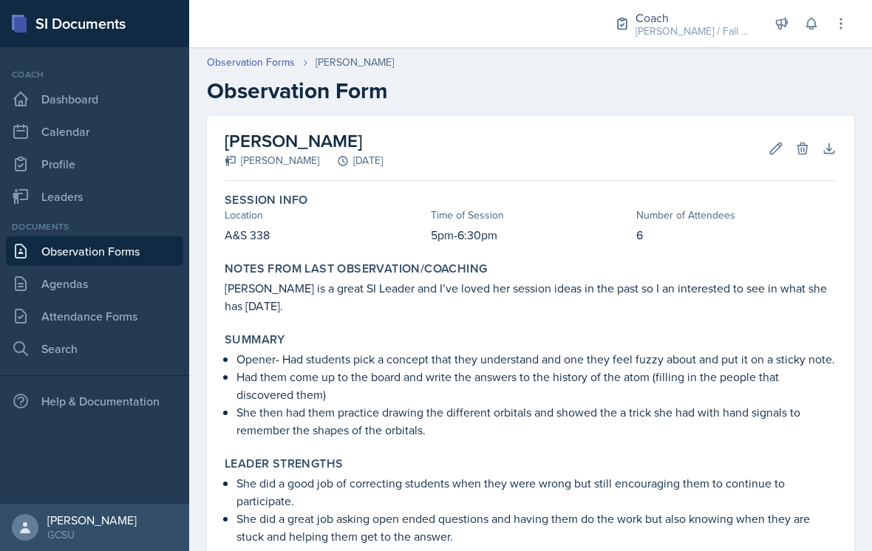
click at [784, 147] on button "Edit" at bounding box center [775, 148] width 27 height 27
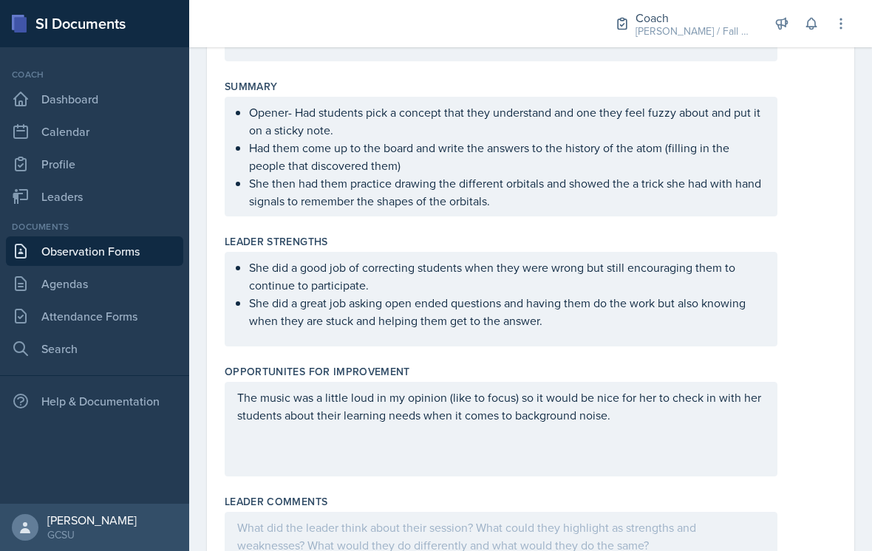
scroll to position [335, 0]
click at [668, 421] on p "The music was a little loud in my opinion (like to focus) so it would be nice f…" at bounding box center [500, 404] width 527 height 35
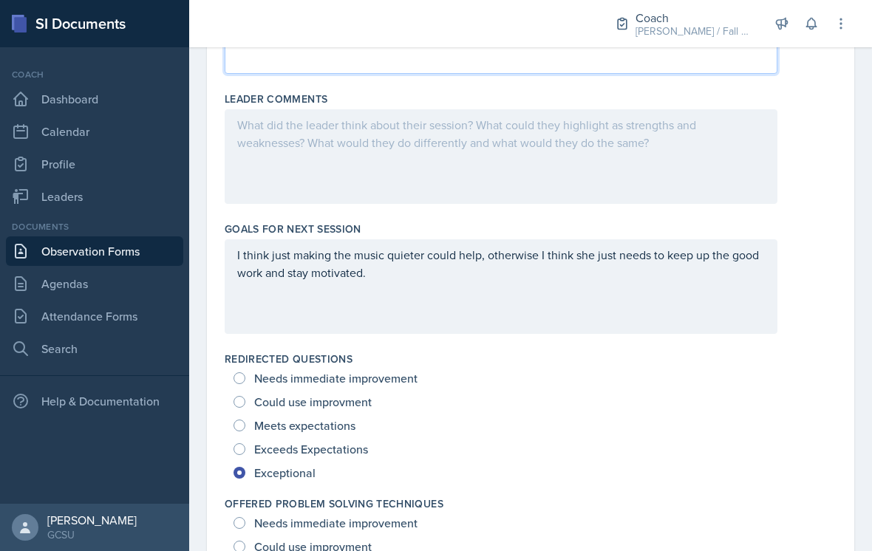
click at [693, 292] on div "I think just making the music quieter could help, otherwise I think she just ne…" at bounding box center [501, 286] width 553 height 95
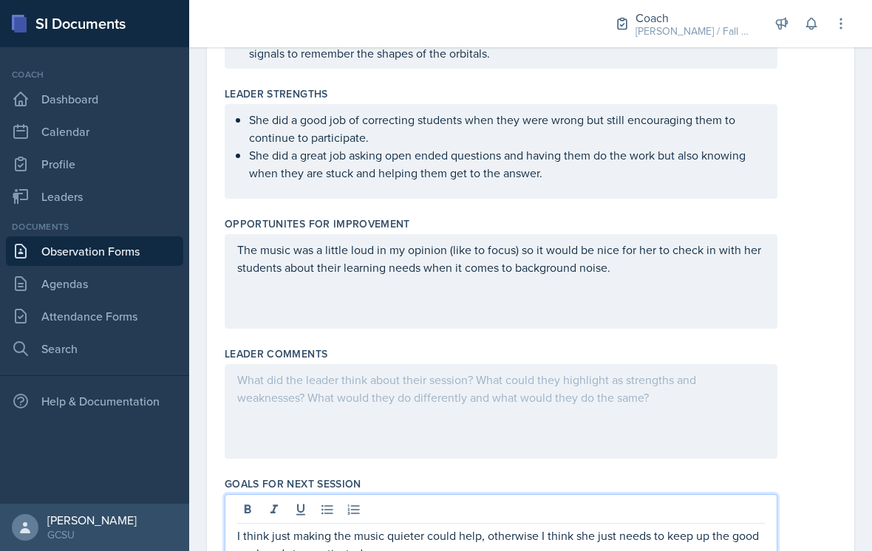
scroll to position [483, 0]
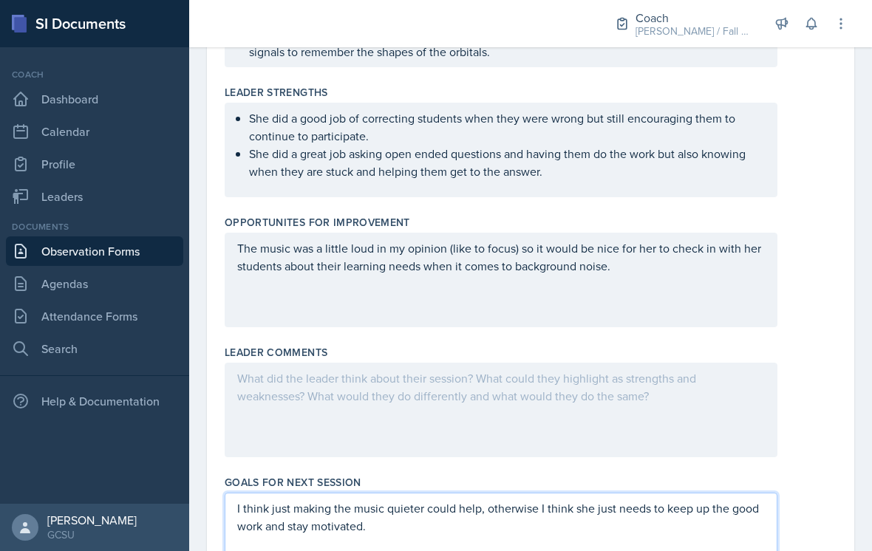
click at [728, 297] on div "The music was a little loud in my opinion (like to focus) so it would be nice f…" at bounding box center [501, 280] width 553 height 95
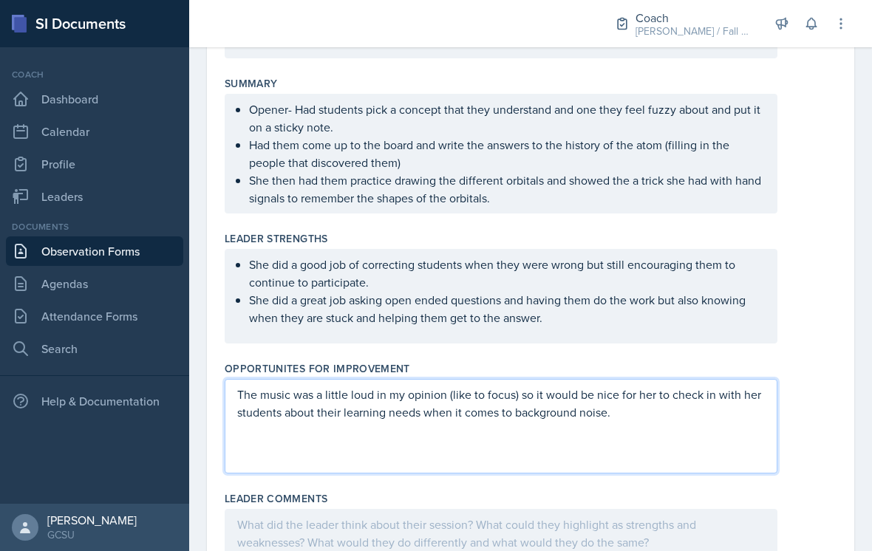
scroll to position [344, 0]
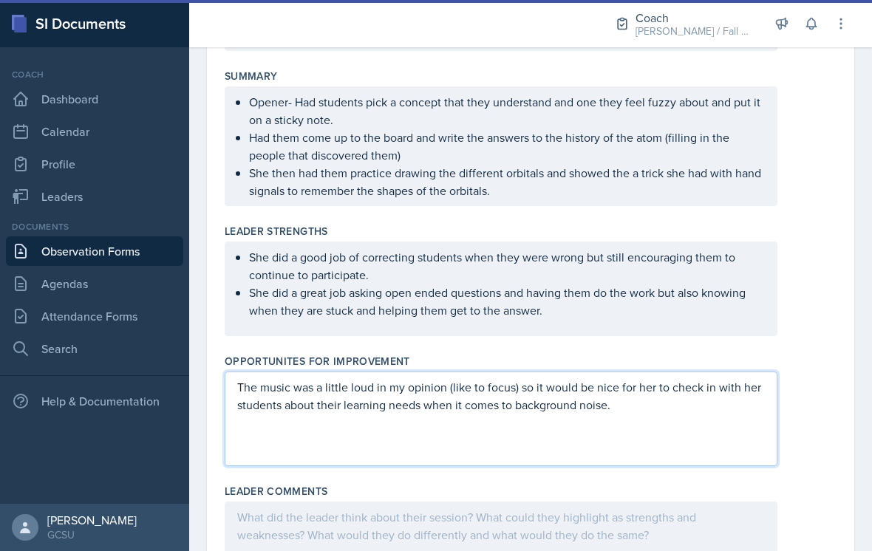
click at [736, 188] on ul "Opener- Had students pick a concept that they understand and one they feel fuzz…" at bounding box center [507, 146] width 516 height 106
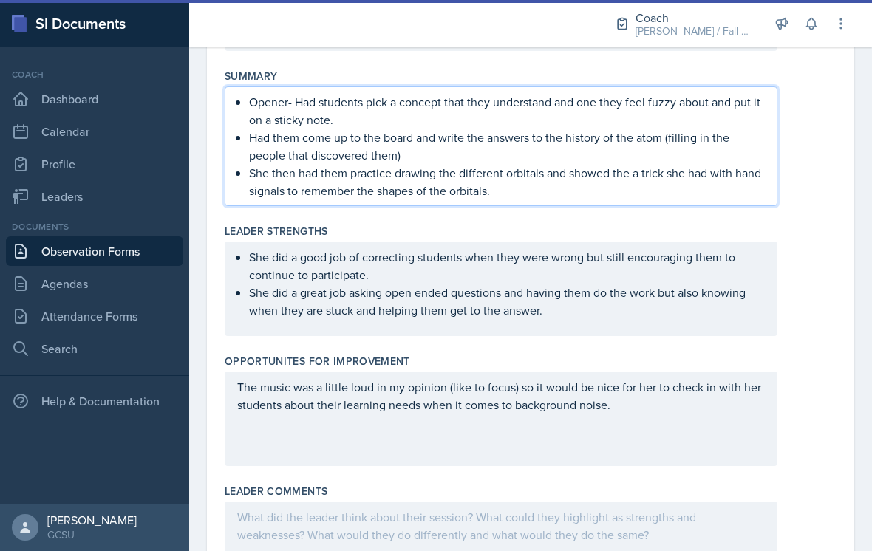
click at [699, 362] on div "Opportunites for Improvement" at bounding box center [531, 361] width 612 height 15
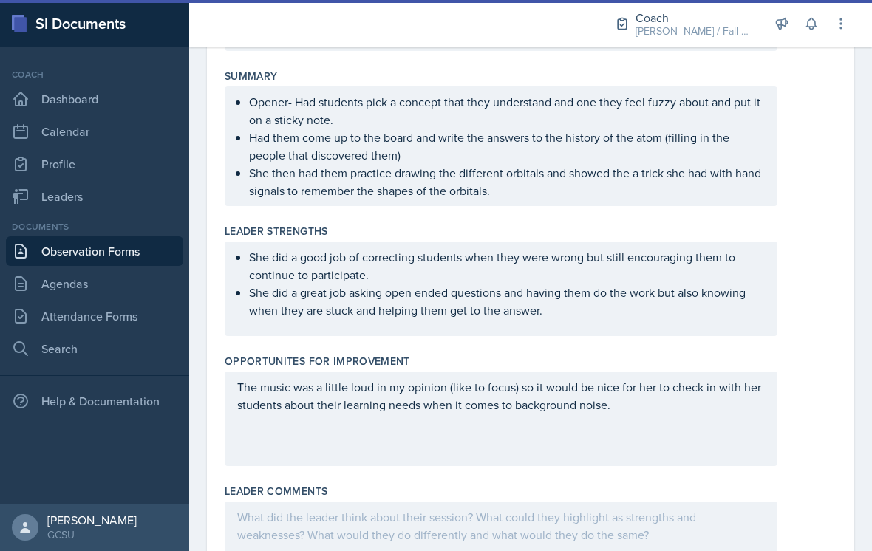
click at [671, 434] on div "The music was a little loud in my opinion (like to focus) so it would be nice f…" at bounding box center [501, 419] width 553 height 95
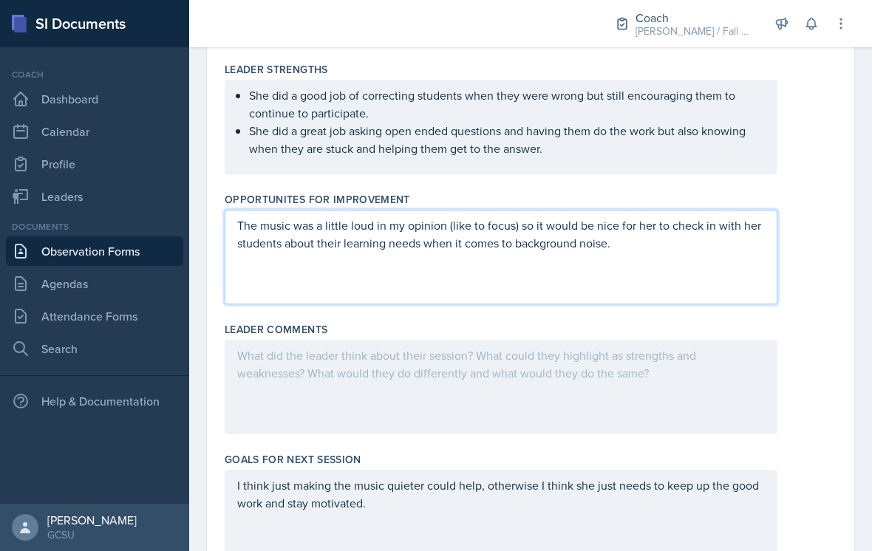
scroll to position [505, 0]
click at [695, 290] on div "The music was a little loud in my opinion (like to focus) so it would be nice f…" at bounding box center [501, 258] width 553 height 95
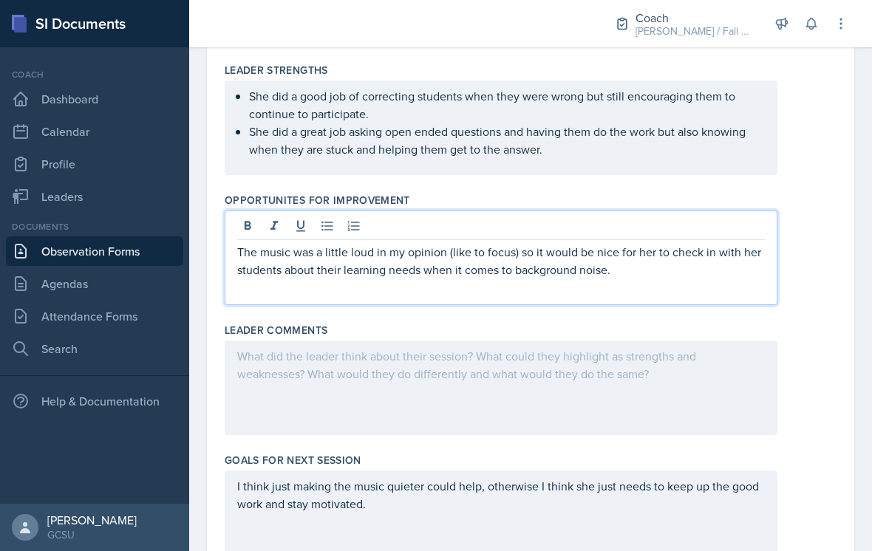
click at [728, 277] on p "The music was a little loud in my opinion (like to focus) so it would be nice f…" at bounding box center [500, 260] width 527 height 35
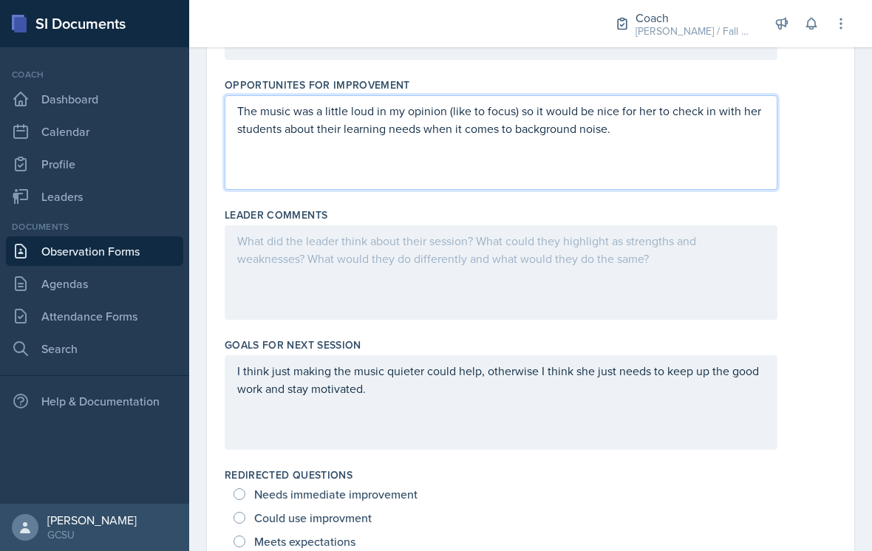
scroll to position [622, 0]
click at [703, 422] on div "I think just making the music quieter could help, otherwise I think she just ne…" at bounding box center [501, 401] width 553 height 95
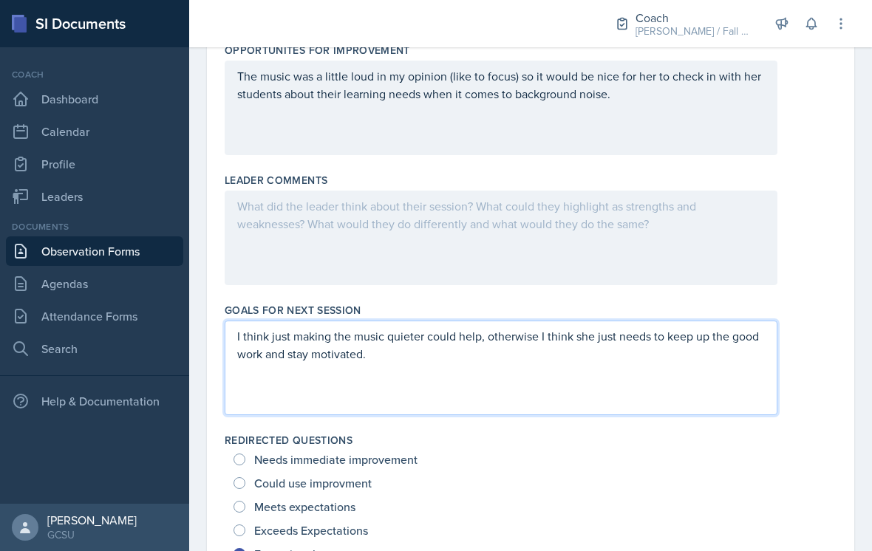
scroll to position [657, 0]
click at [728, 384] on div "I think just making the music quieter could help, otherwise I think she just ne…" at bounding box center [501, 366] width 553 height 95
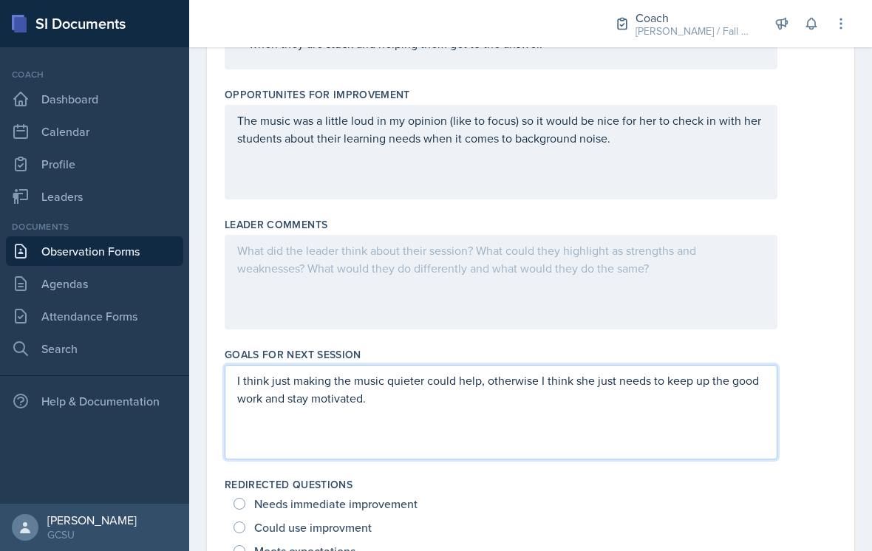
scroll to position [610, 0]
click at [709, 279] on div at bounding box center [501, 283] width 553 height 95
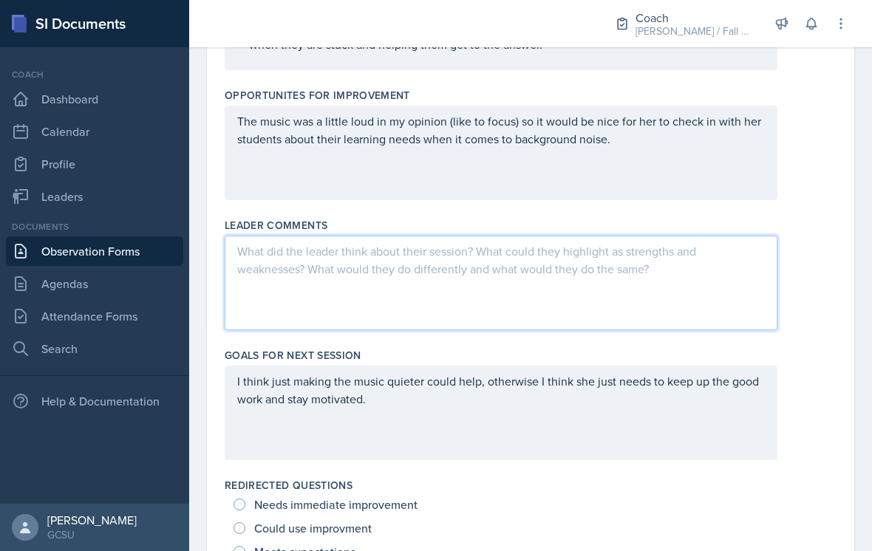
click at [701, 416] on div "I think just making the music quieter could help, otherwise I think she just ne…" at bounding box center [501, 413] width 553 height 95
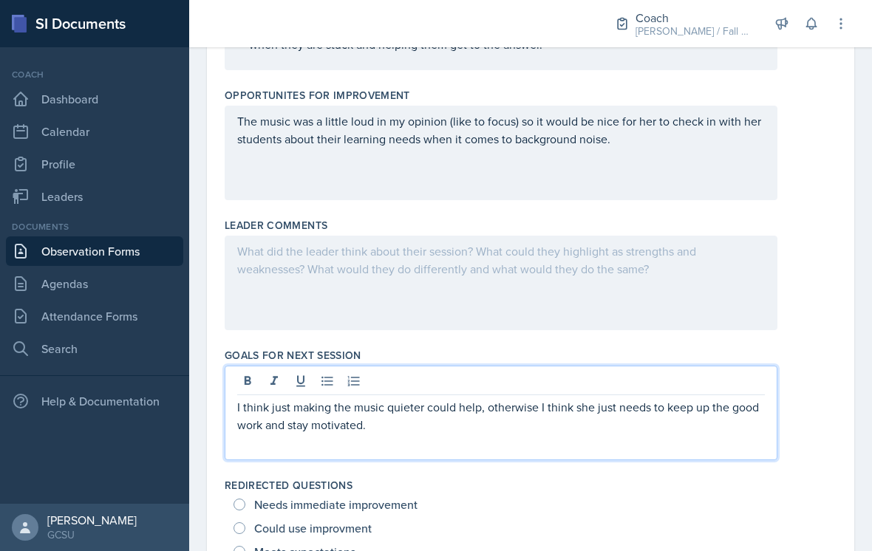
click at [705, 432] on p "I think just making the music quieter could help, otherwise I think she just ne…" at bounding box center [500, 415] width 527 height 35
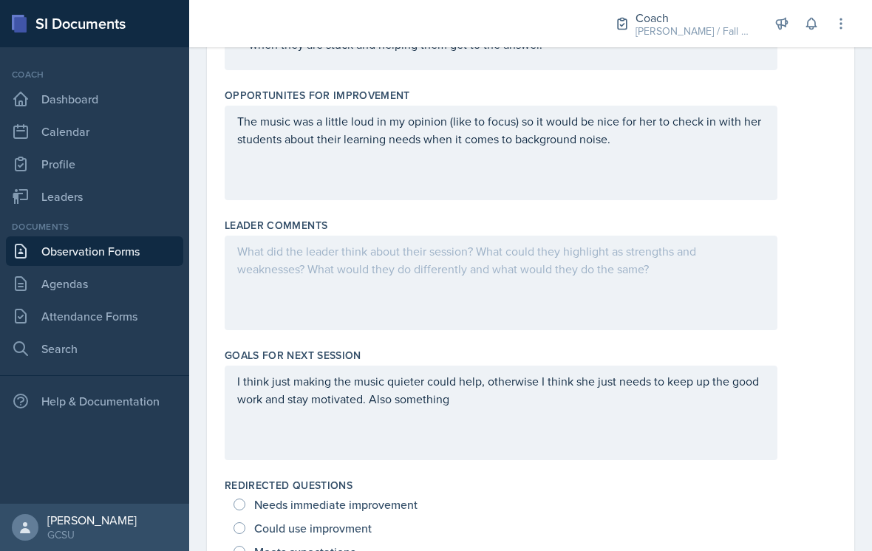
click at [740, 278] on div at bounding box center [501, 283] width 553 height 95
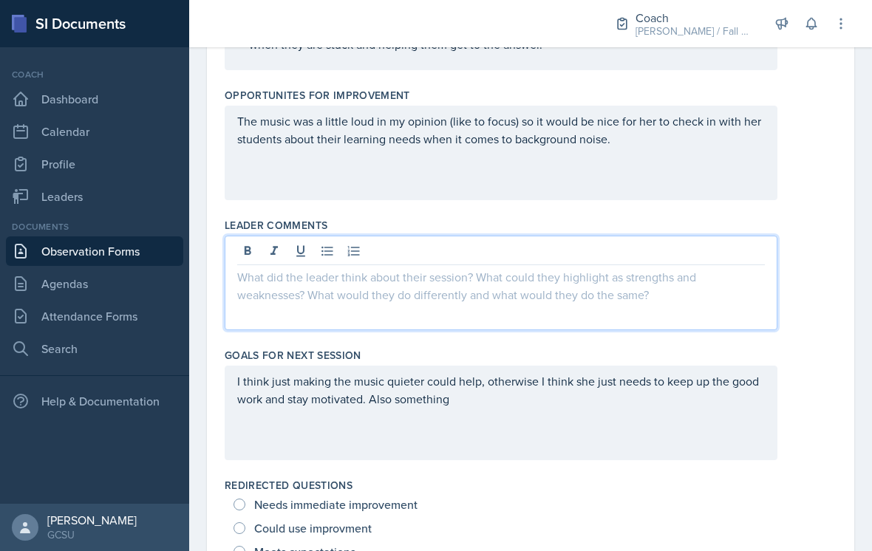
click at [629, 311] on div at bounding box center [501, 283] width 553 height 95
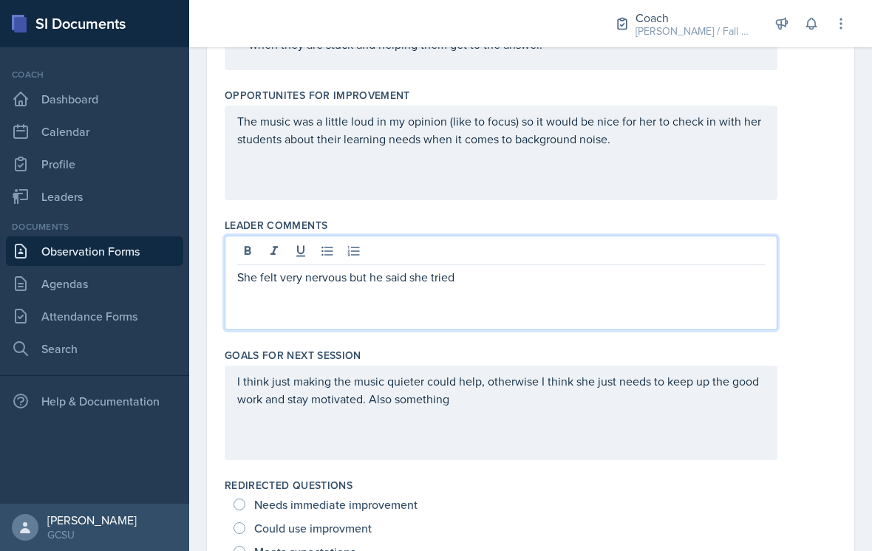
click at [366, 281] on p "She felt very nervous but he said she tried" at bounding box center [500, 277] width 527 height 18
click at [567, 283] on p "She felt very nervous but she said she tried" at bounding box center [500, 277] width 527 height 18
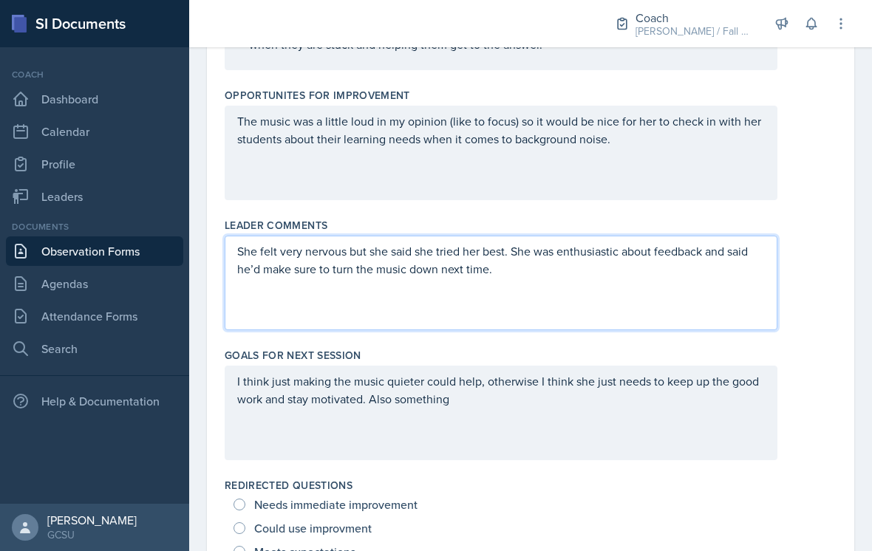
click at [652, 405] on p "I think just making the music quieter could help, otherwise I think she just ne…" at bounding box center [500, 389] width 527 height 35
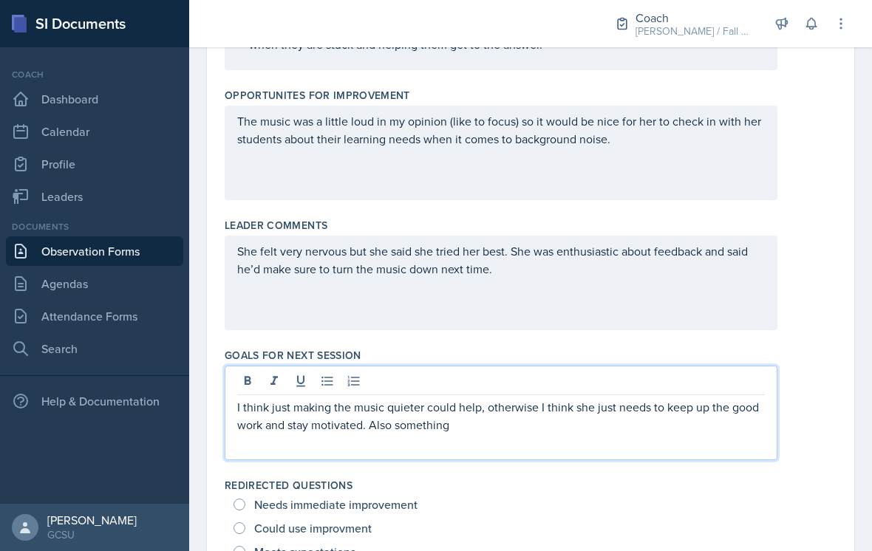
click at [662, 289] on div "She felt very nervous but she said she tried her best. She was enthusiastic abo…" at bounding box center [501, 283] width 553 height 95
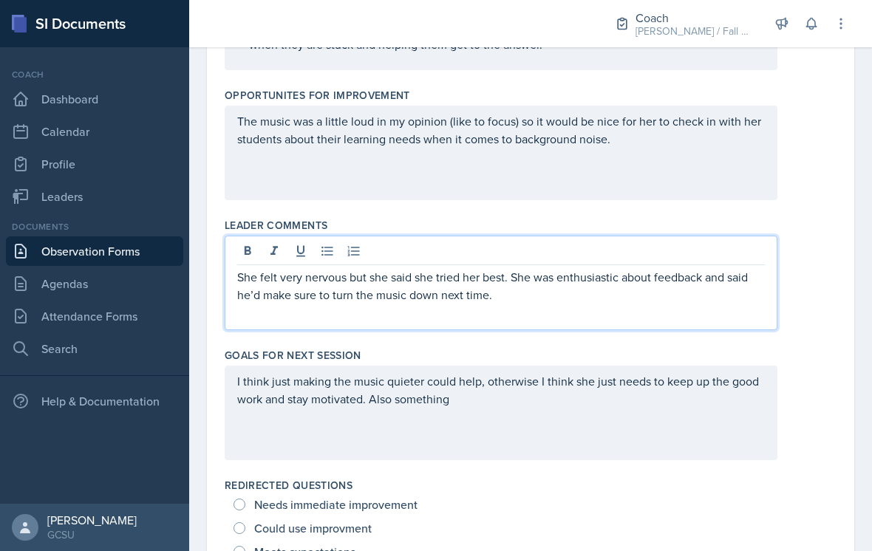
click at [237, 296] on p "She felt very nervous but she said she tried her best. She was enthusiastic abo…" at bounding box center [500, 285] width 527 height 35
click at [597, 302] on p "She felt very nervous but she said she tried her best. She was enthusiastic abo…" at bounding box center [500, 285] width 527 height 35
click at [590, 287] on p "She felt very nervous but she said she tried her best. She was enthusiastic abo…" at bounding box center [500, 294] width 527 height 53
click at [686, 293] on p "She felt very nervous but she said she tried her best. She was enthusiastic abo…" at bounding box center [500, 294] width 527 height 53
click at [612, 316] on p "She felt very nervous but she said she tried her best. She was enthusiastic abo…" at bounding box center [500, 294] width 527 height 53
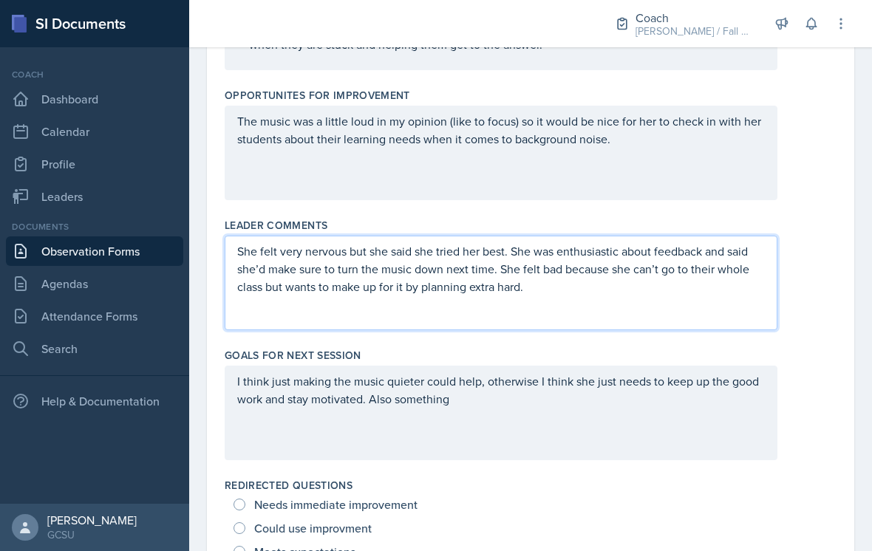
click at [833, 394] on div "I think just making the music quieter could help, otherwise I think she just ne…" at bounding box center [531, 413] width 612 height 95
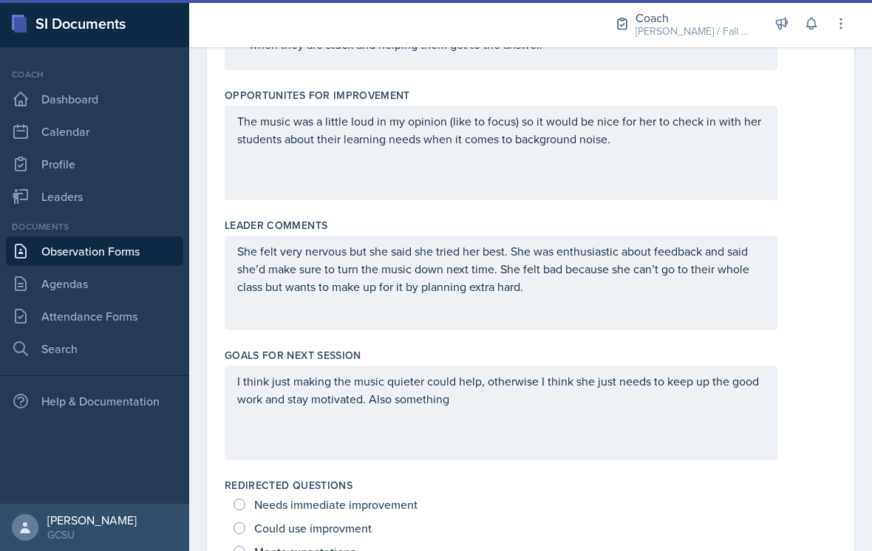
click at [707, 426] on div "I think just making the music quieter could help, otherwise I think she just ne…" at bounding box center [501, 413] width 553 height 95
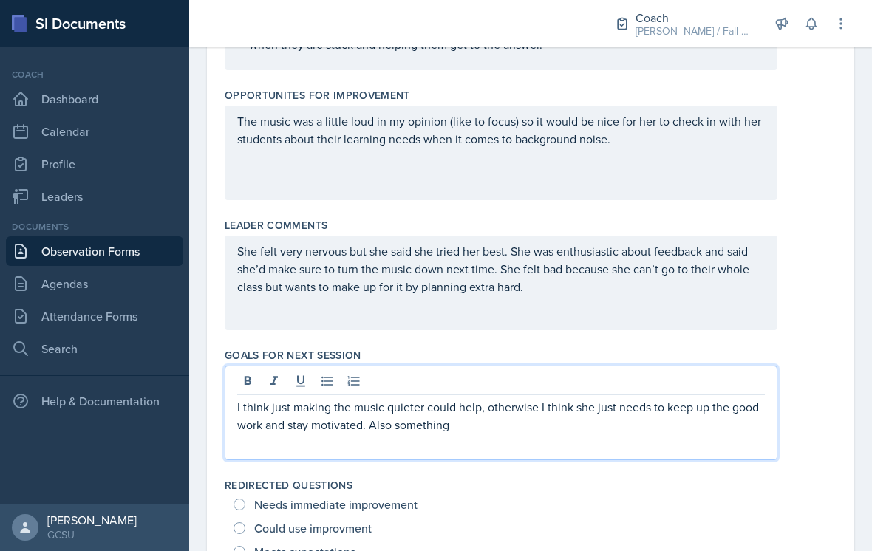
click at [656, 431] on p "I think just making the music quieter could help, otherwise I think she just ne…" at bounding box center [500, 415] width 527 height 35
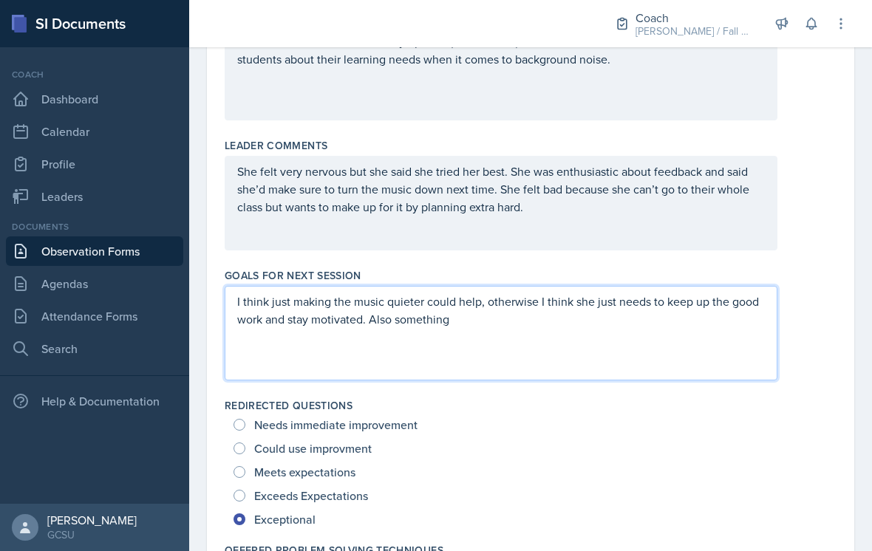
scroll to position [714, 0]
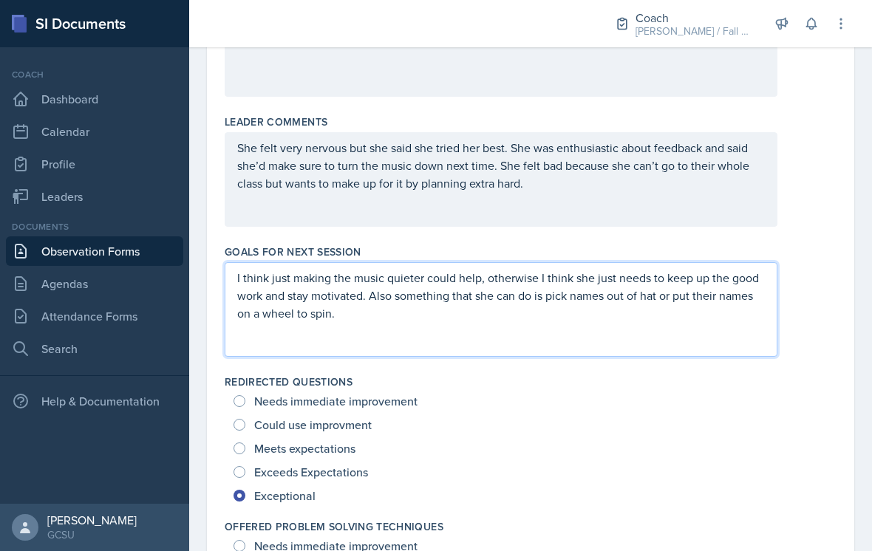
click at [810, 324] on div "I think just making the music quieter could help, otherwise I think she just ne…" at bounding box center [531, 309] width 612 height 95
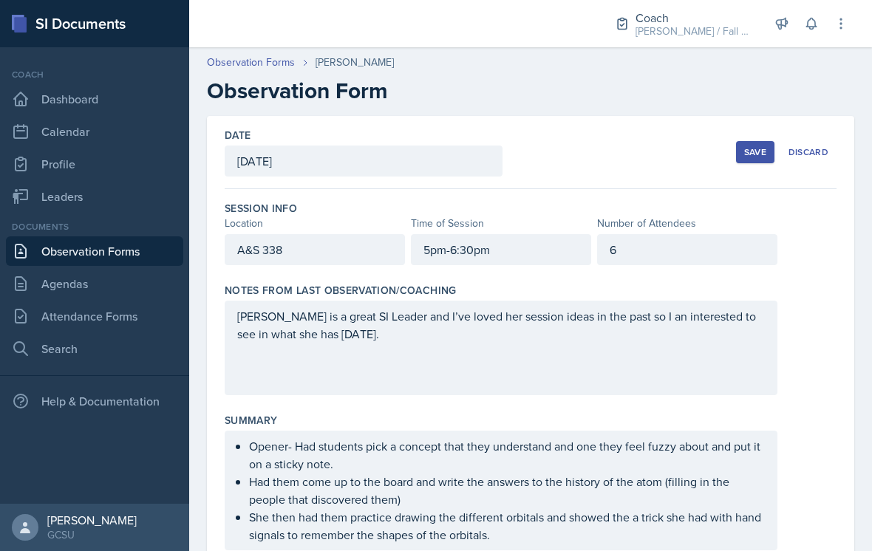
scroll to position [0, 0]
click at [751, 158] on div "Save" at bounding box center [755, 152] width 22 height 12
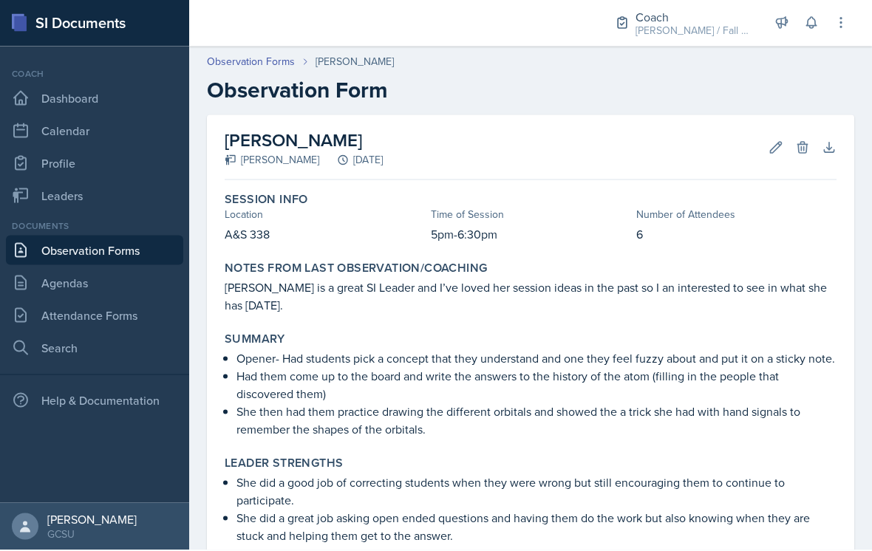
scroll to position [23, 0]
